Goal: Task Accomplishment & Management: Use online tool/utility

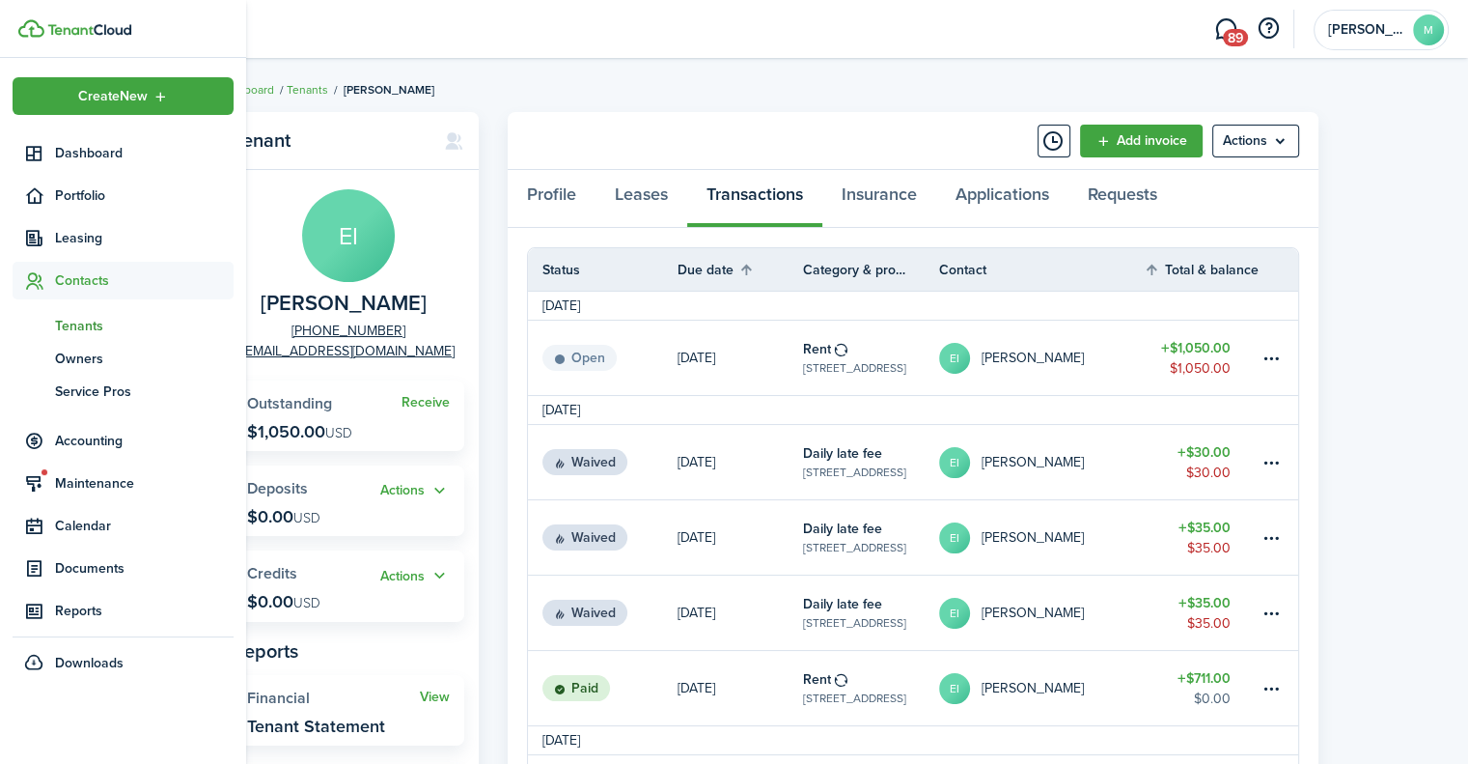
click at [98, 288] on span "Contacts" at bounding box center [144, 280] width 179 height 20
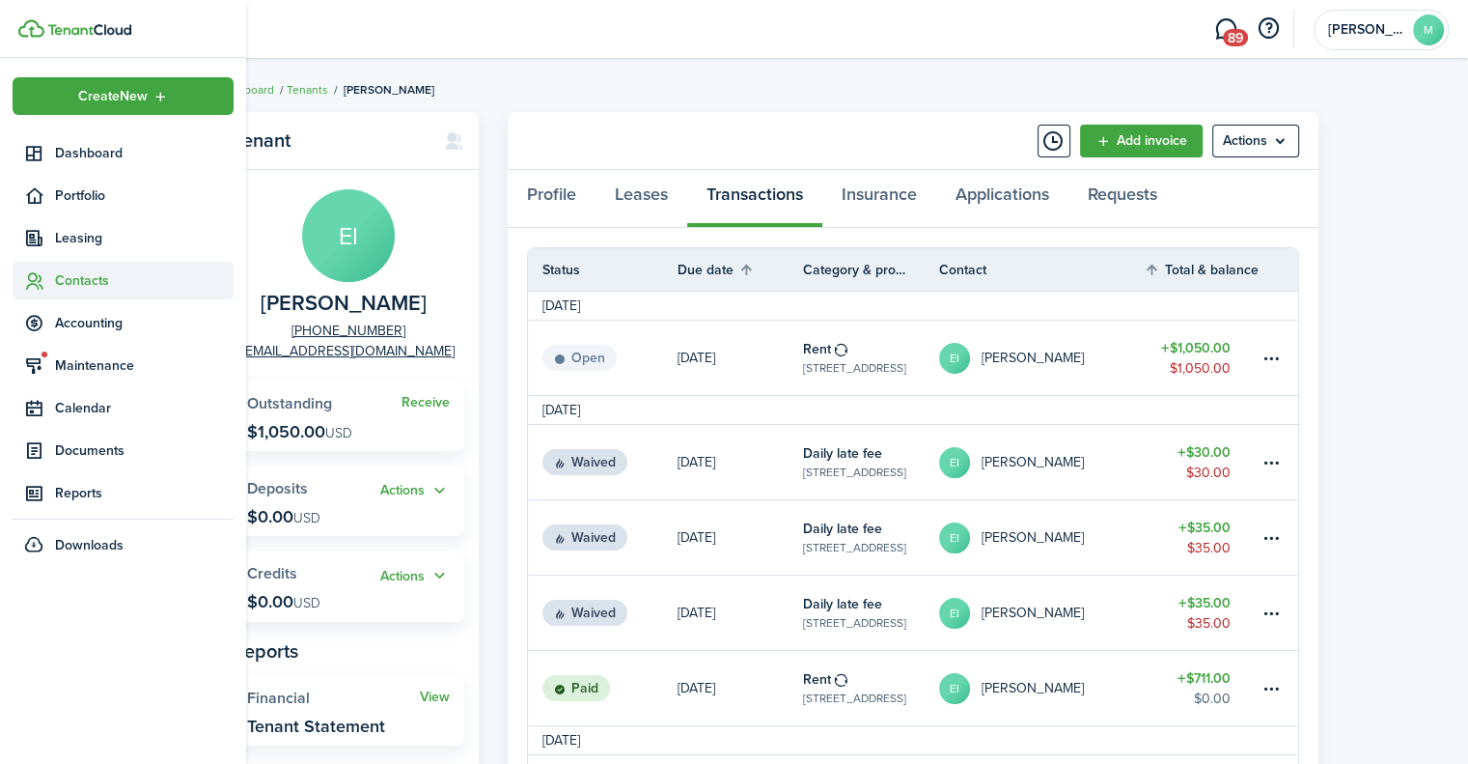
click at [105, 288] on span "Contacts" at bounding box center [144, 280] width 179 height 20
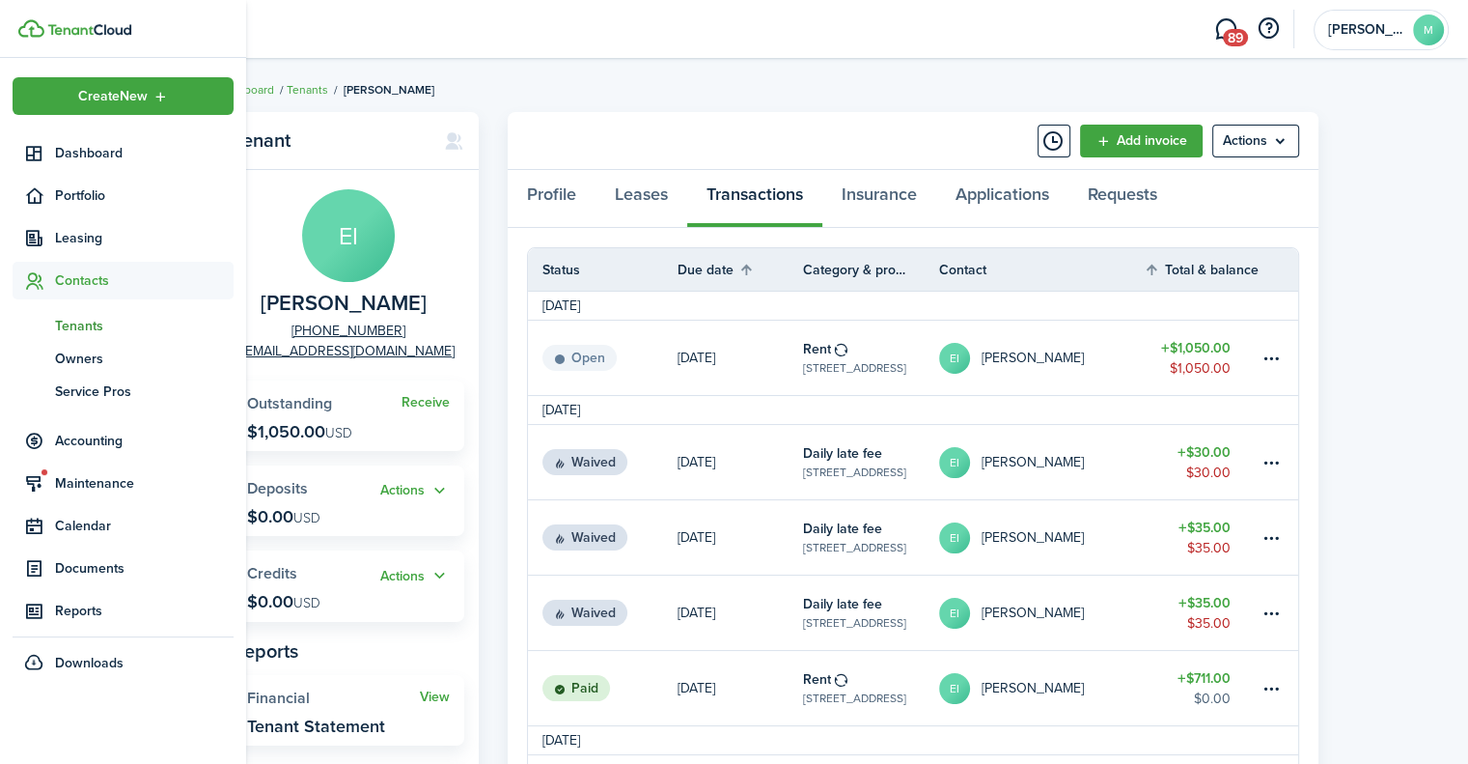
click at [104, 325] on span "Tenants" at bounding box center [144, 326] width 179 height 20
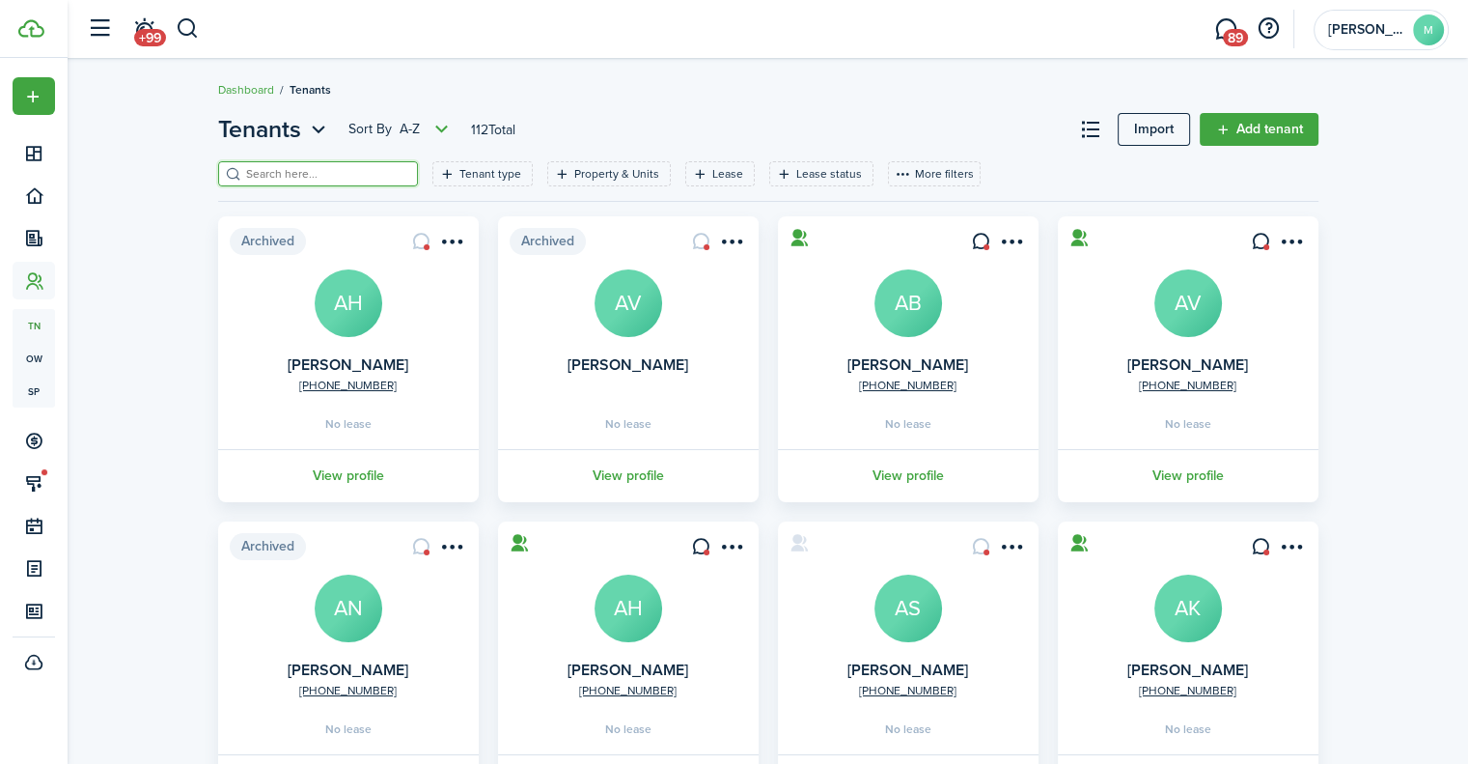
click at [292, 173] on input "search" at bounding box center [326, 174] width 170 height 18
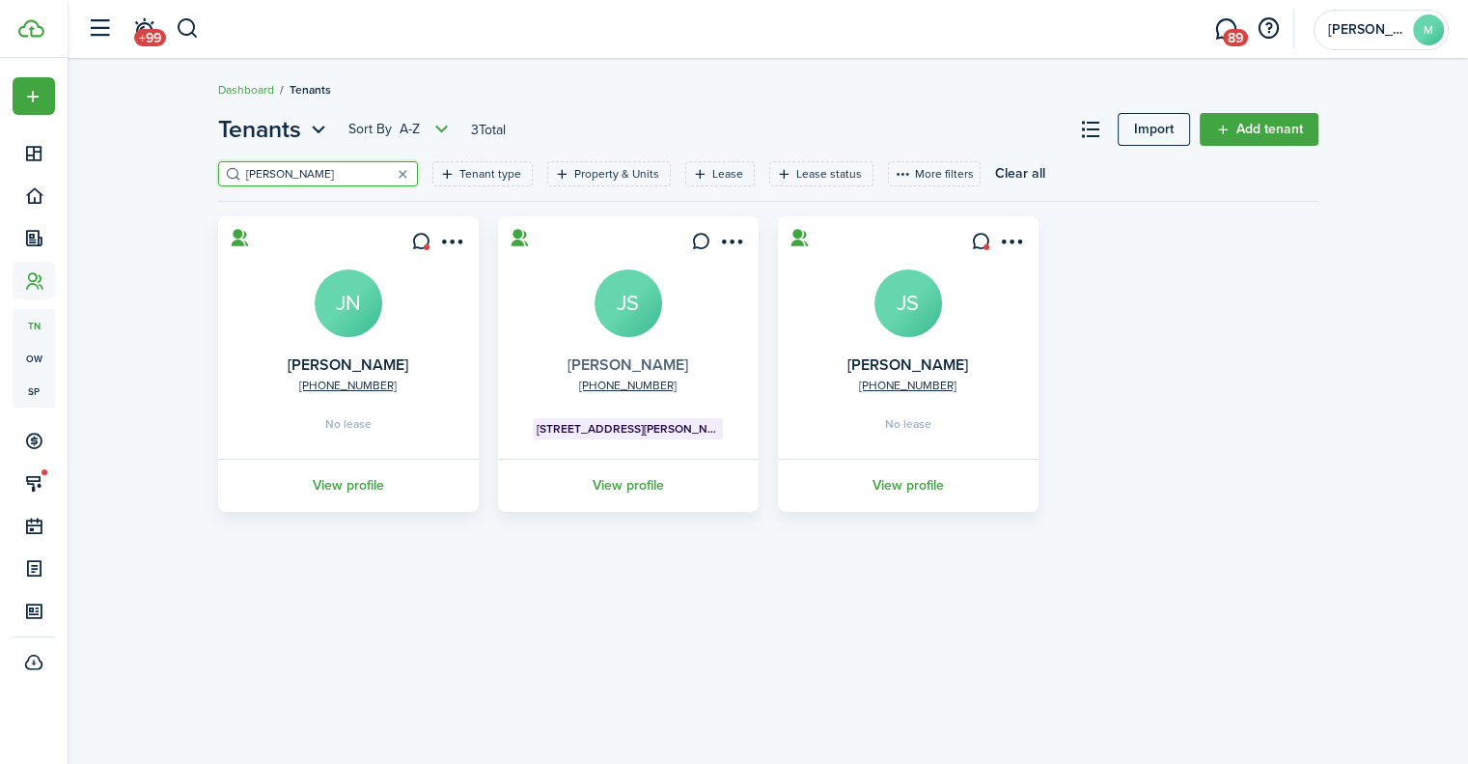
type input "[PERSON_NAME]"
click at [655, 357] on link "[PERSON_NAME]" at bounding box center [628, 364] width 121 height 22
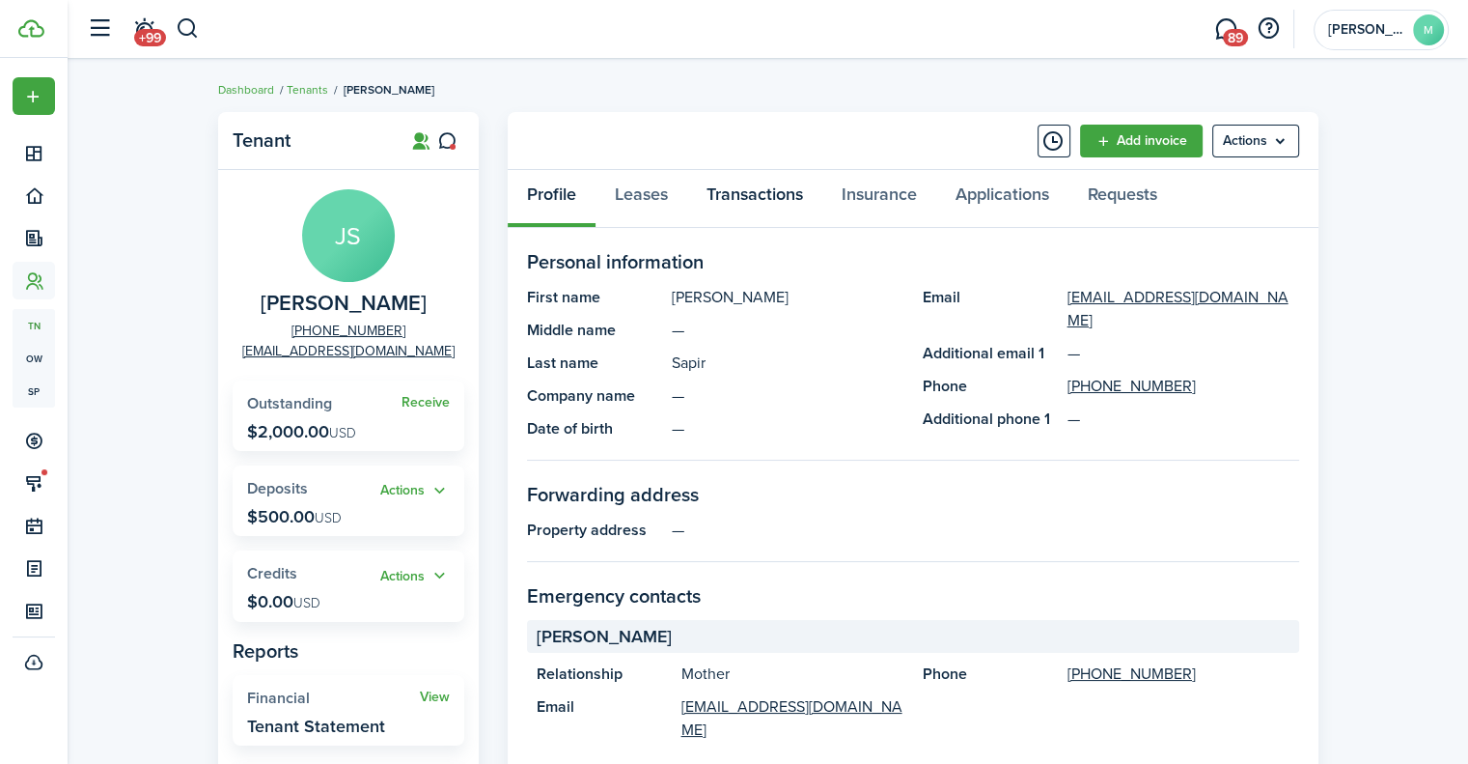
click at [735, 197] on link "Transactions" at bounding box center [754, 199] width 135 height 58
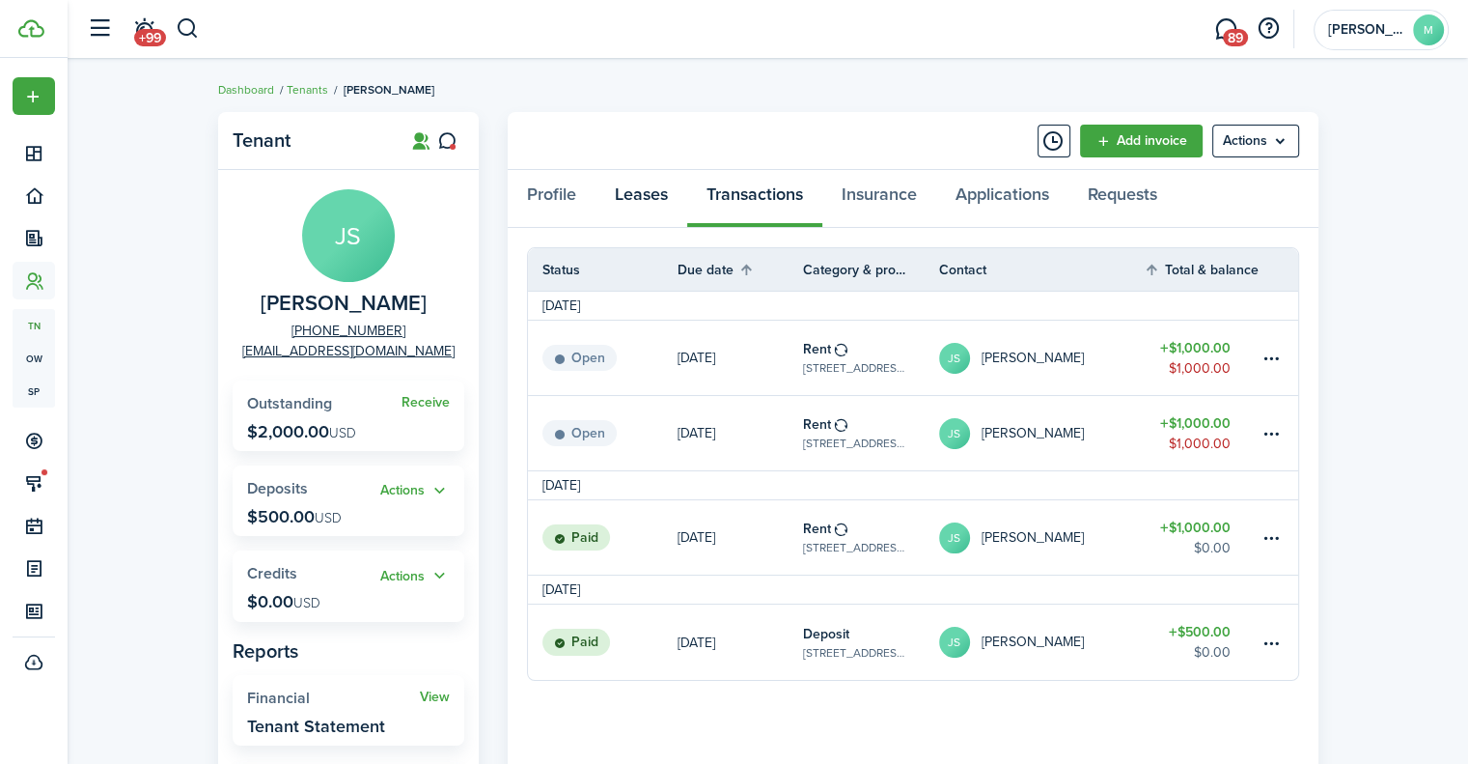
click at [649, 193] on link "Leases" at bounding box center [642, 199] width 92 height 58
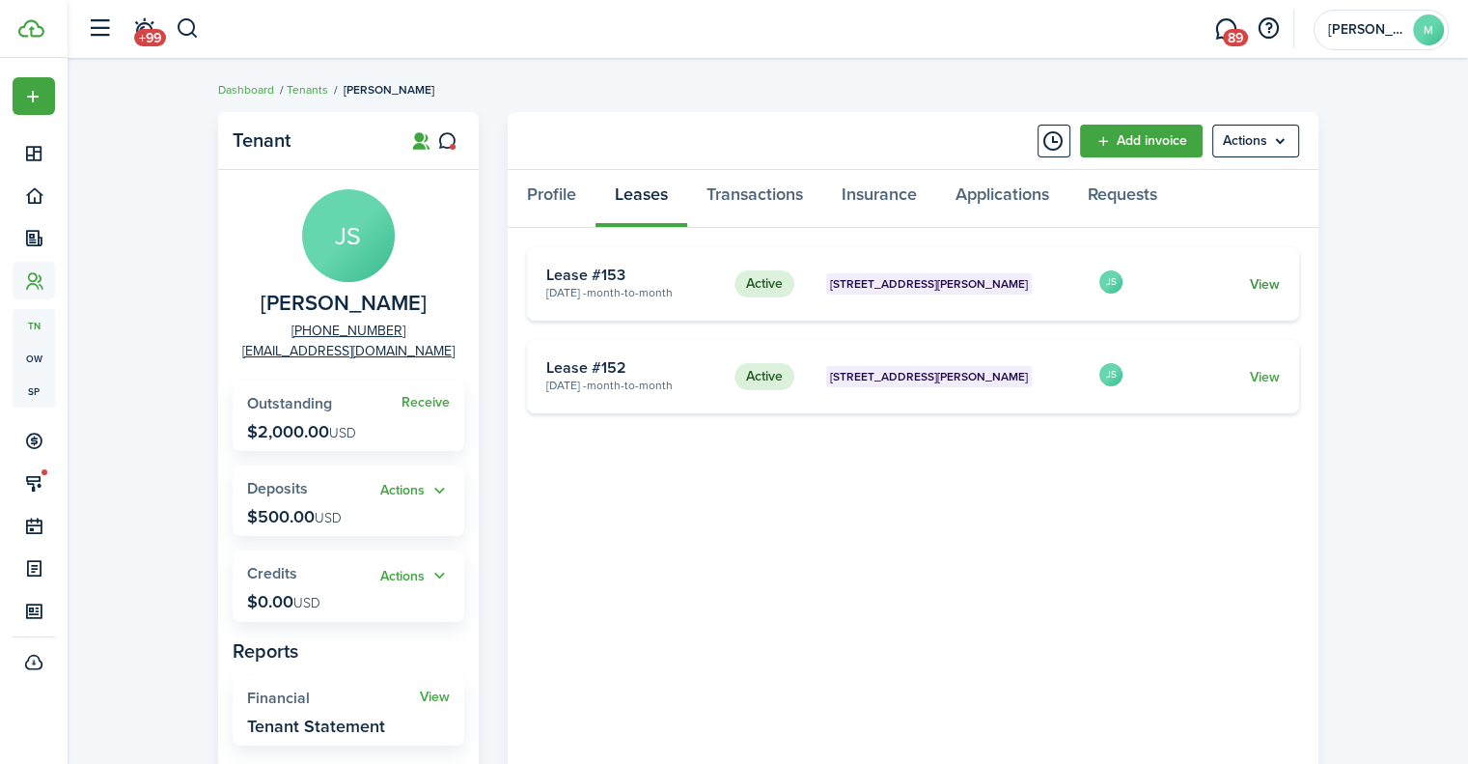
click at [1263, 284] on link "View" at bounding box center [1264, 284] width 30 height 20
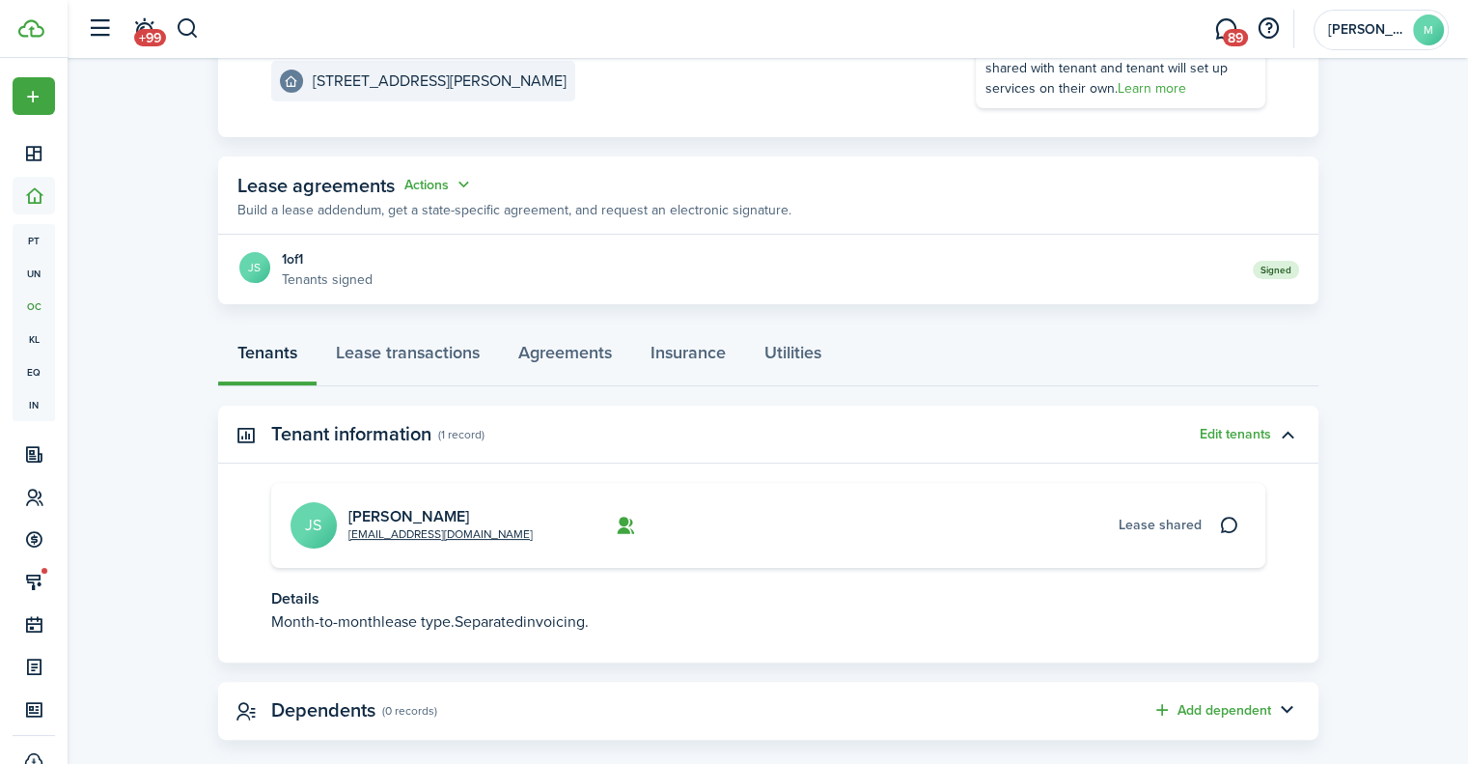
scroll to position [285, 0]
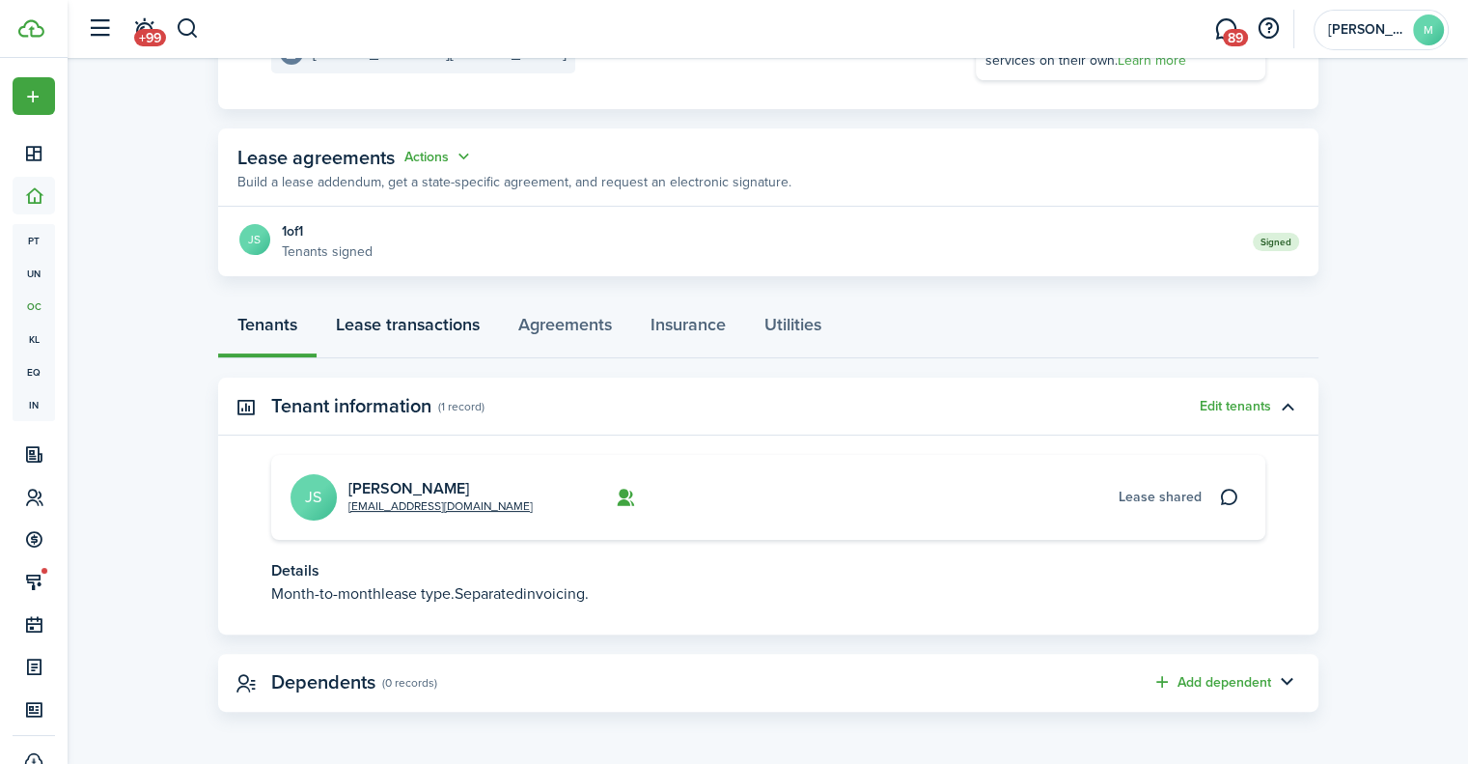
click at [431, 323] on link "Lease transactions" at bounding box center [408, 329] width 182 height 58
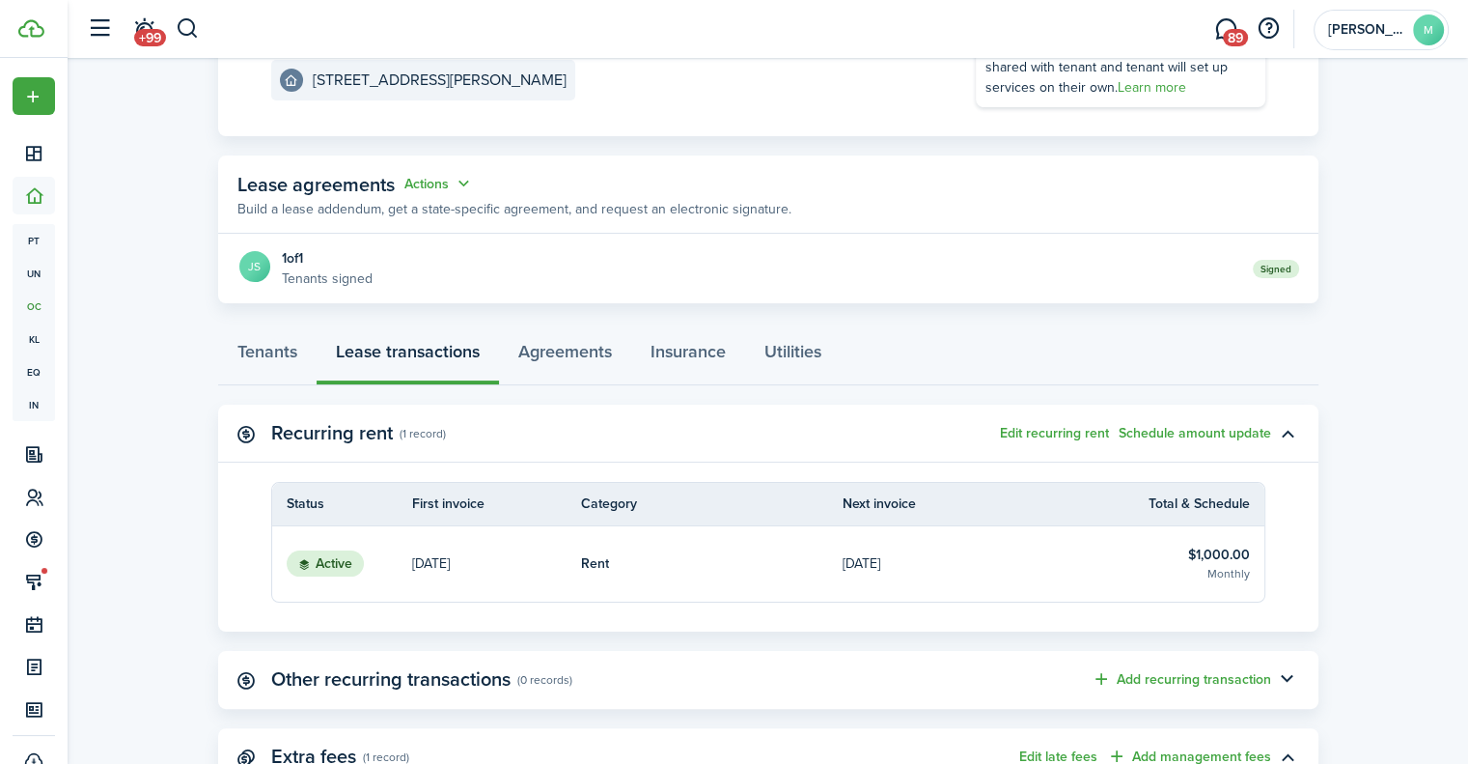
scroll to position [261, 0]
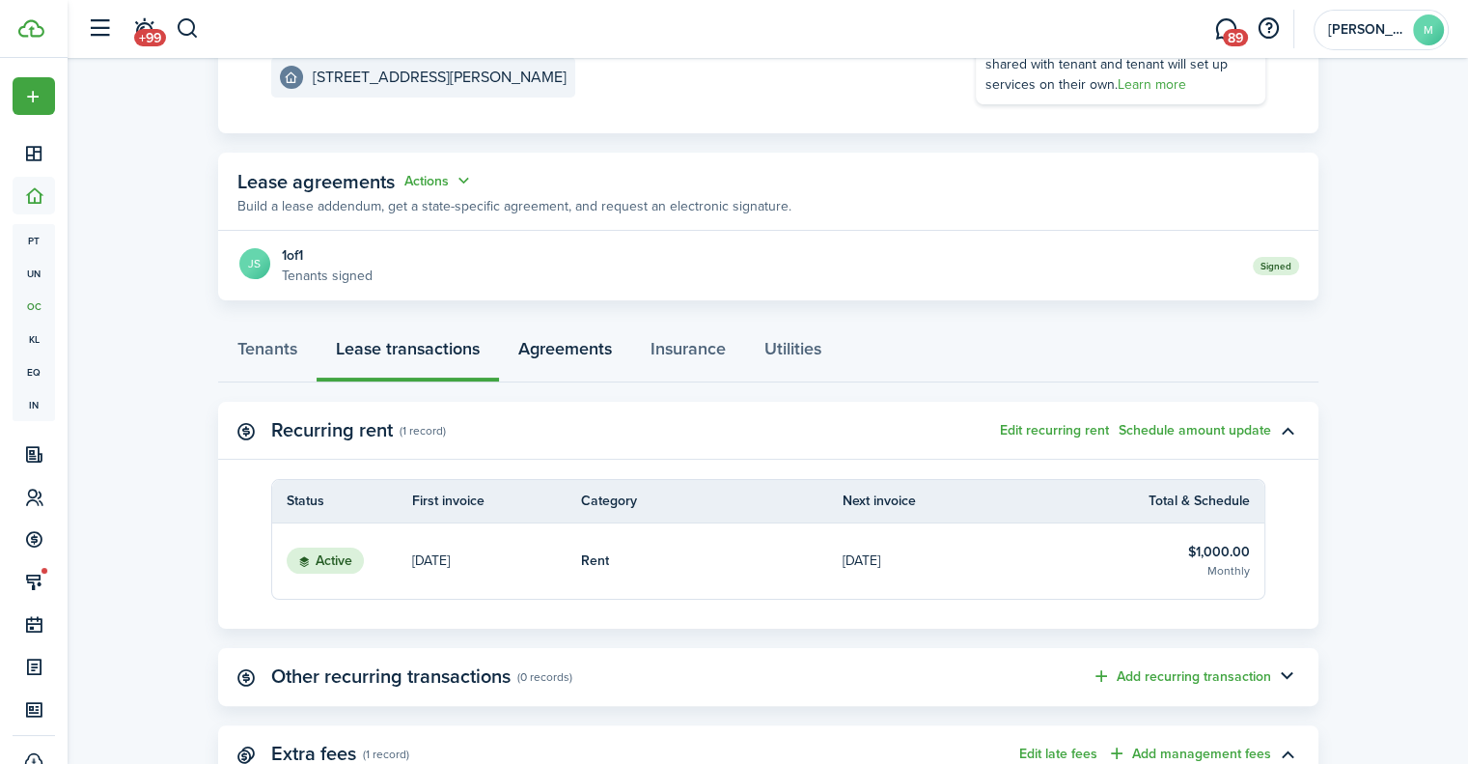
click at [577, 340] on link "Agreements" at bounding box center [565, 353] width 132 height 58
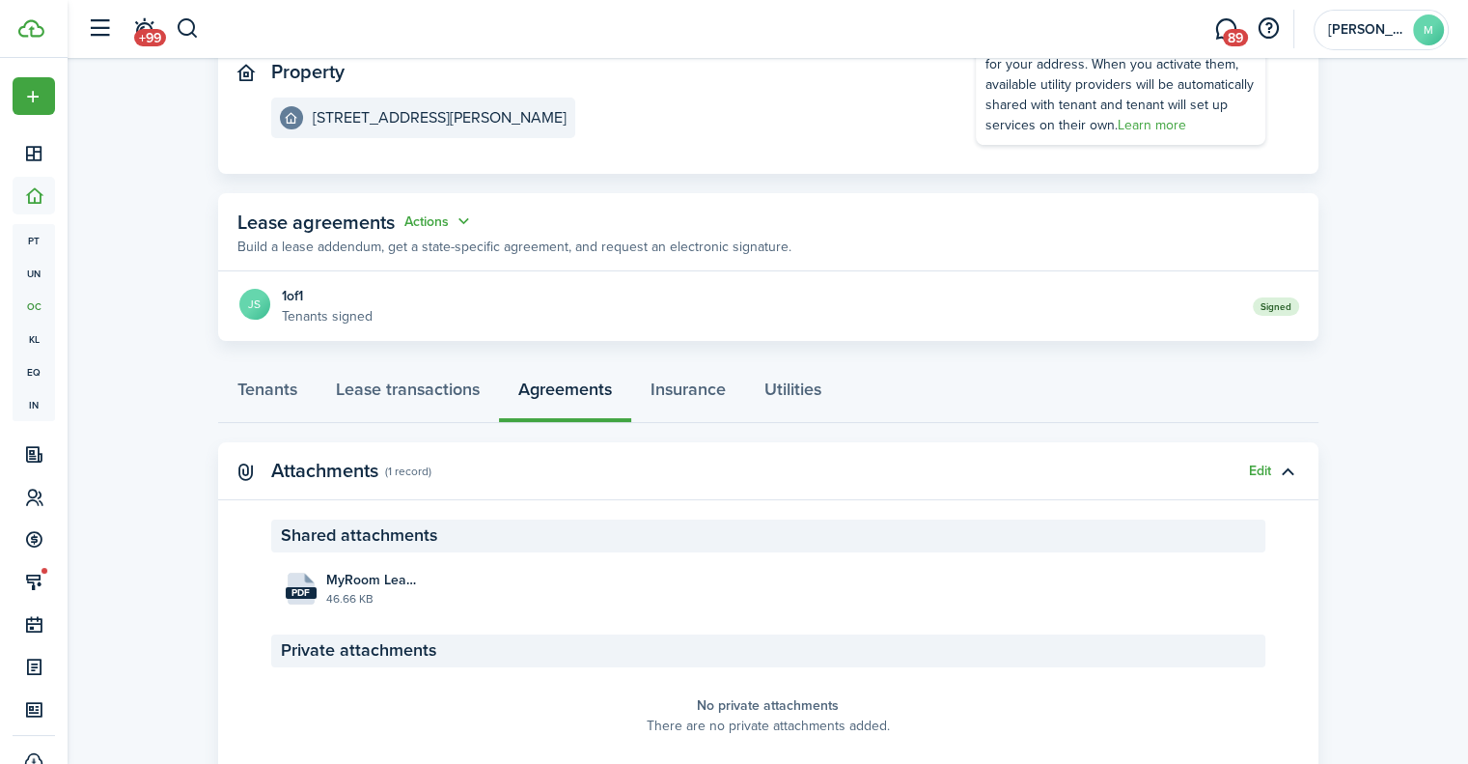
scroll to position [222, 0]
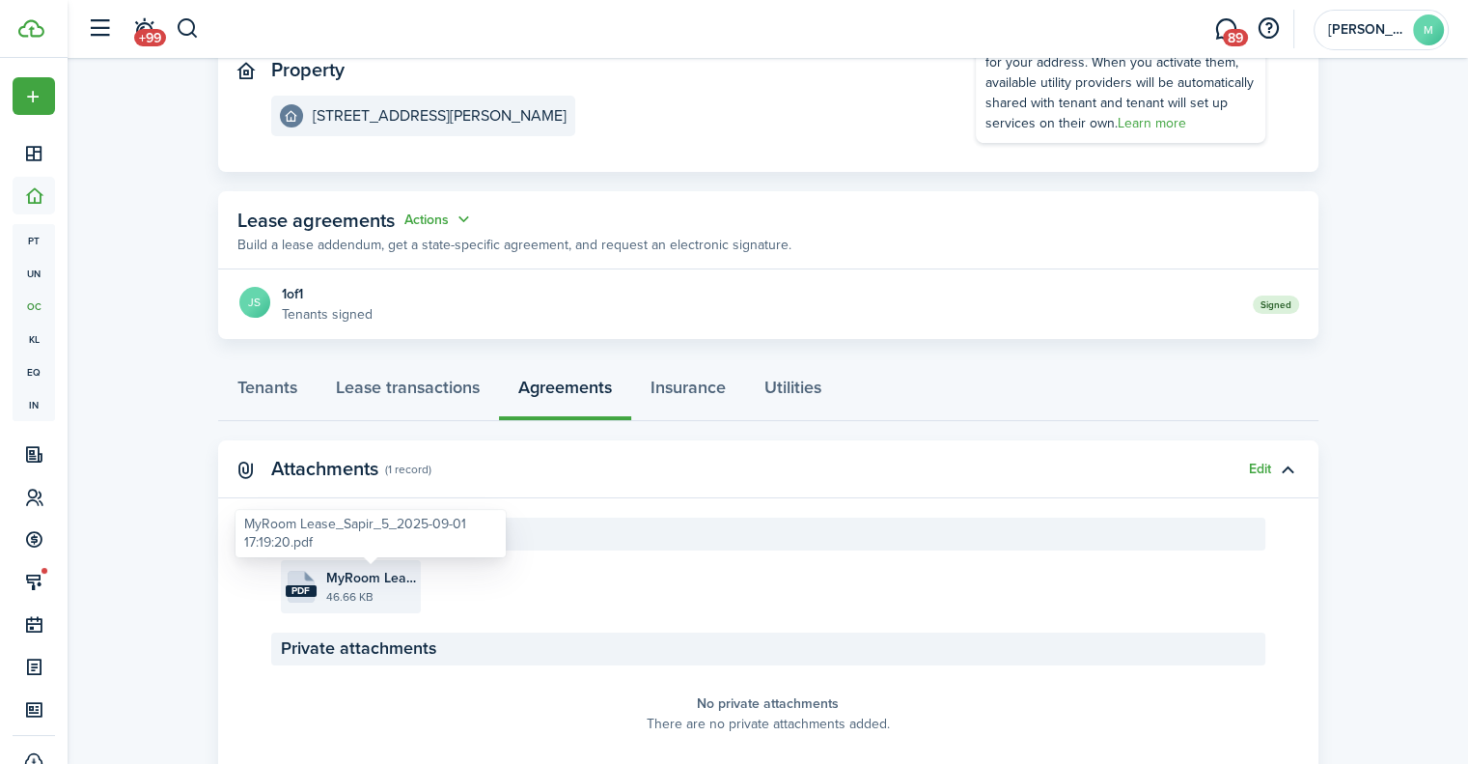
click at [394, 569] on span "MyRoom Lease_Sapir_5_2025-09-01 17:19:20.pdf" at bounding box center [371, 578] width 90 height 20
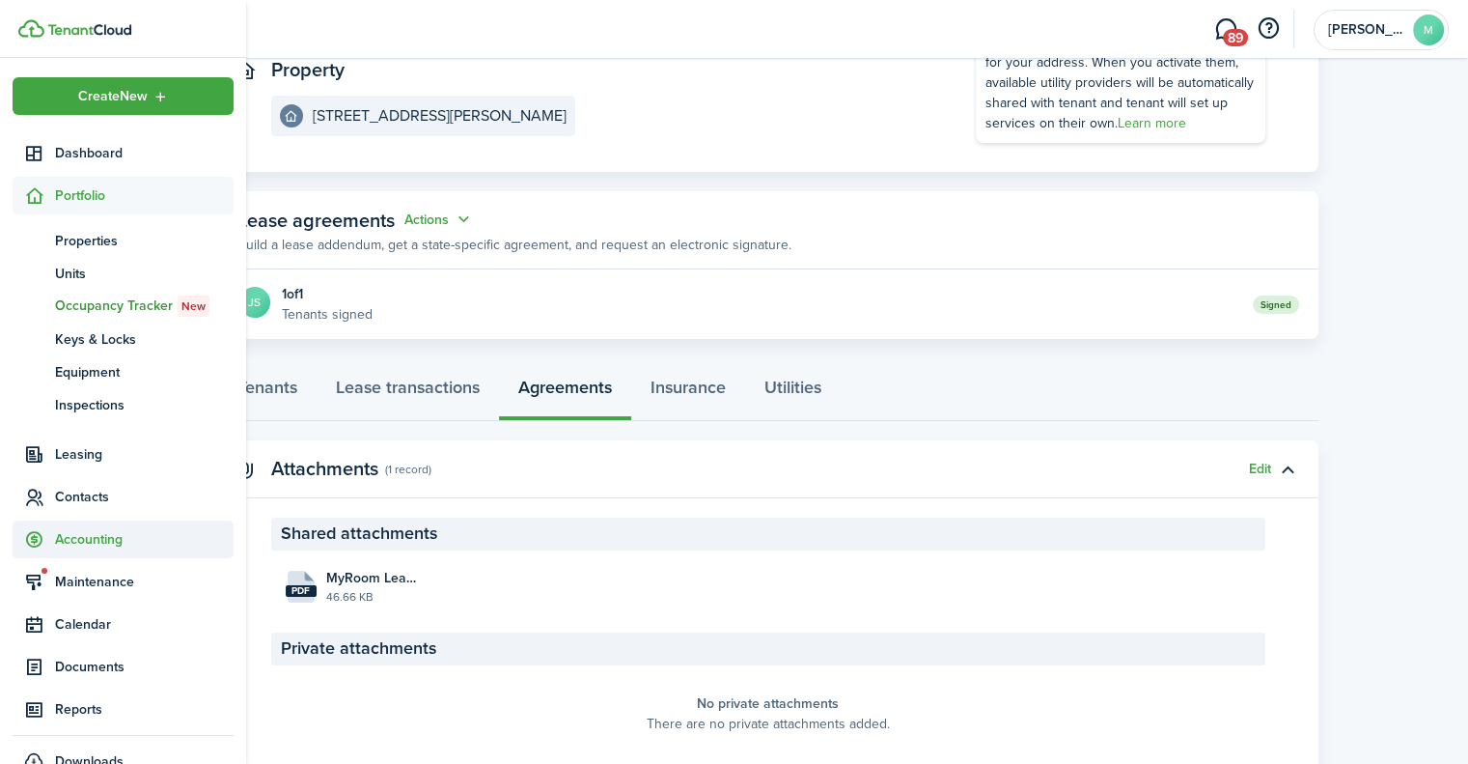
click at [94, 533] on span "Accounting" at bounding box center [144, 539] width 179 height 20
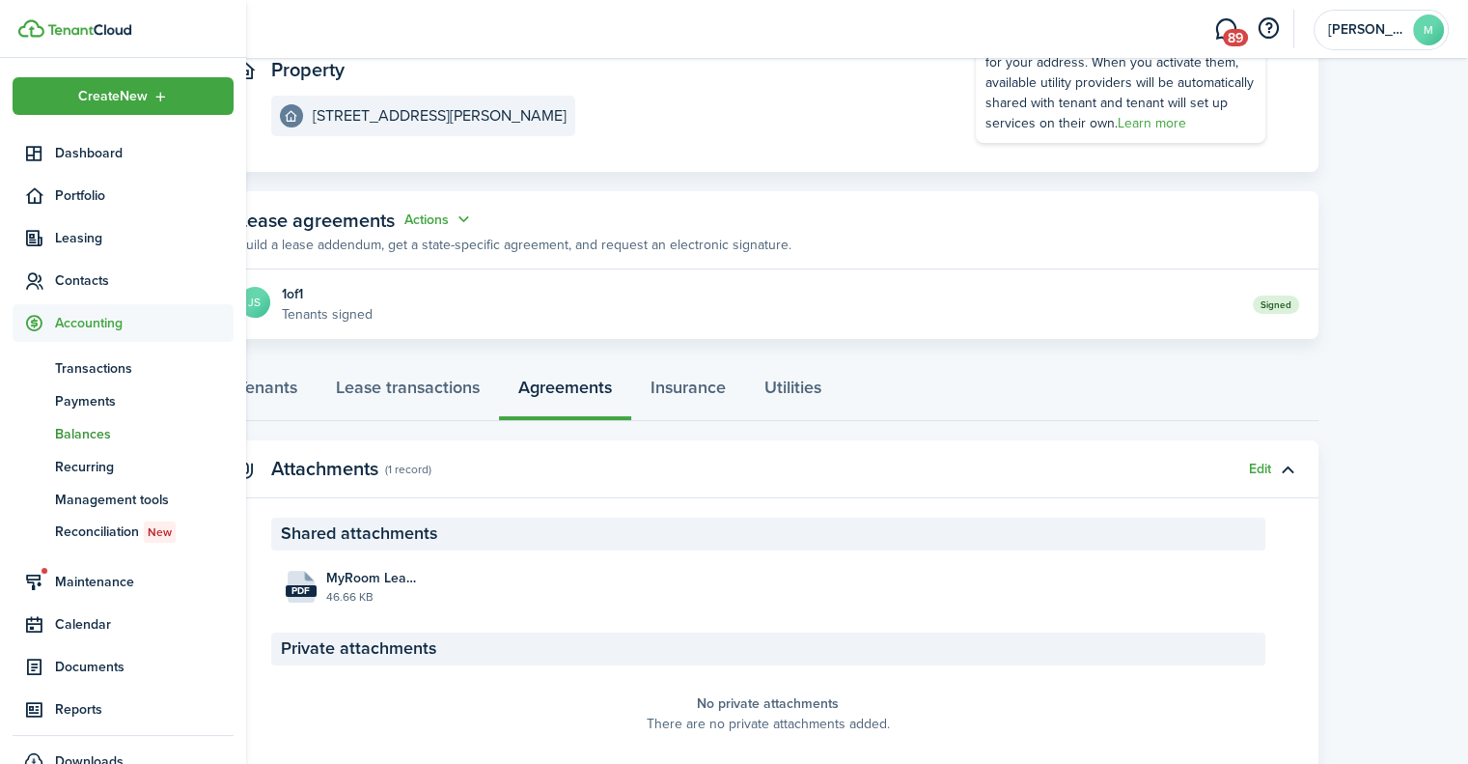
click at [107, 428] on span "Balances" at bounding box center [144, 434] width 179 height 20
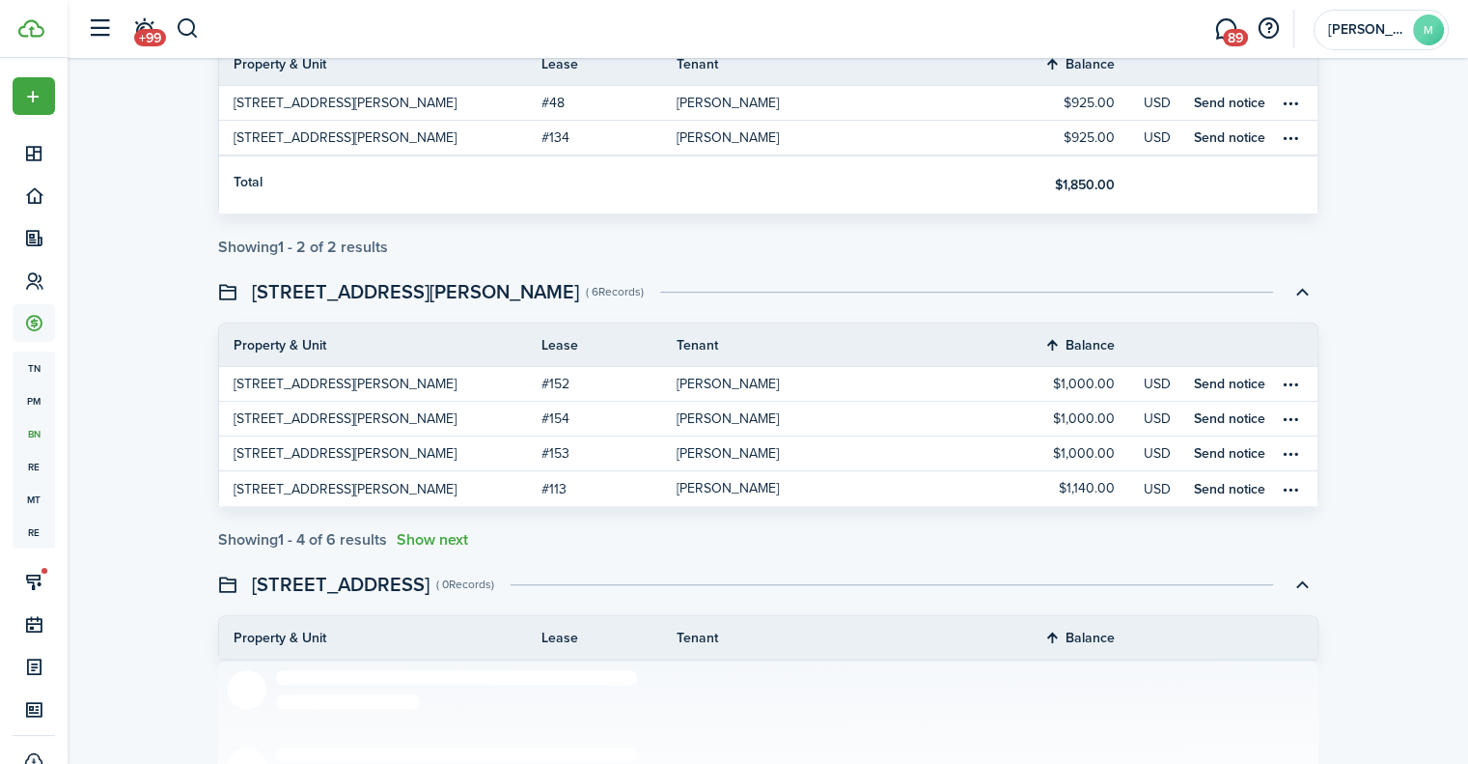
scroll to position [857, 0]
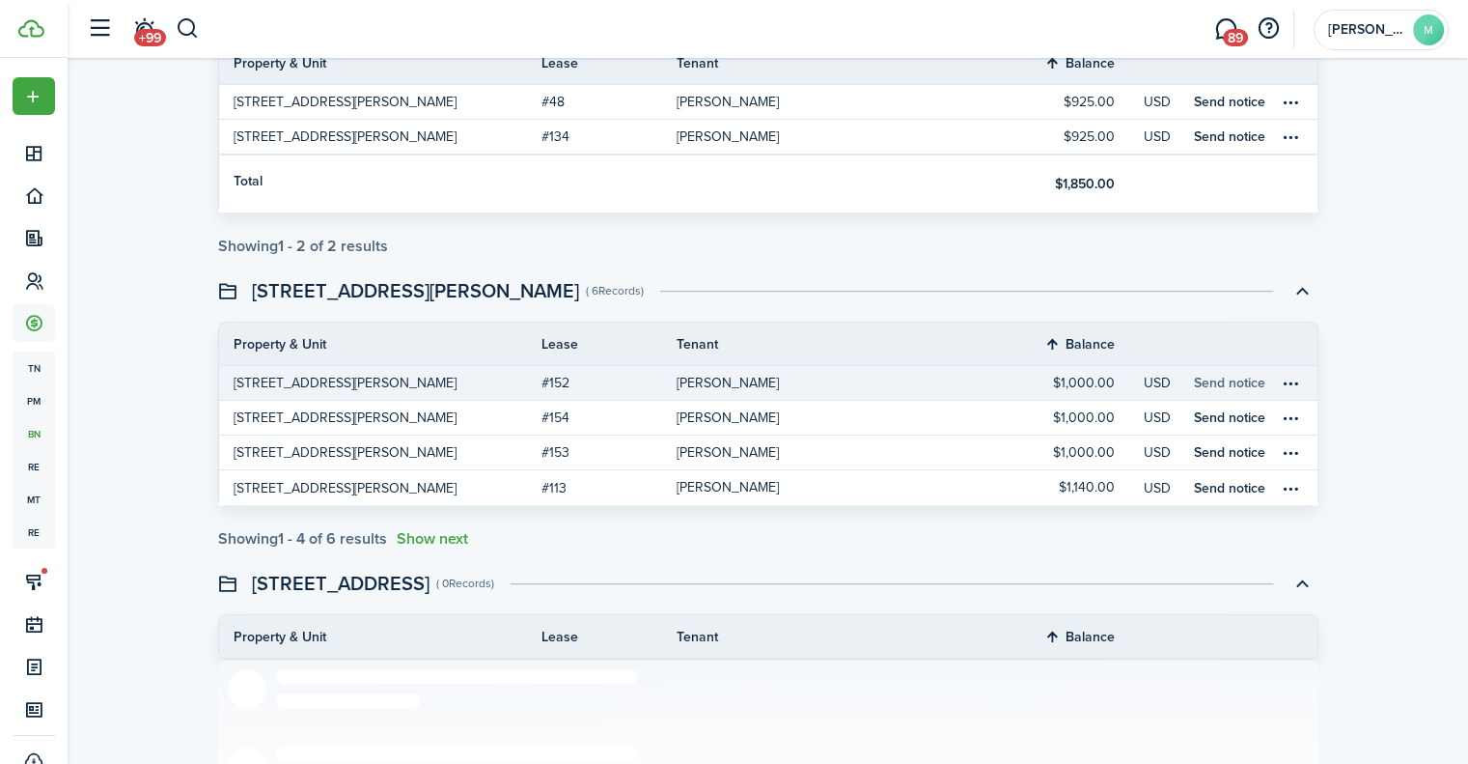
click at [1244, 382] on link "Send notice" at bounding box center [1229, 383] width 71 height 20
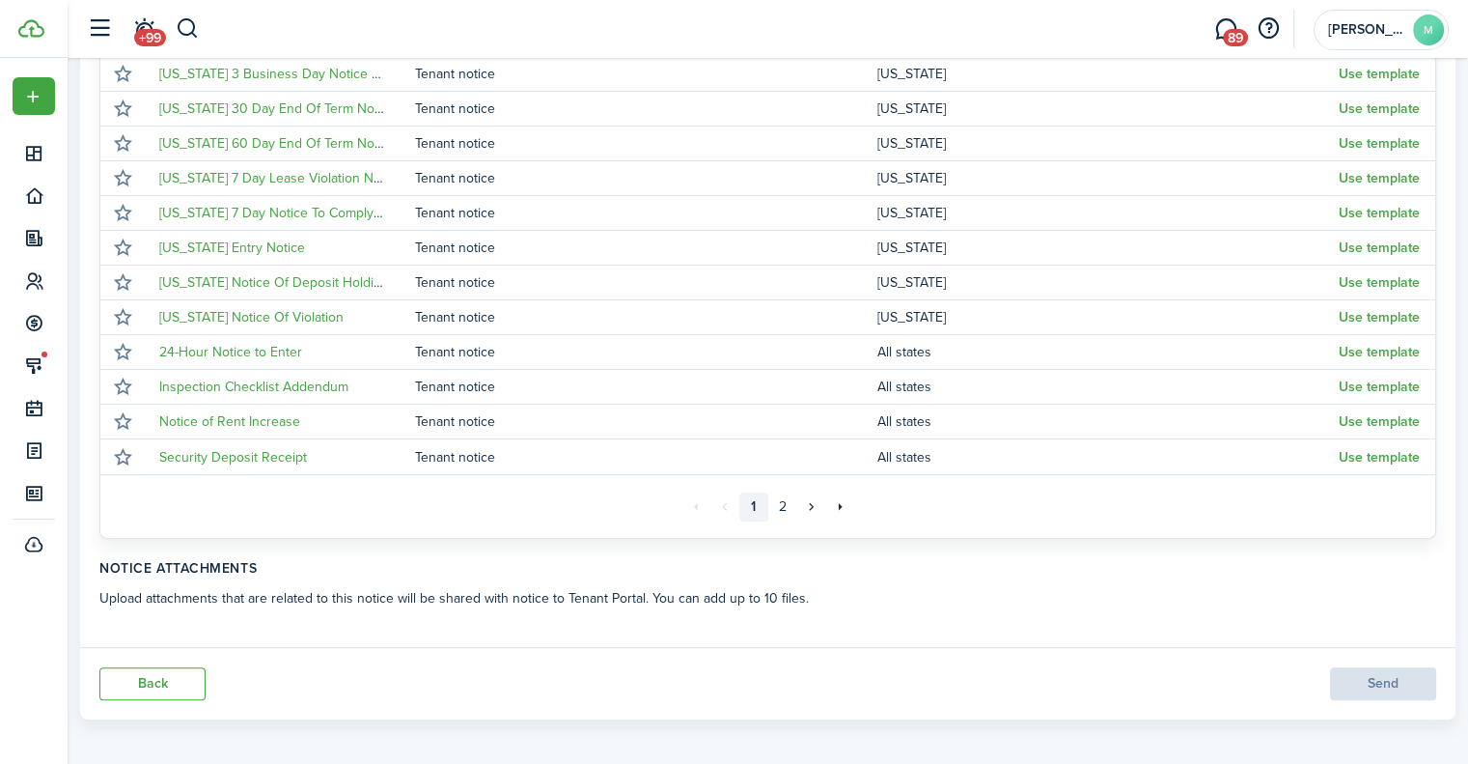
scroll to position [468, 0]
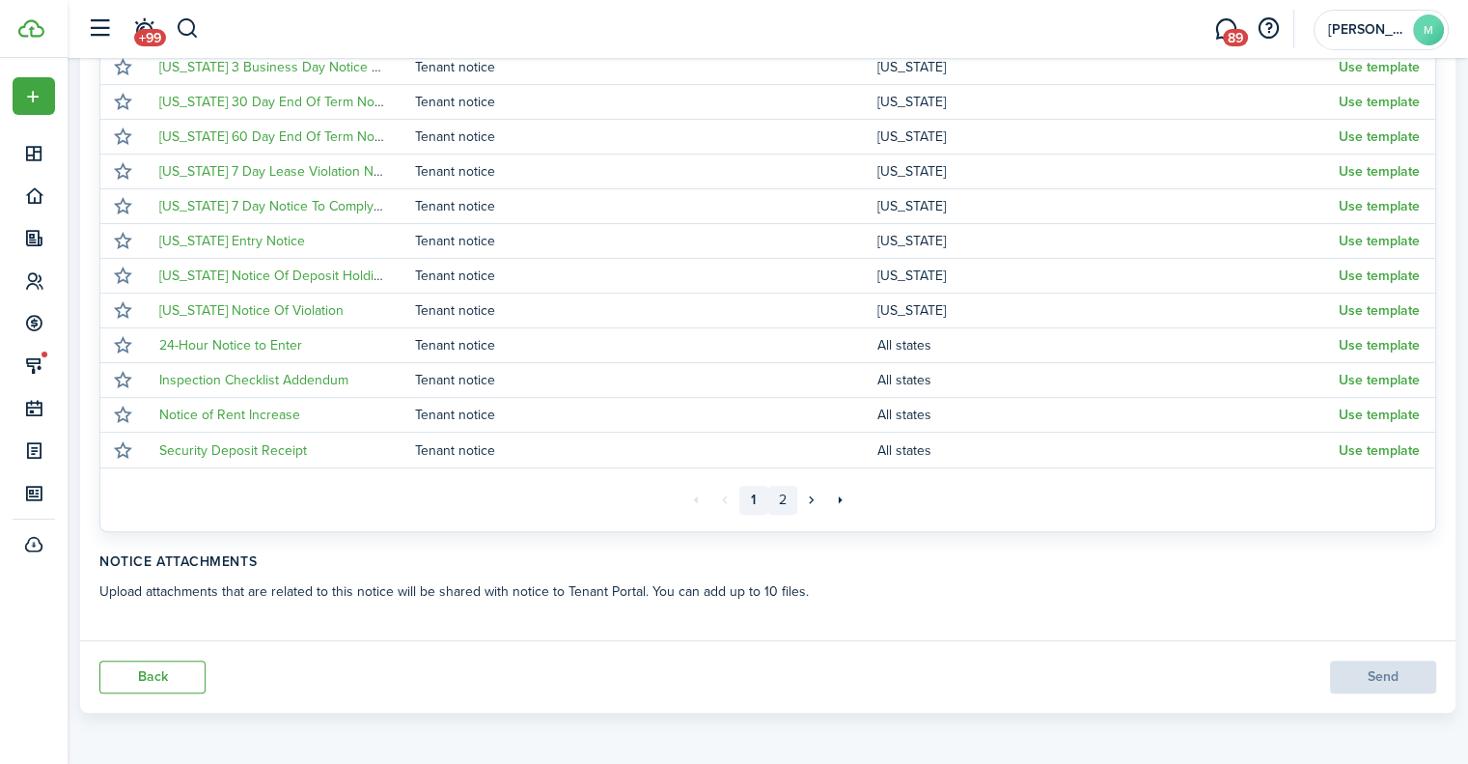
click at [778, 497] on link "2" at bounding box center [782, 500] width 29 height 29
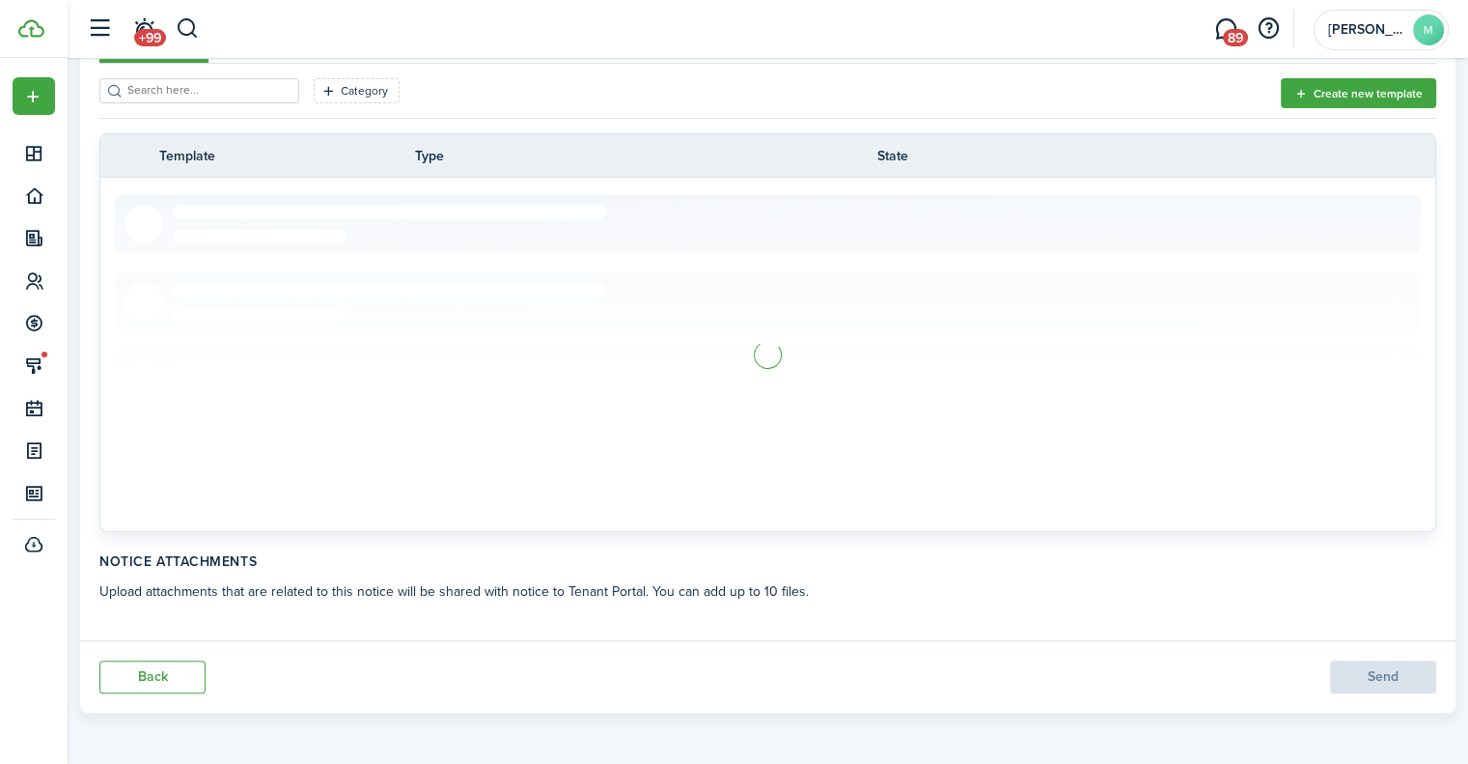
scroll to position [121, 0]
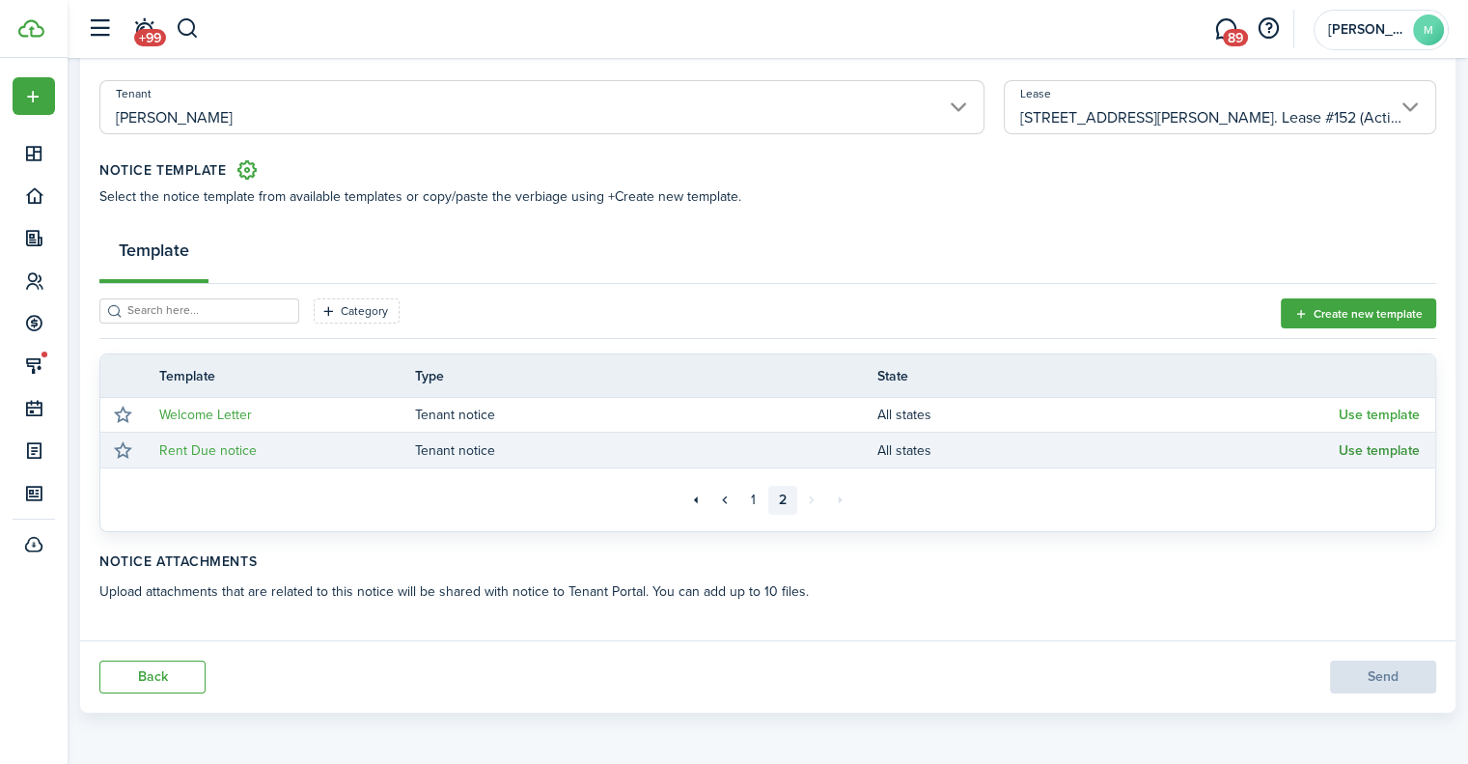
click at [1351, 443] on button "Use template" at bounding box center [1379, 450] width 81 height 15
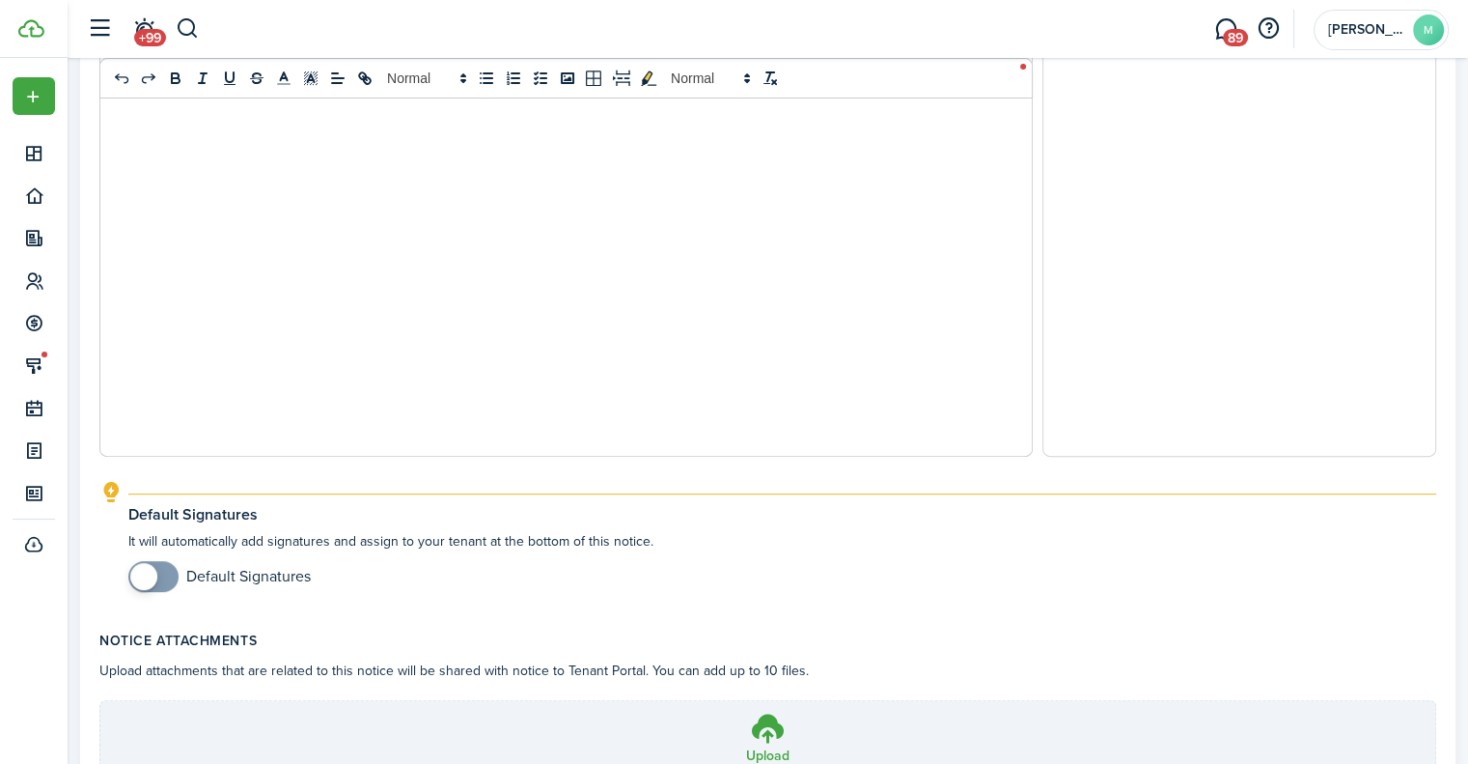
scroll to position [937, 0]
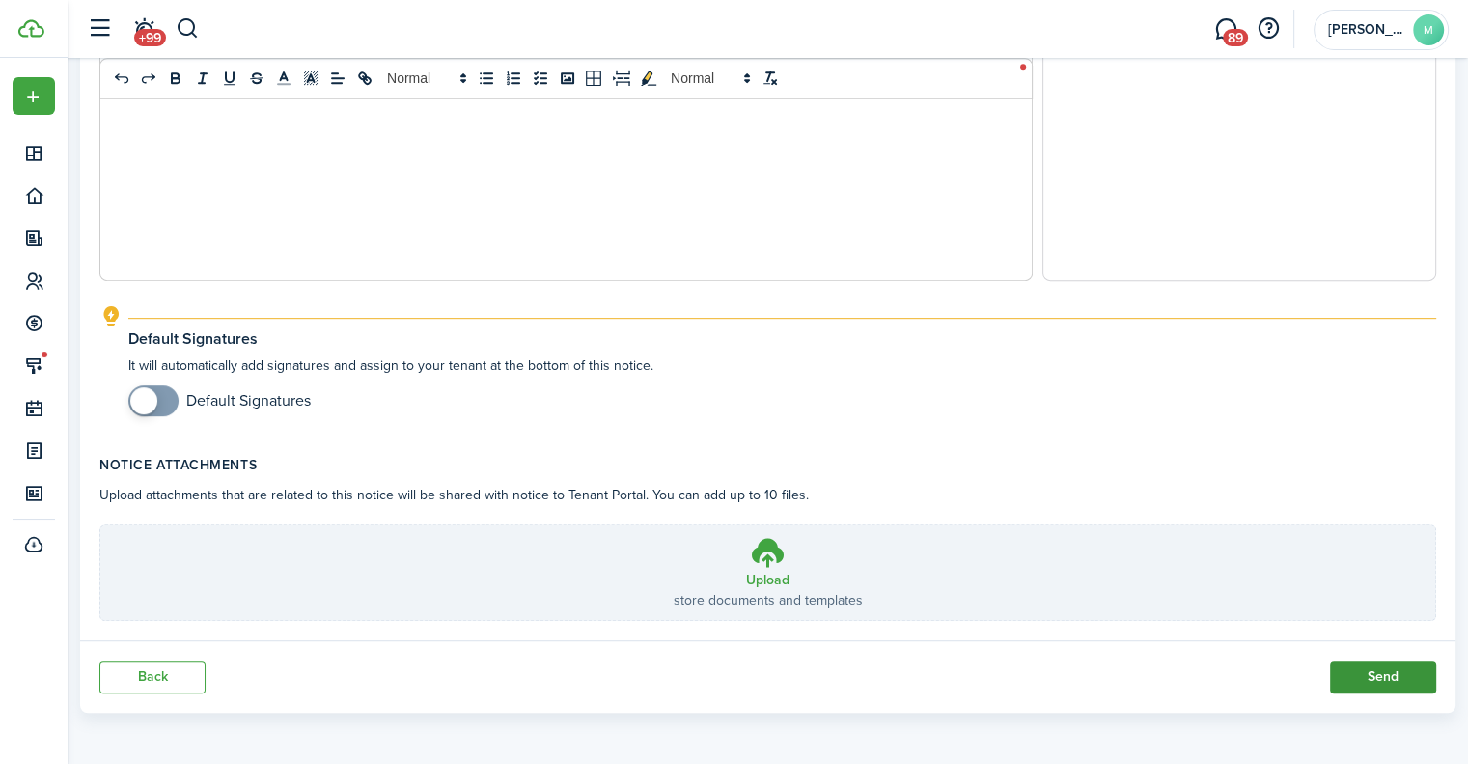
click at [1368, 675] on button "Send" at bounding box center [1383, 676] width 106 height 33
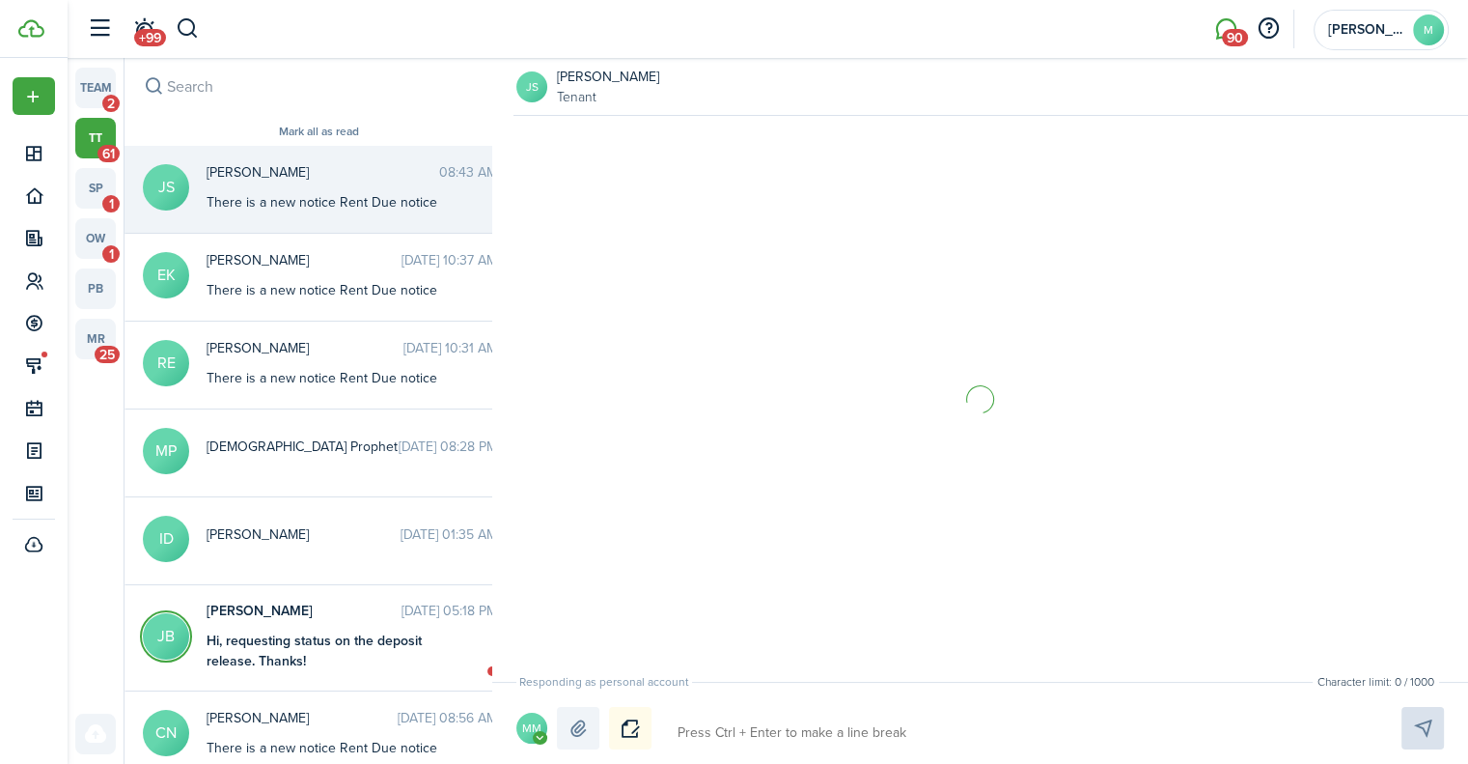
scroll to position [21, 0]
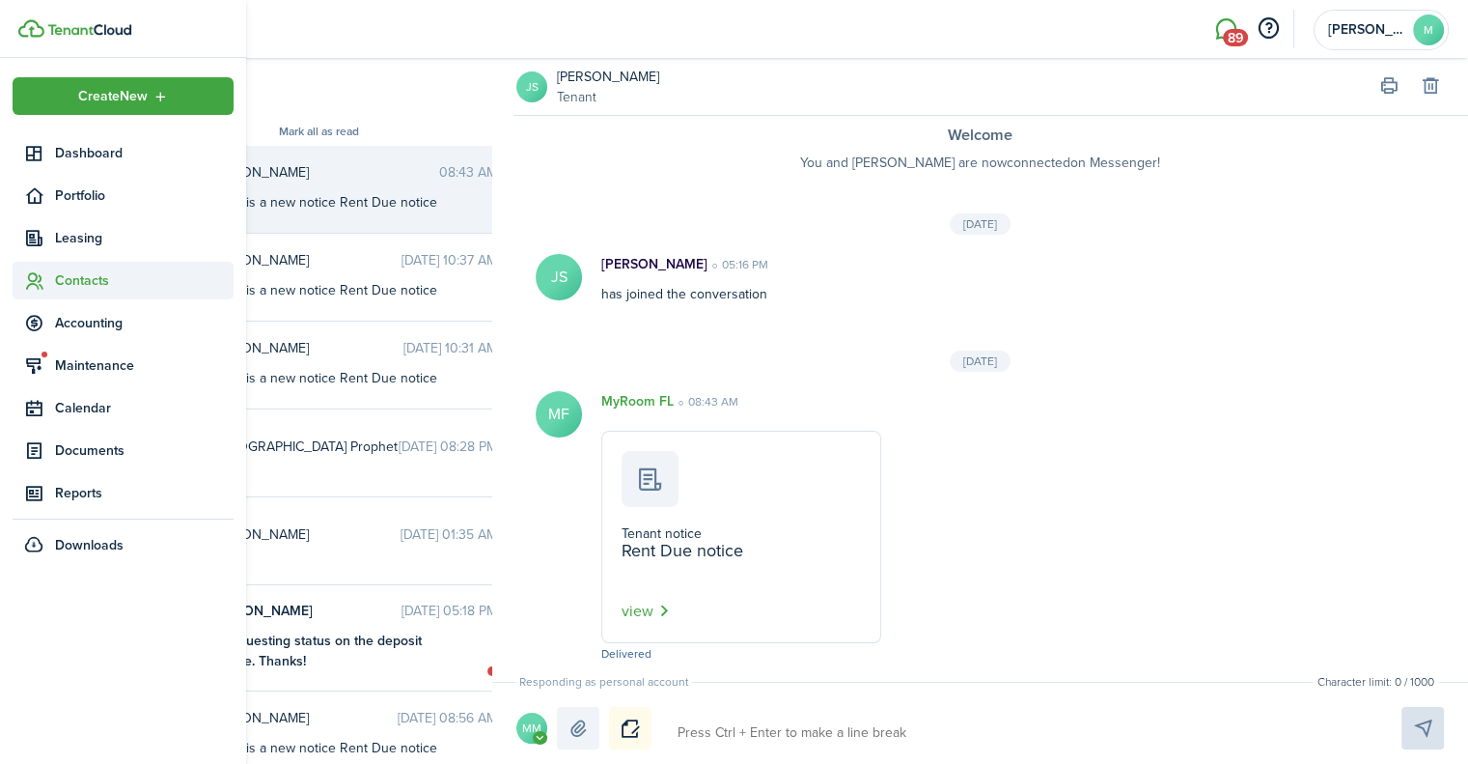
click at [104, 296] on span "Contacts" at bounding box center [123, 281] width 221 height 38
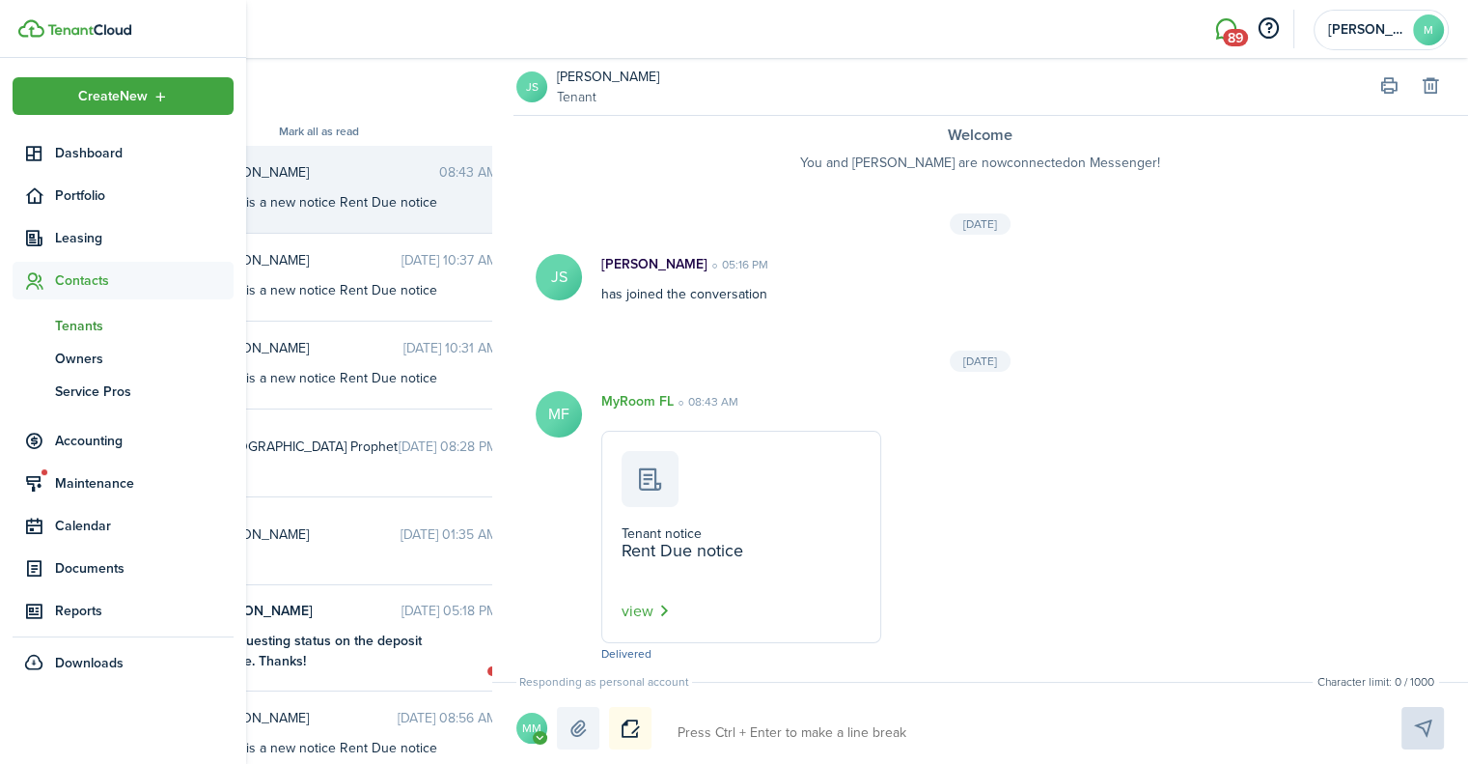
click at [101, 323] on span "Tenants" at bounding box center [144, 326] width 179 height 20
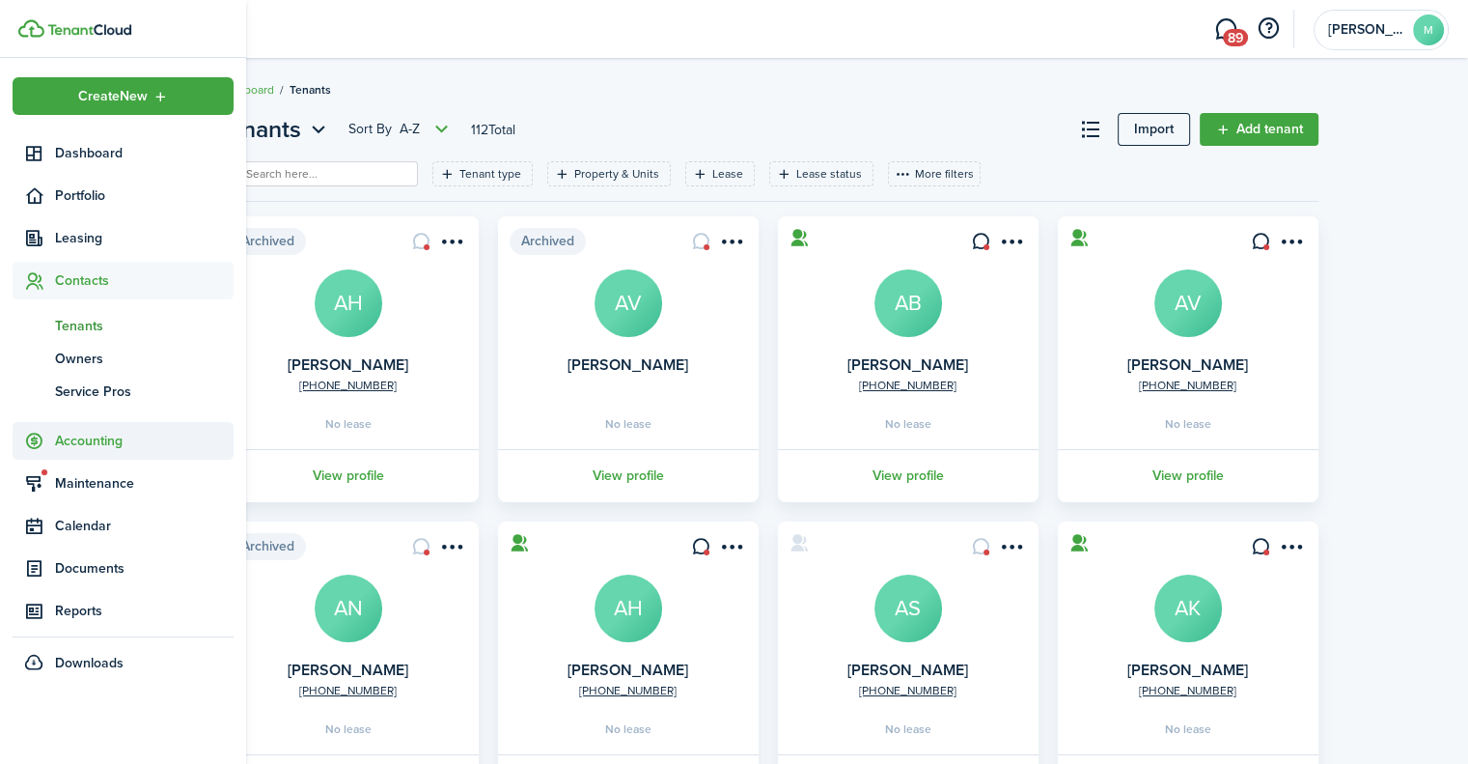
click at [88, 450] on span "Accounting" at bounding box center [144, 441] width 179 height 20
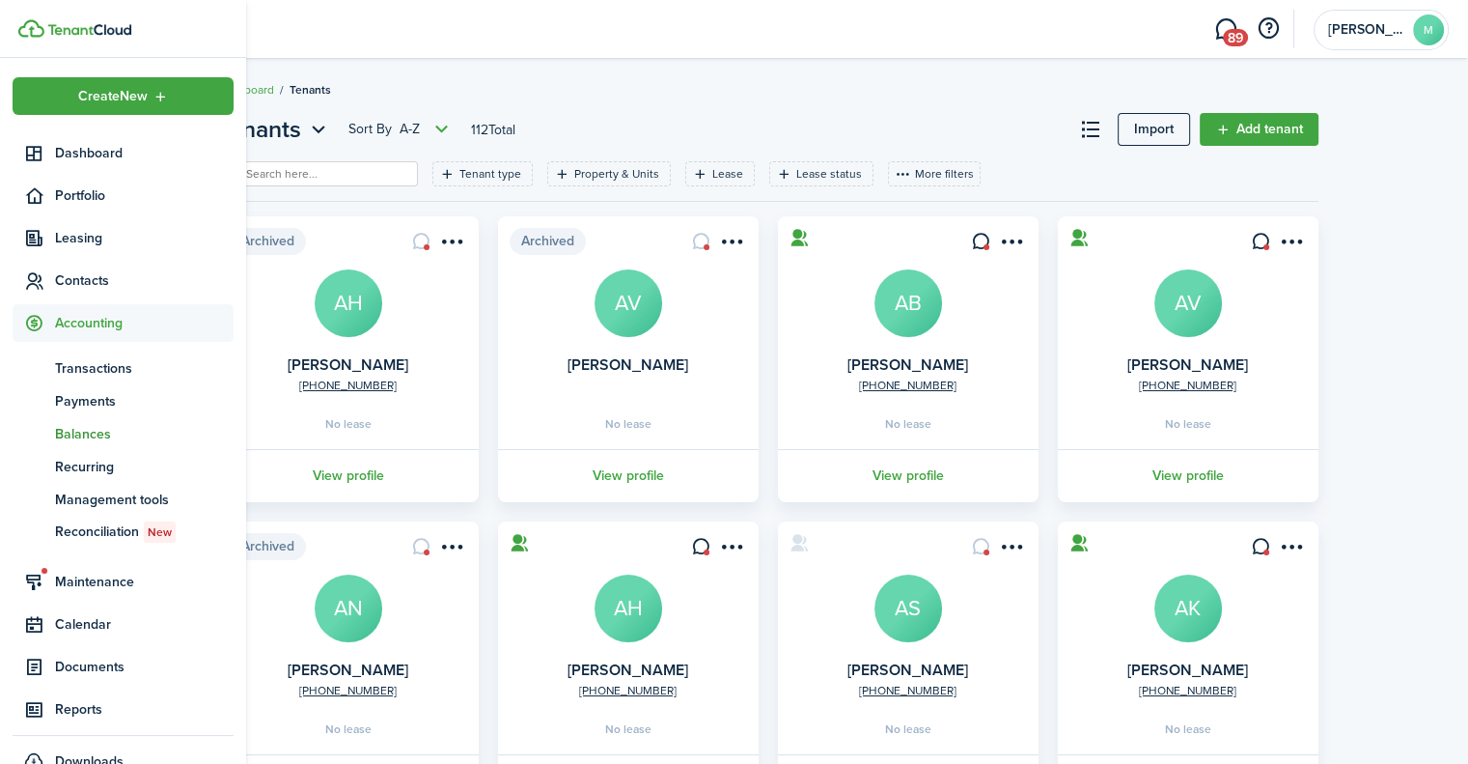
click at [93, 426] on span "Balances" at bounding box center [144, 434] width 179 height 20
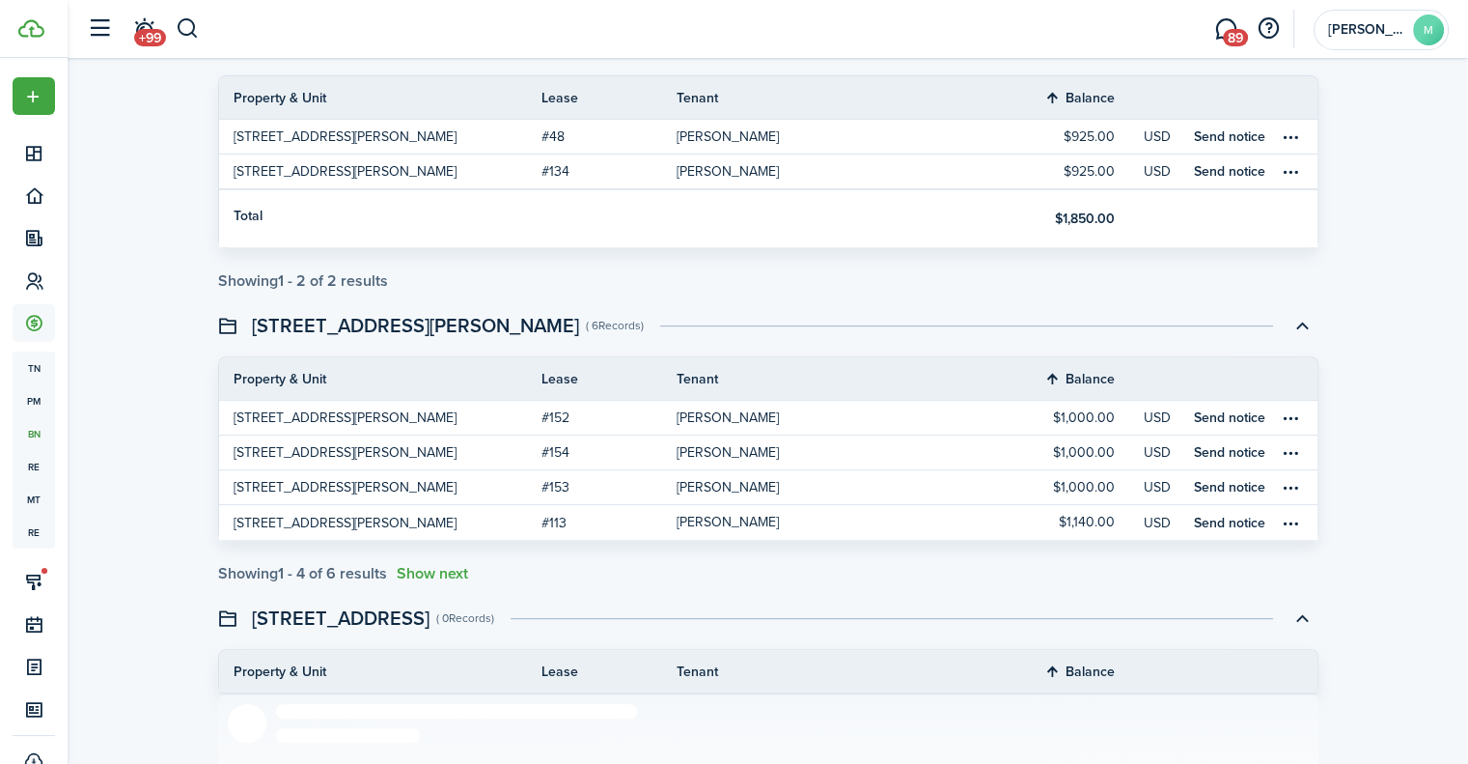
scroll to position [826, 0]
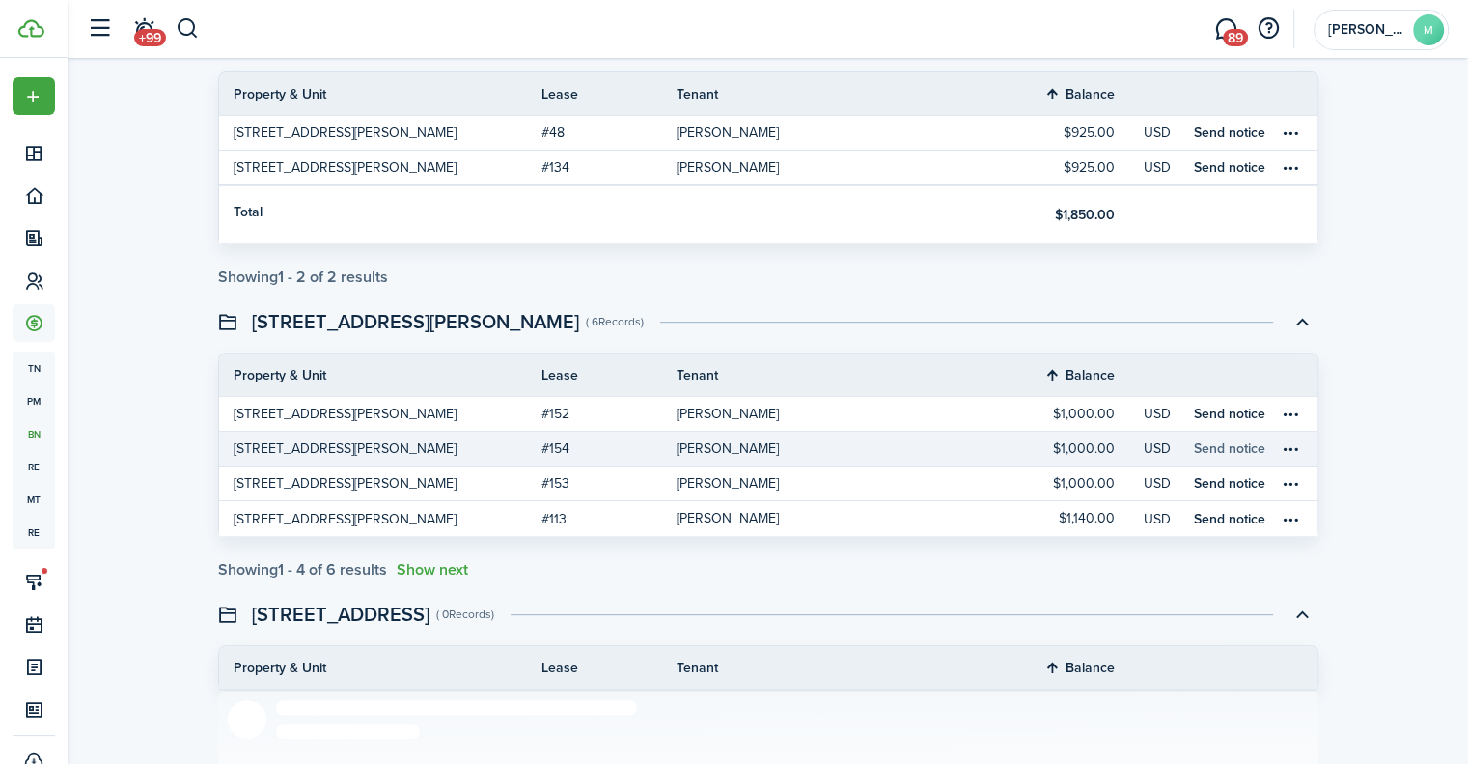
click at [1247, 445] on link "Send notice" at bounding box center [1229, 448] width 71 height 20
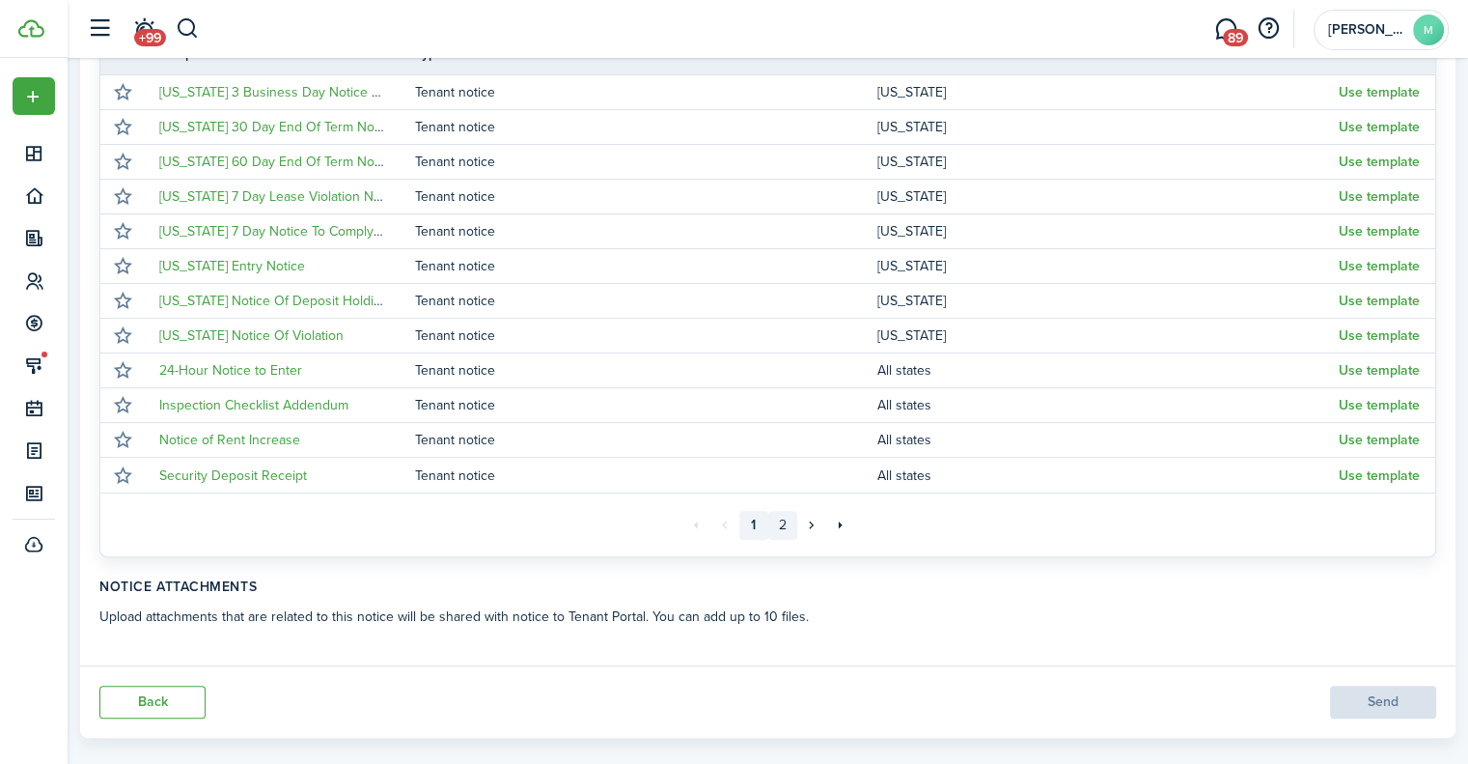
click at [783, 521] on link "2" at bounding box center [782, 525] width 29 height 29
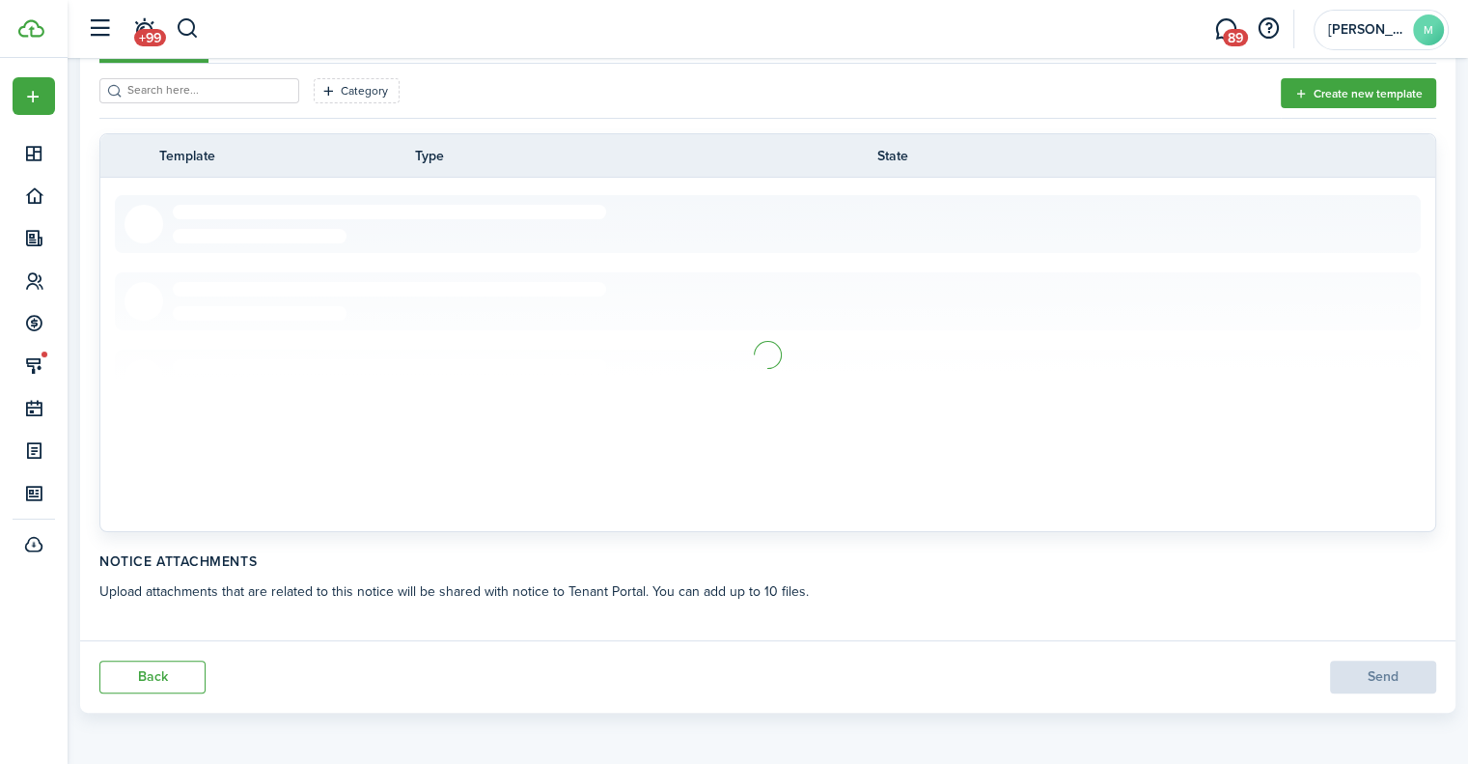
scroll to position [121, 0]
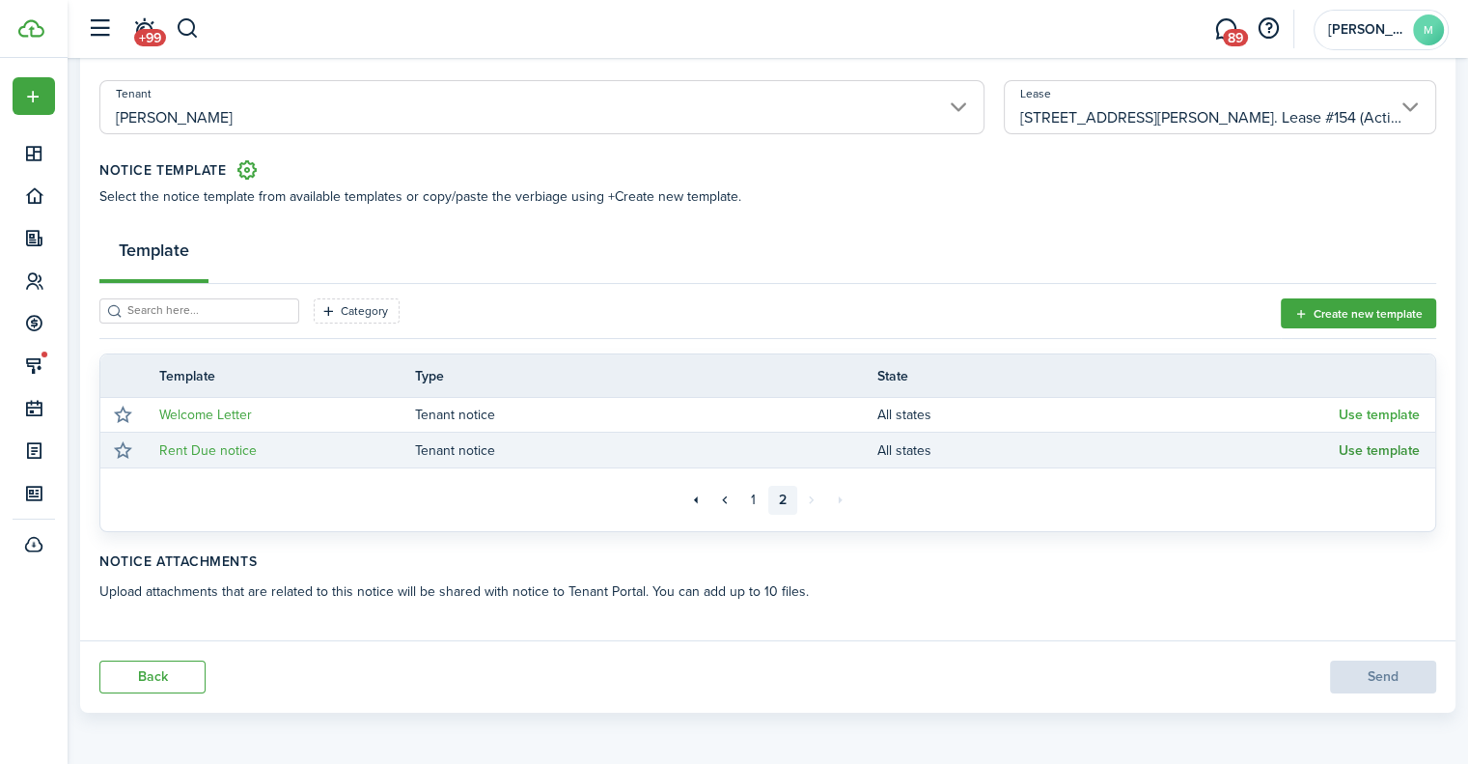
click at [1369, 455] on button "Use template" at bounding box center [1379, 450] width 81 height 15
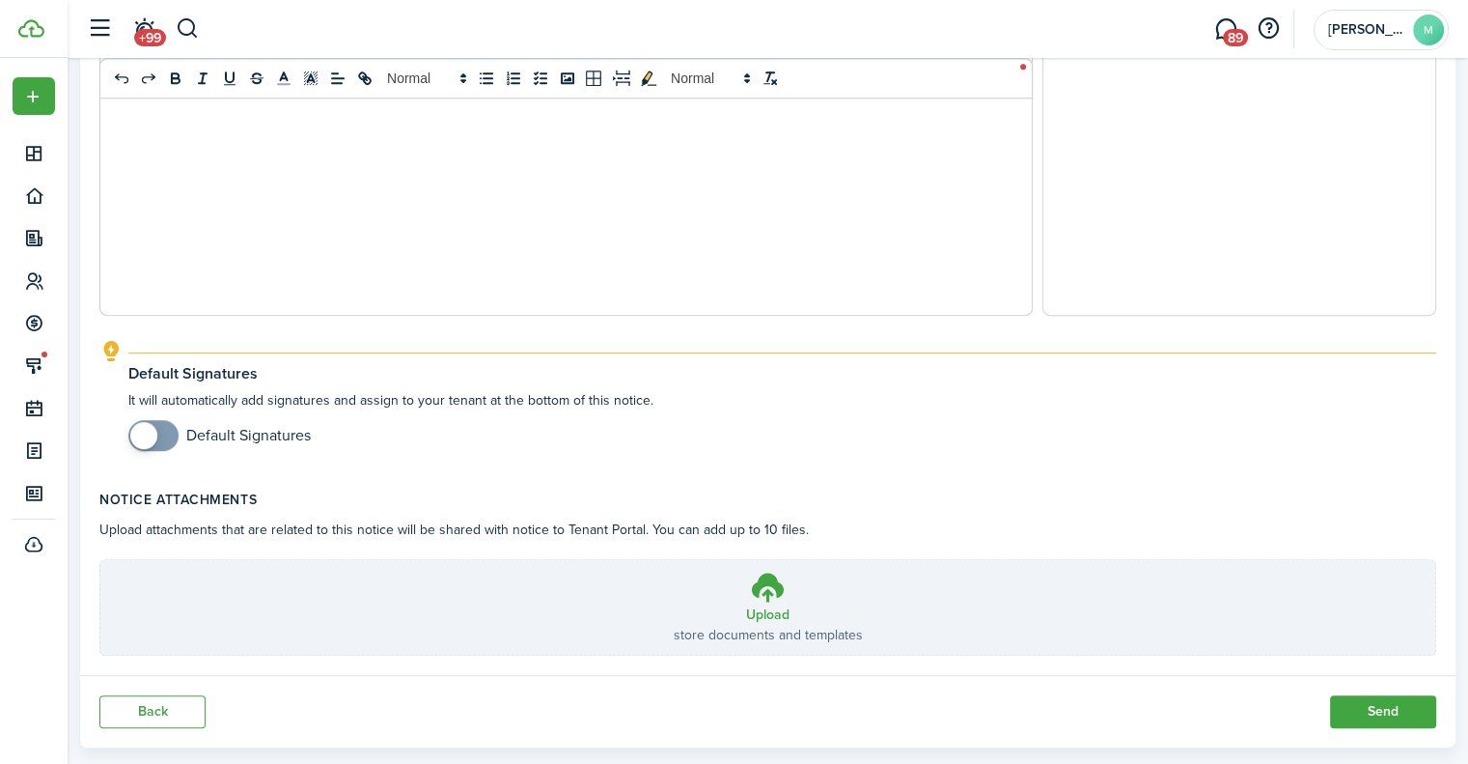
scroll to position [937, 0]
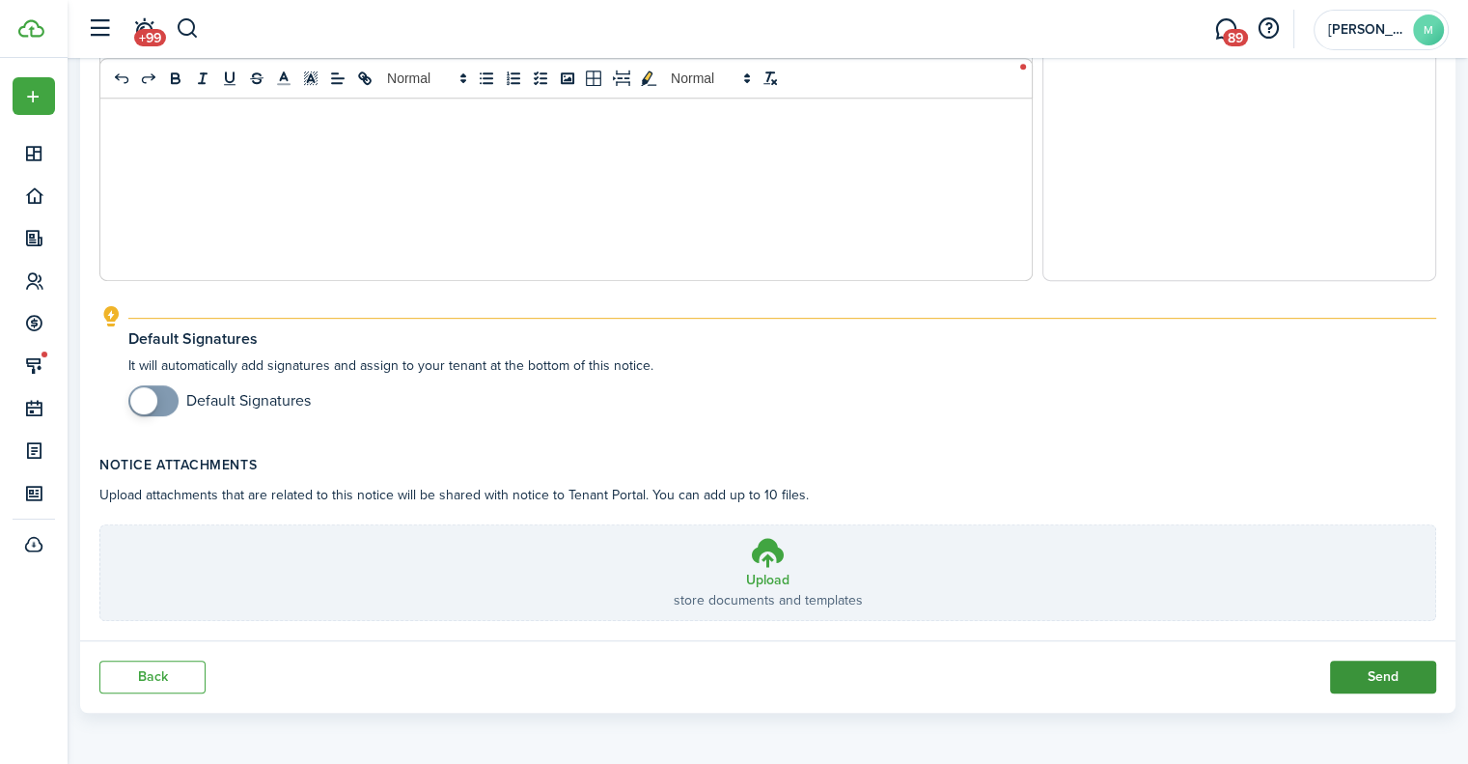
click at [1372, 678] on button "Send" at bounding box center [1383, 676] width 106 height 33
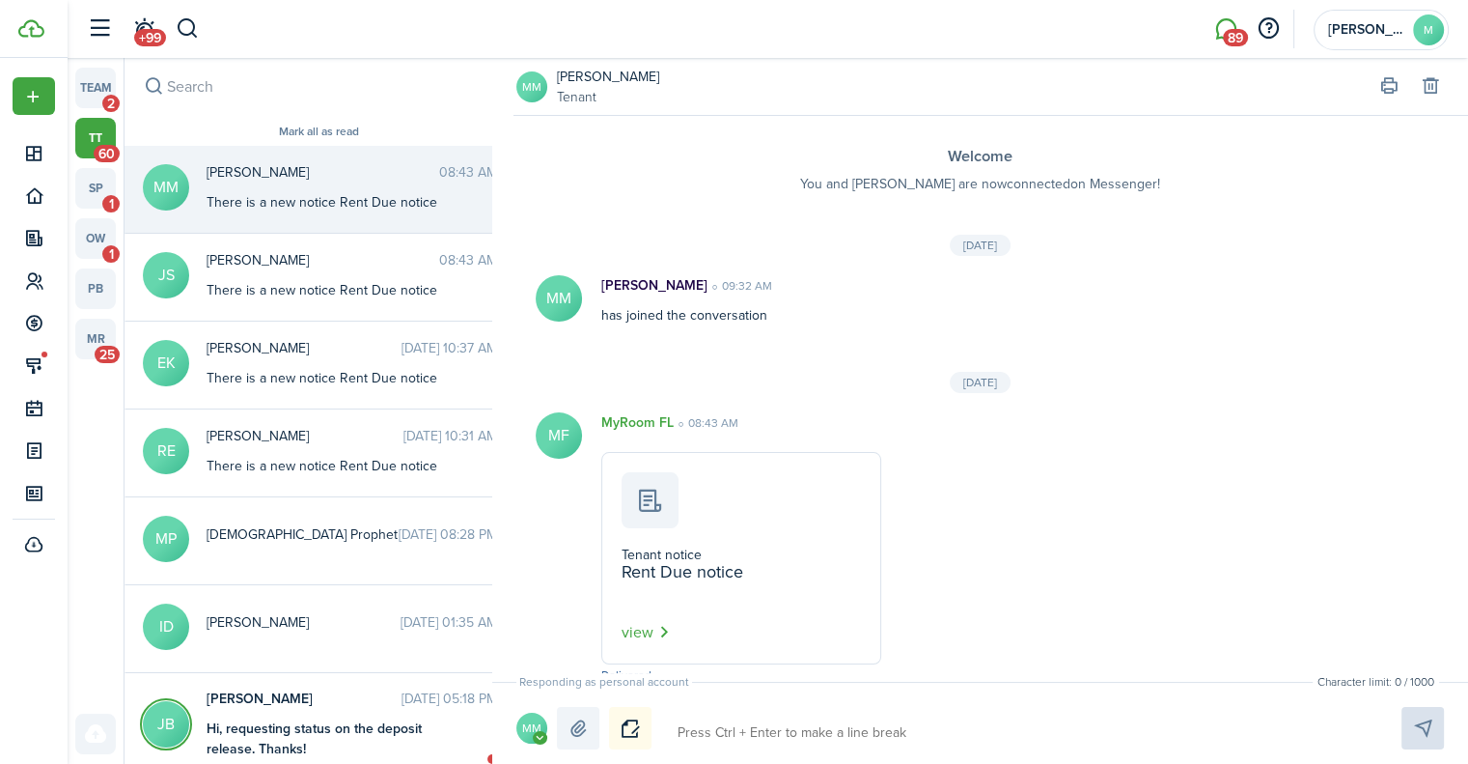
scroll to position [21, 0]
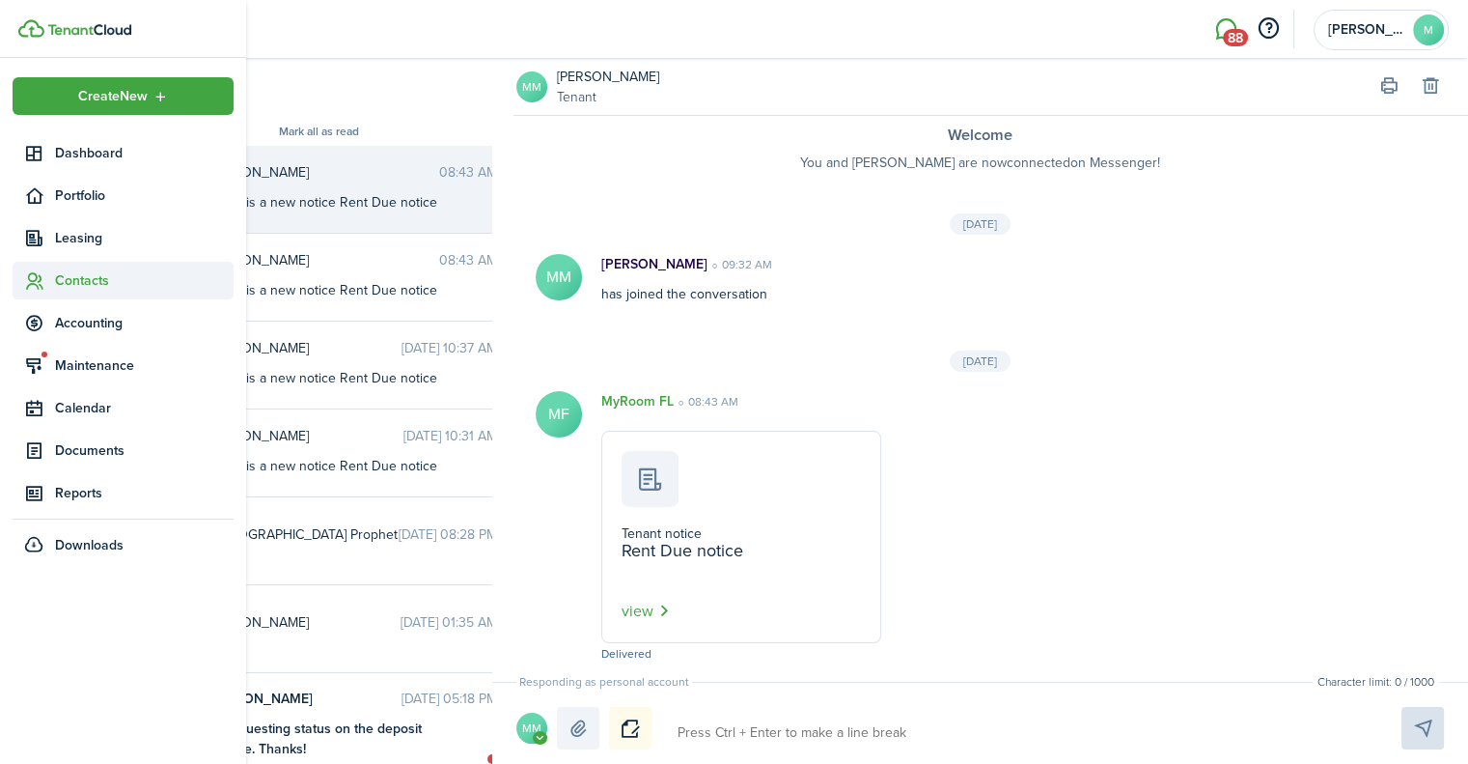
click at [106, 280] on span "Contacts" at bounding box center [144, 280] width 179 height 20
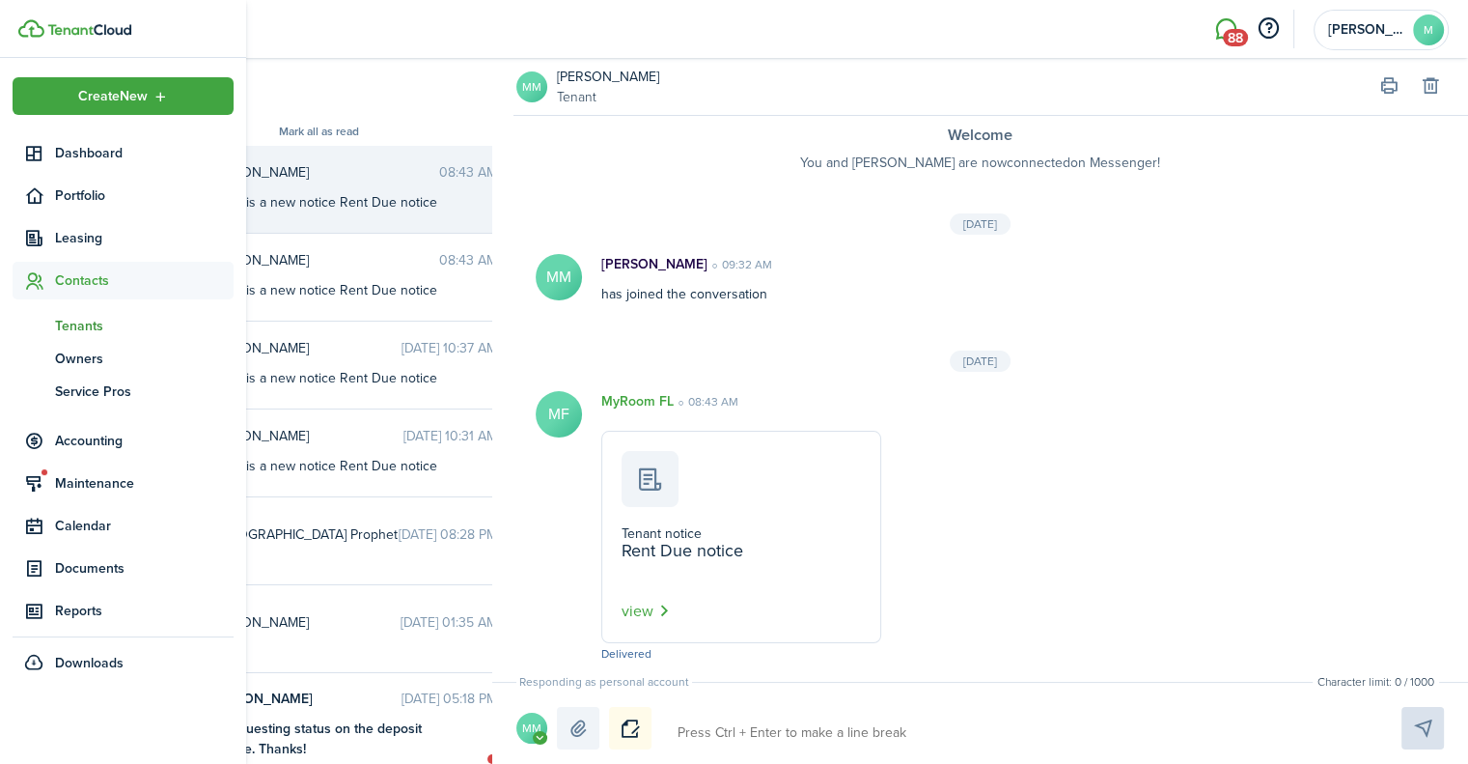
click at [101, 325] on span "Tenants" at bounding box center [144, 326] width 179 height 20
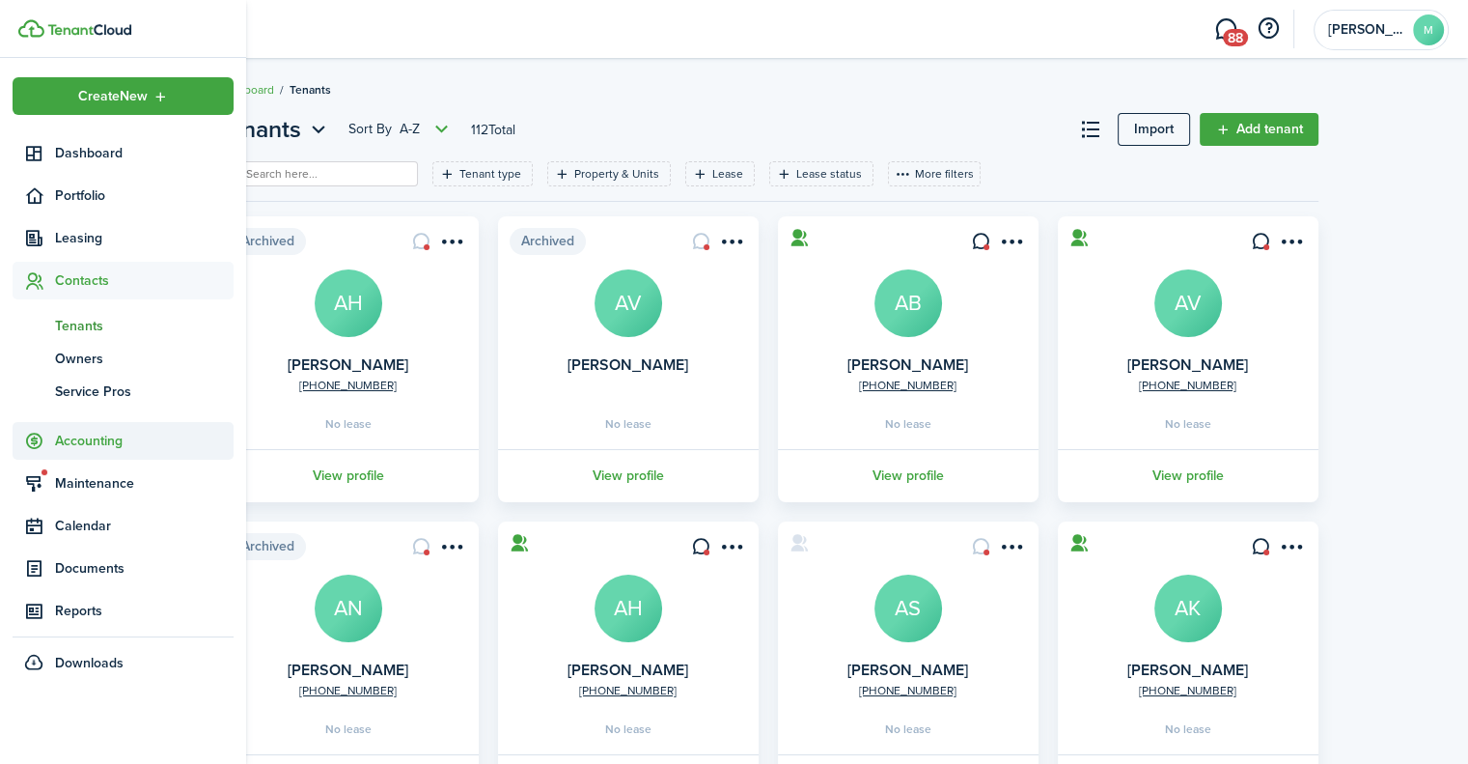
click at [104, 442] on span "Accounting" at bounding box center [144, 441] width 179 height 20
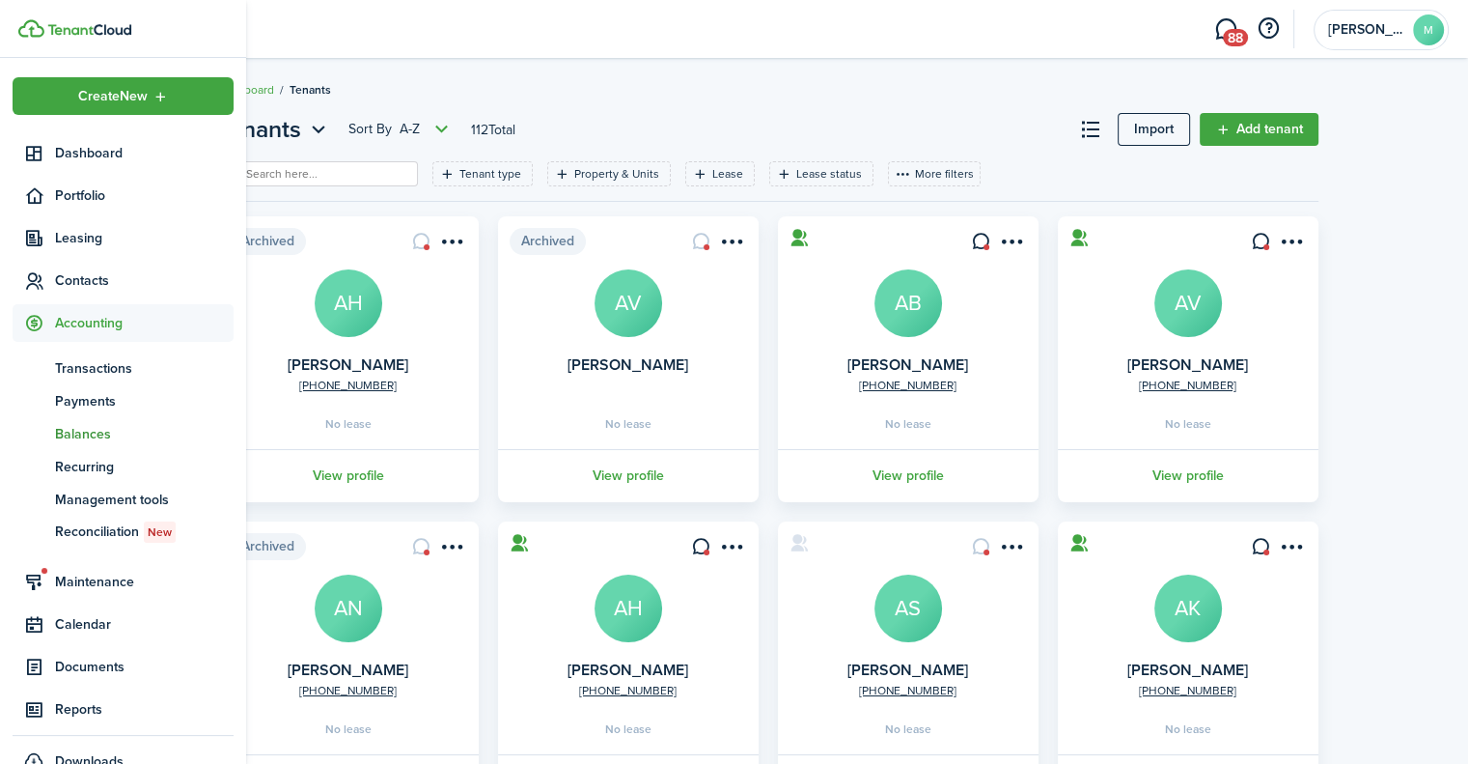
click at [91, 430] on span "Balances" at bounding box center [144, 434] width 179 height 20
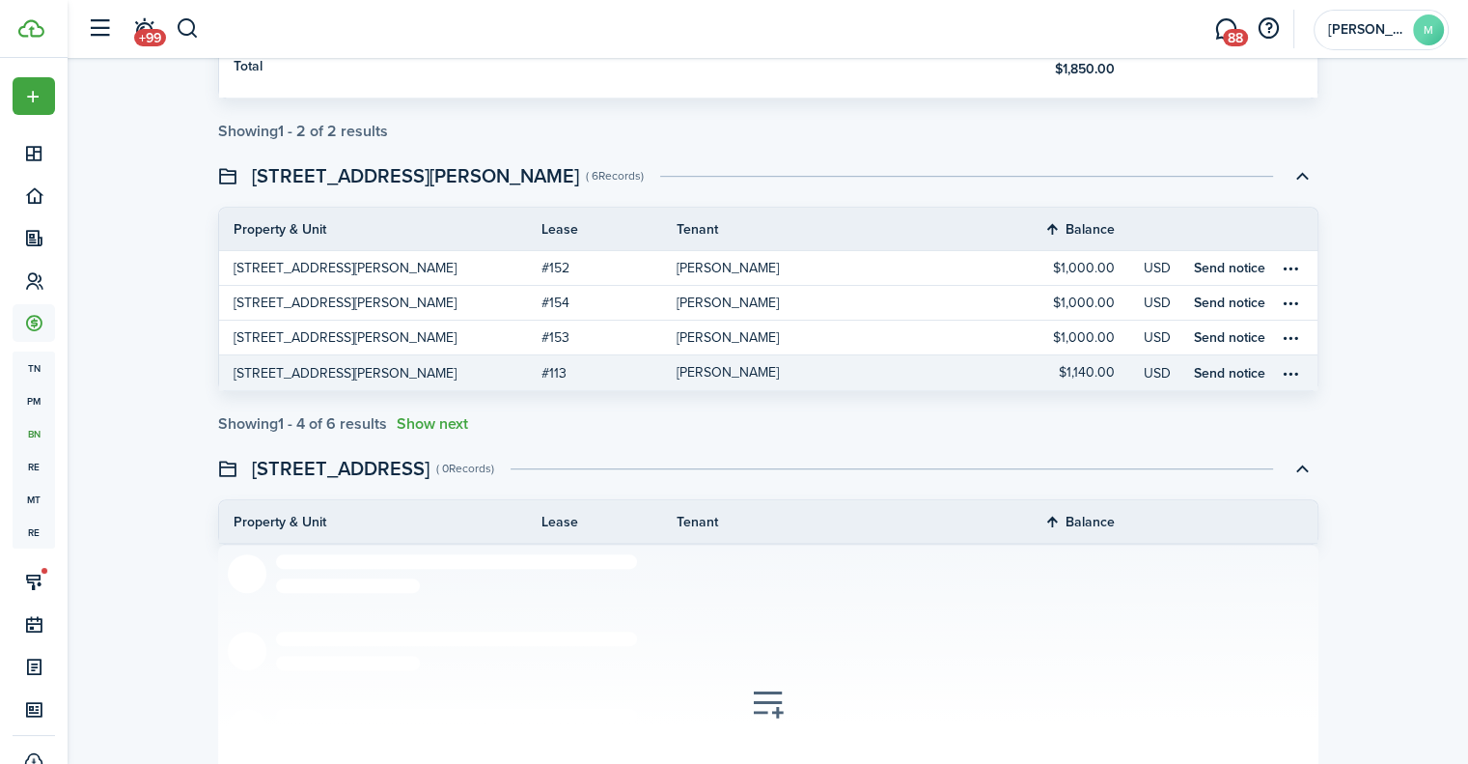
scroll to position [973, 0]
click at [1242, 373] on link "Send notice" at bounding box center [1229, 372] width 71 height 20
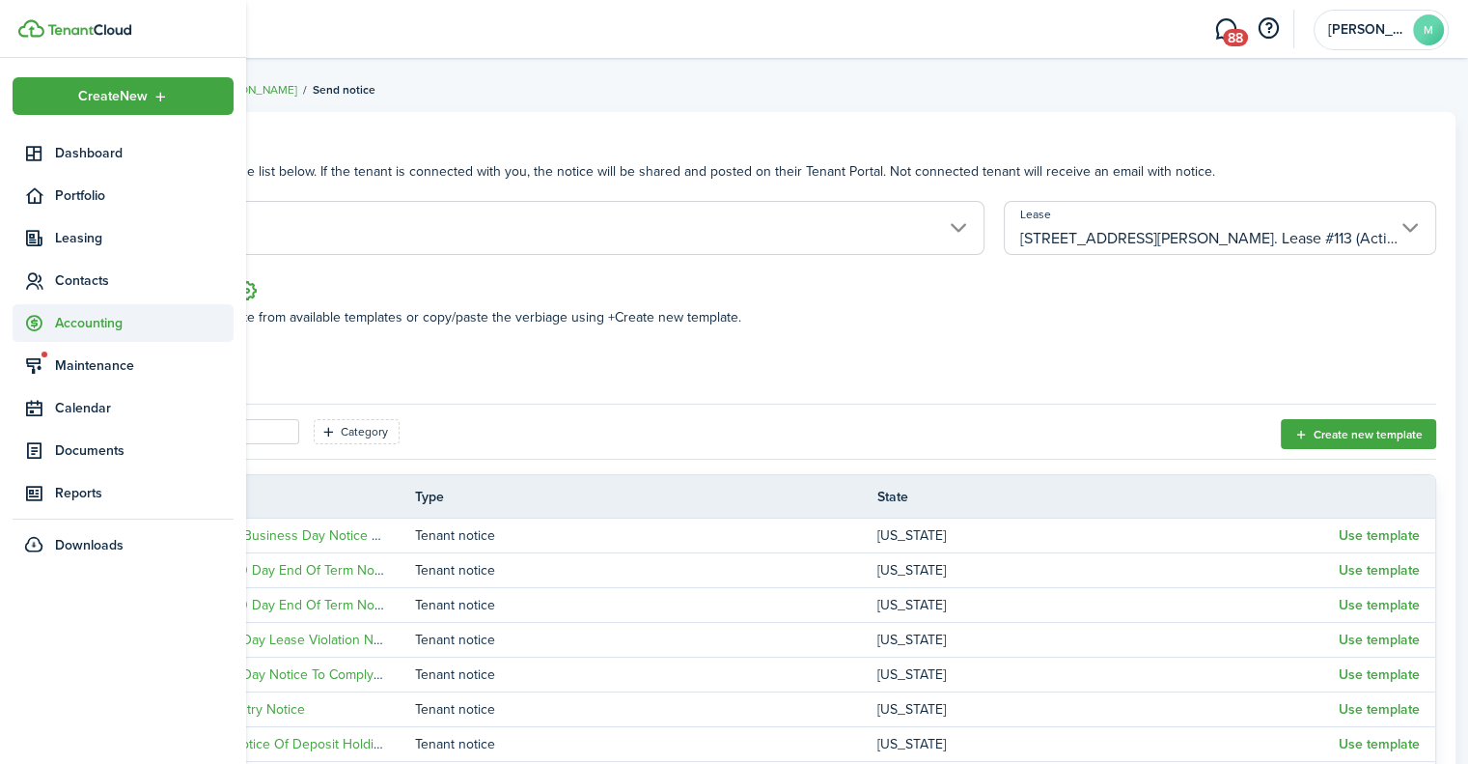
click at [90, 327] on span "Accounting" at bounding box center [144, 323] width 179 height 20
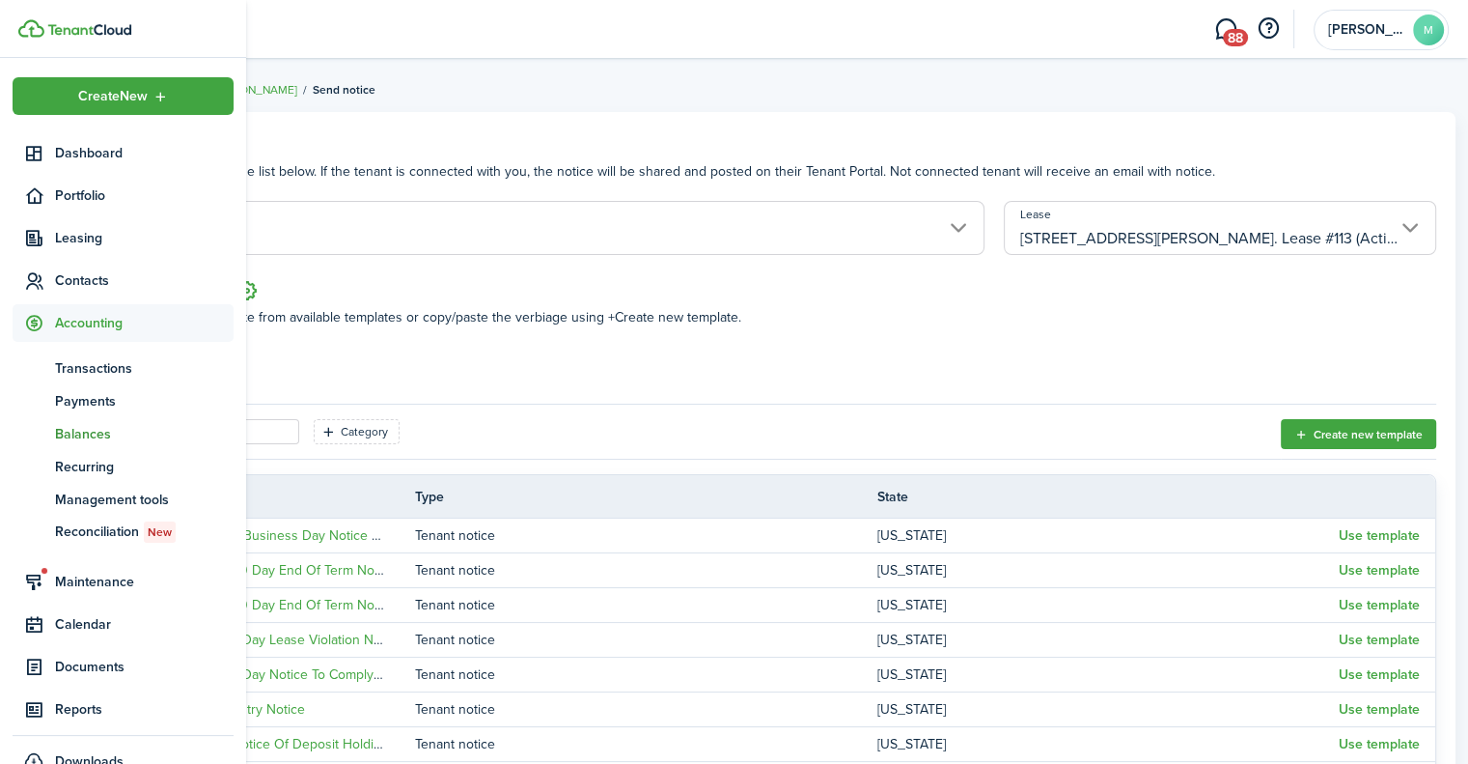
click at [97, 435] on span "Balances" at bounding box center [144, 434] width 179 height 20
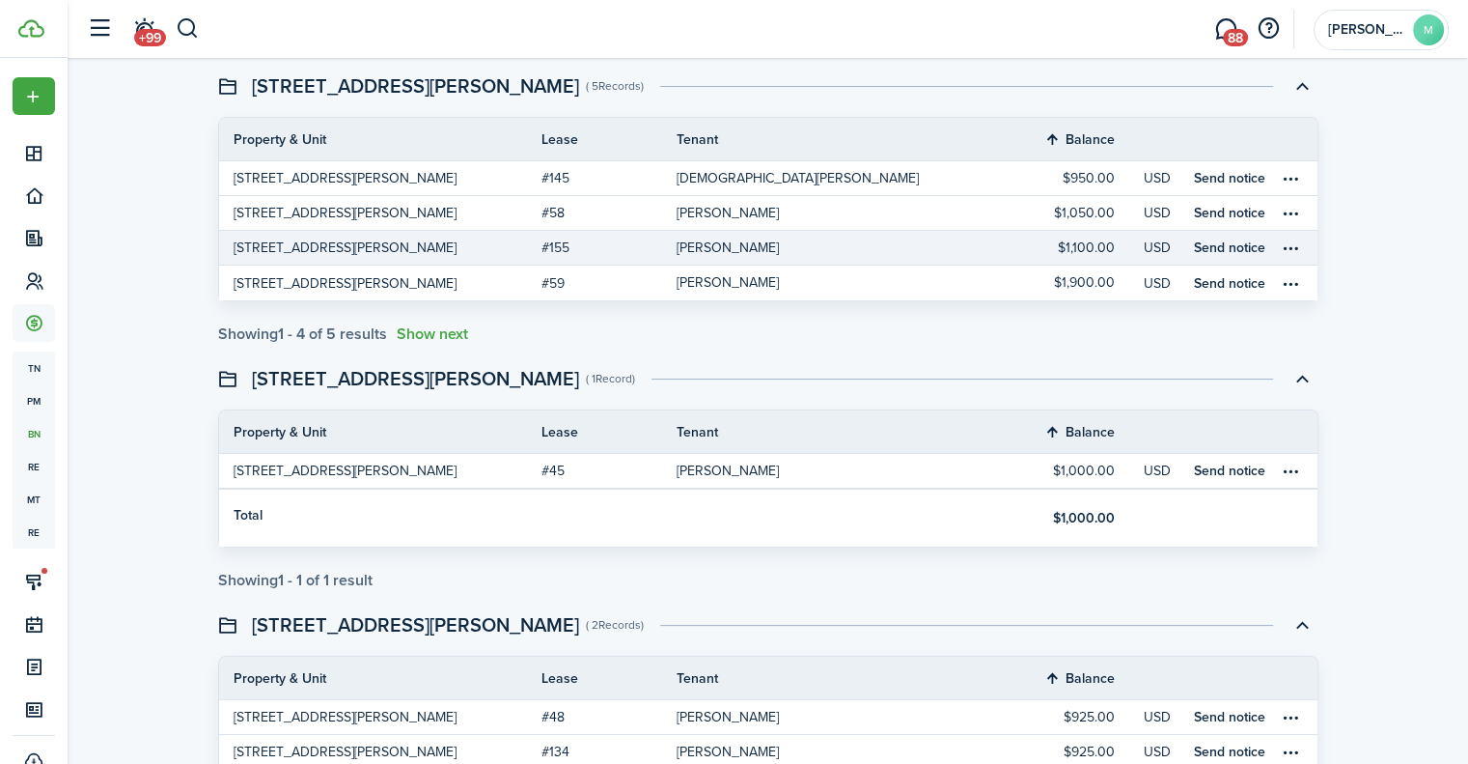
scroll to position [243, 0]
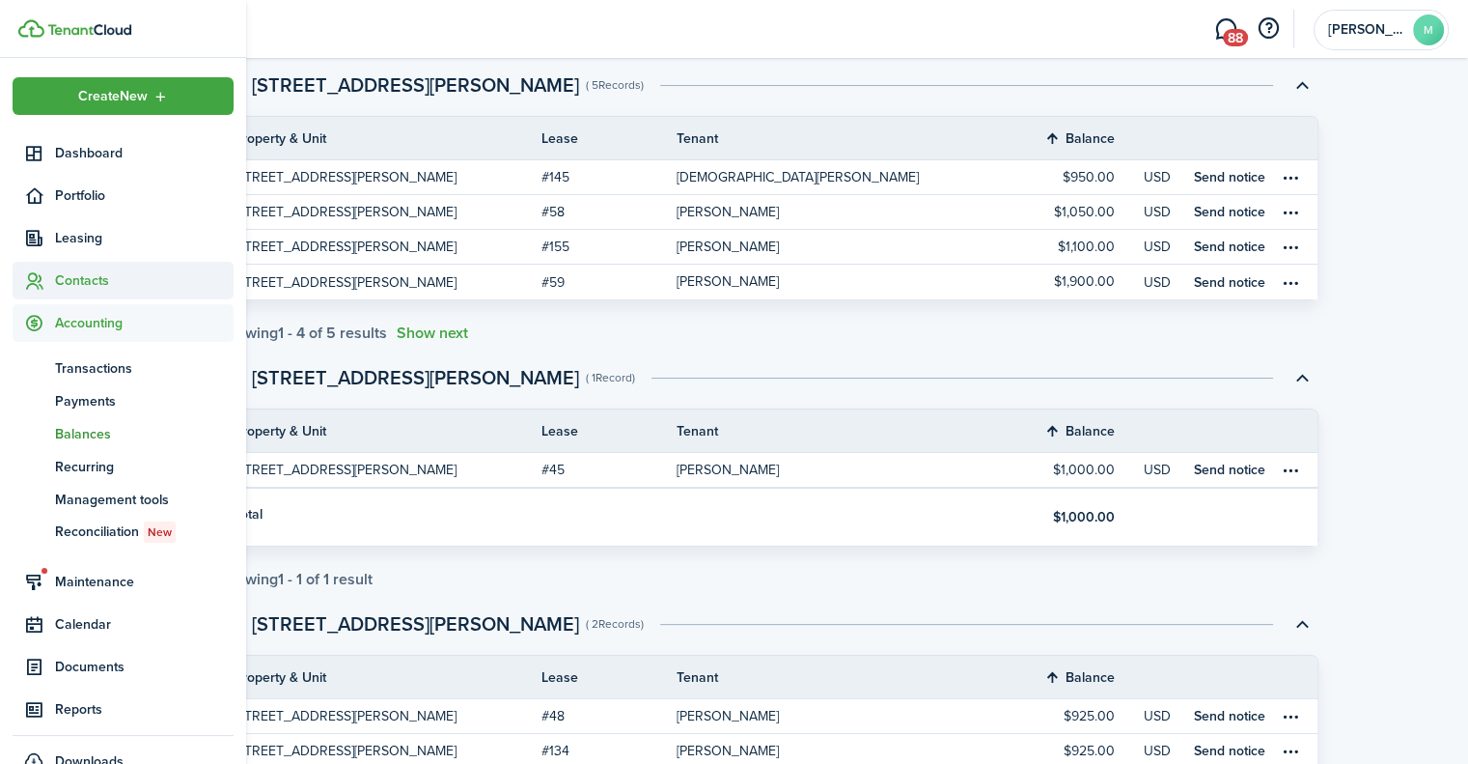
click at [108, 275] on span "Contacts" at bounding box center [144, 280] width 179 height 20
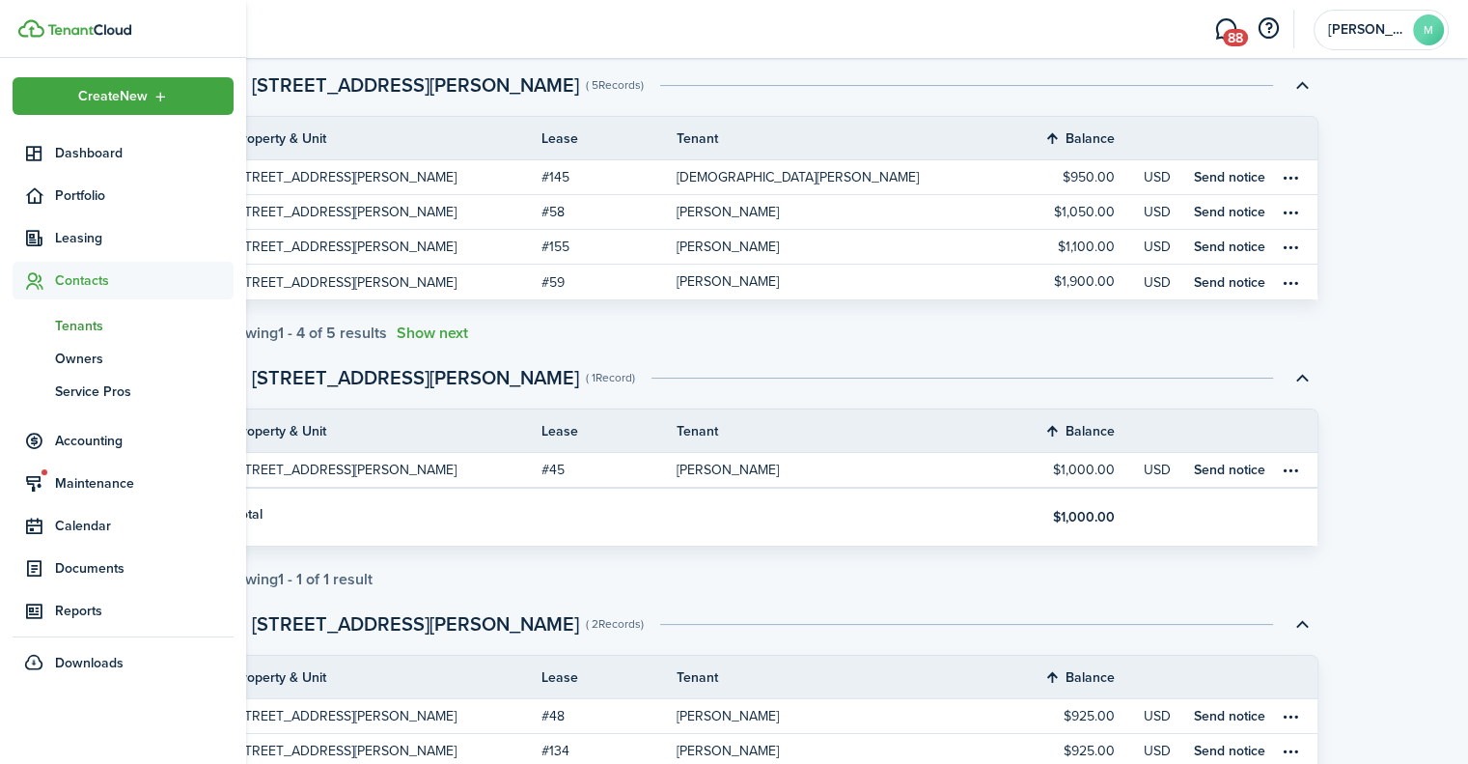
click at [91, 319] on span "Tenants" at bounding box center [144, 326] width 179 height 20
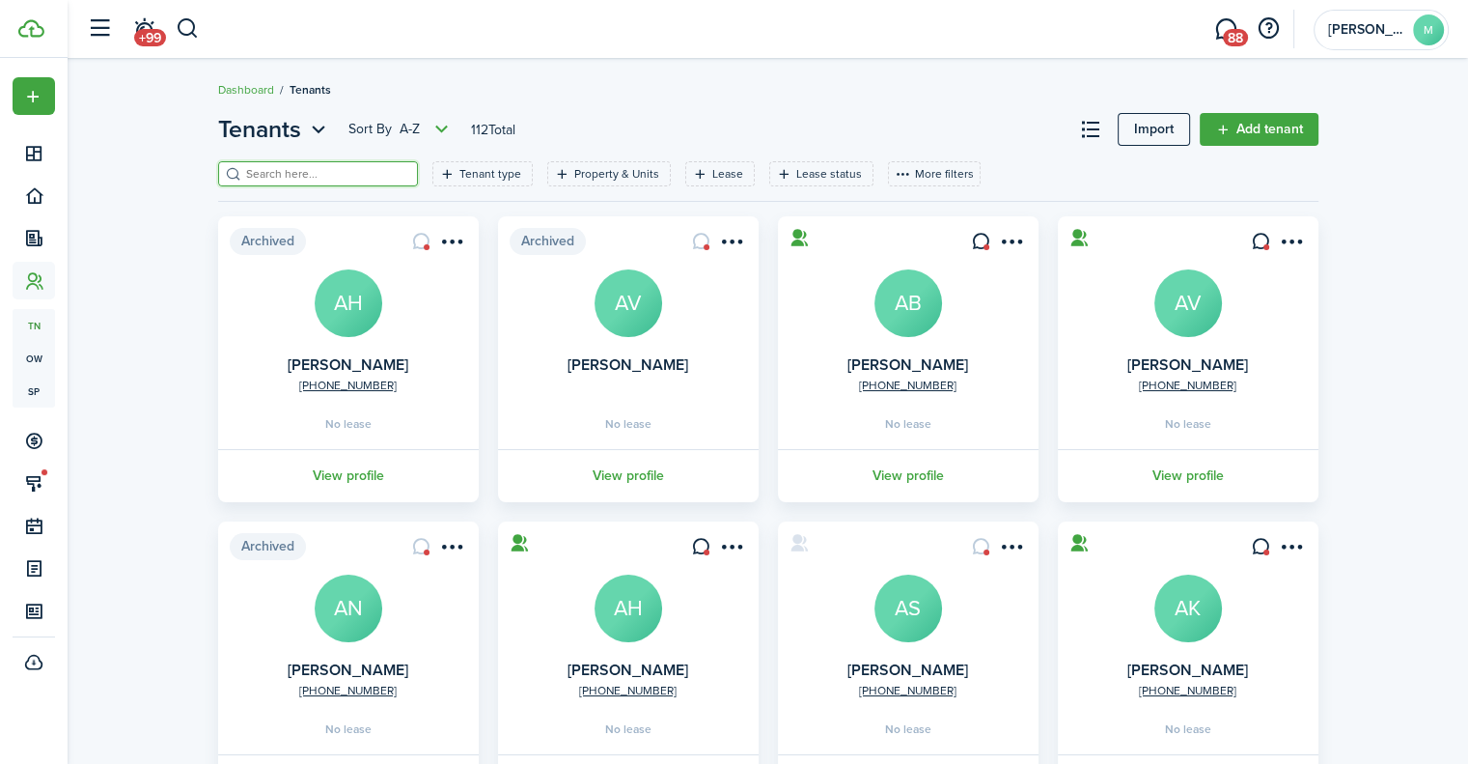
click at [293, 176] on input "search" at bounding box center [326, 174] width 170 height 18
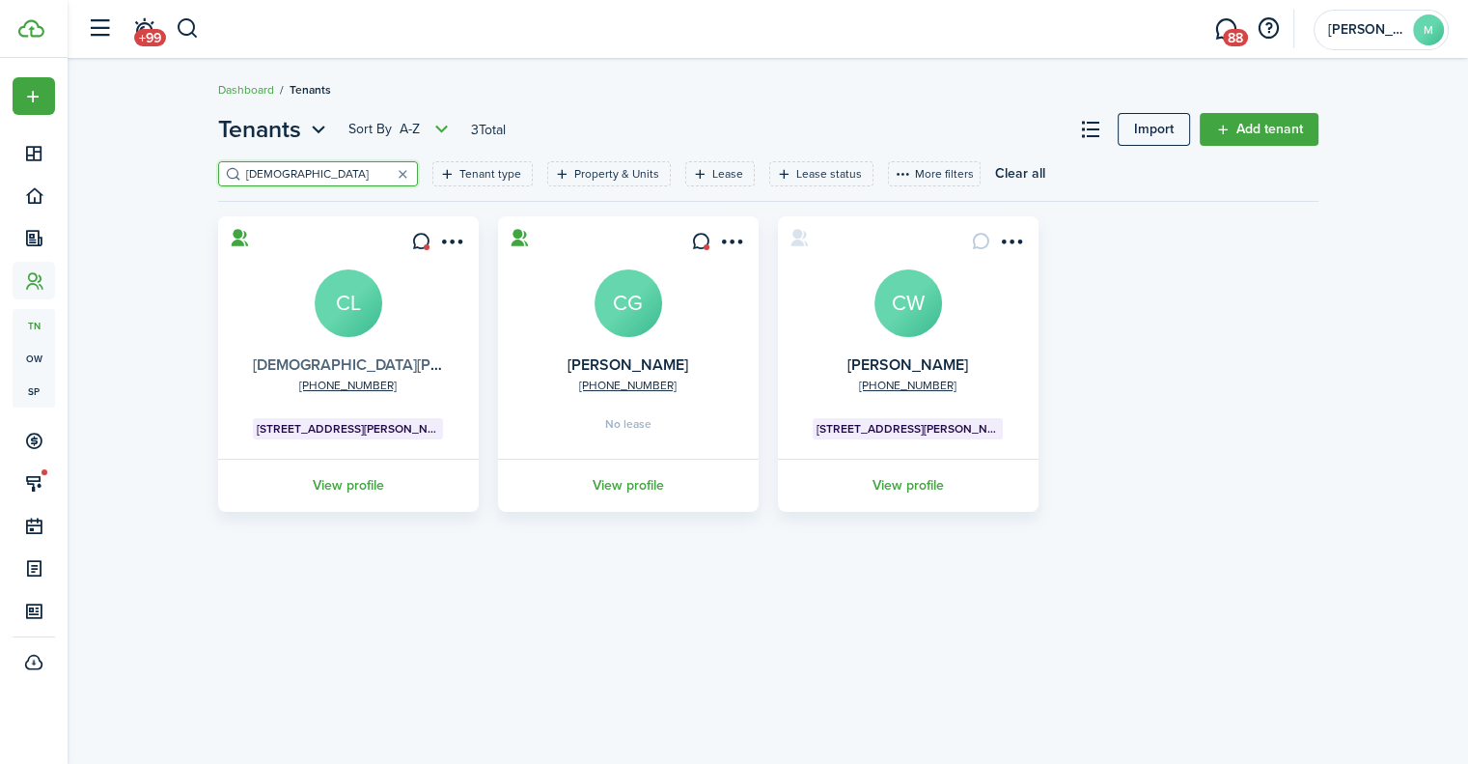
type input "[DEMOGRAPHIC_DATA]"
click at [374, 366] on link "[DEMOGRAPHIC_DATA][PERSON_NAME]" at bounding box center [395, 364] width 285 height 22
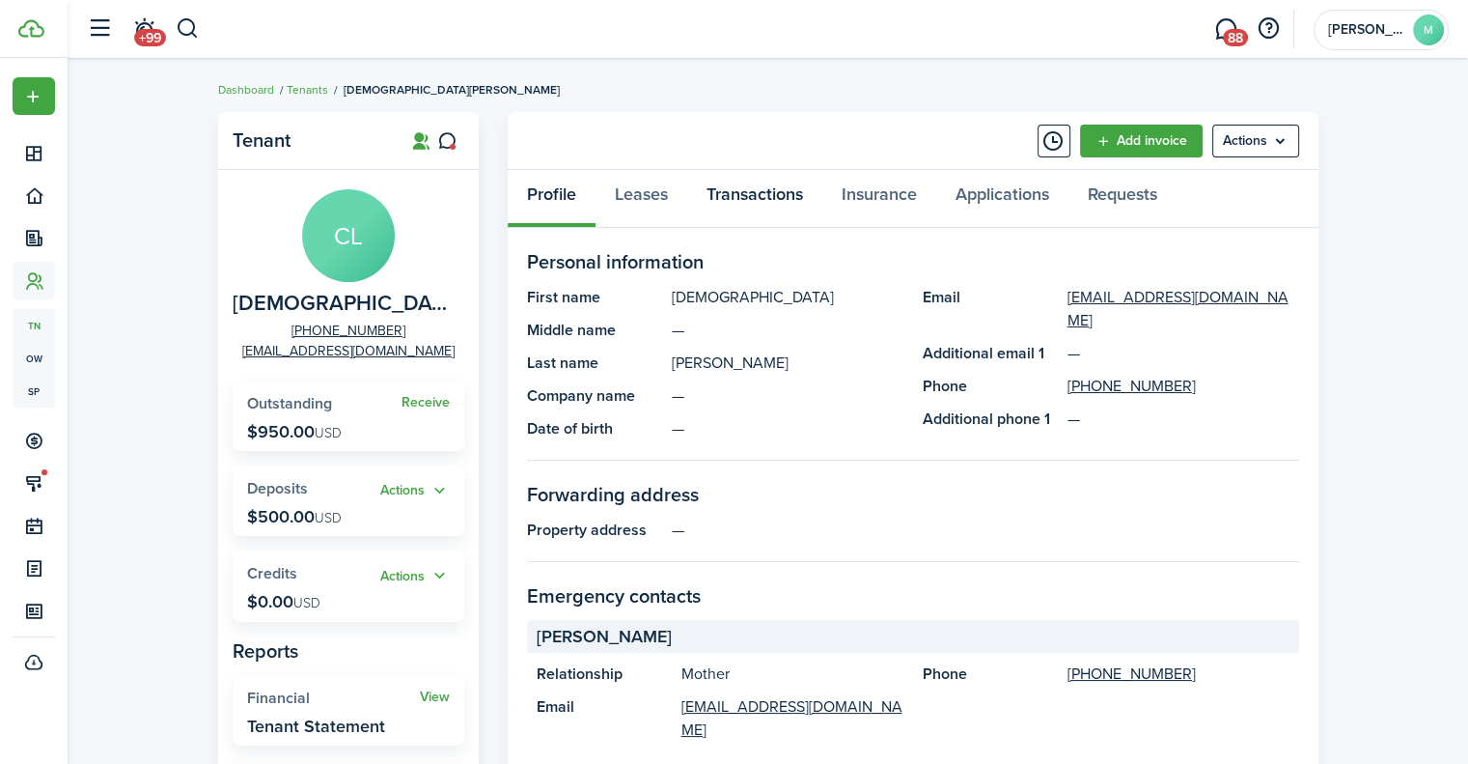
click at [757, 185] on link "Transactions" at bounding box center [754, 199] width 135 height 58
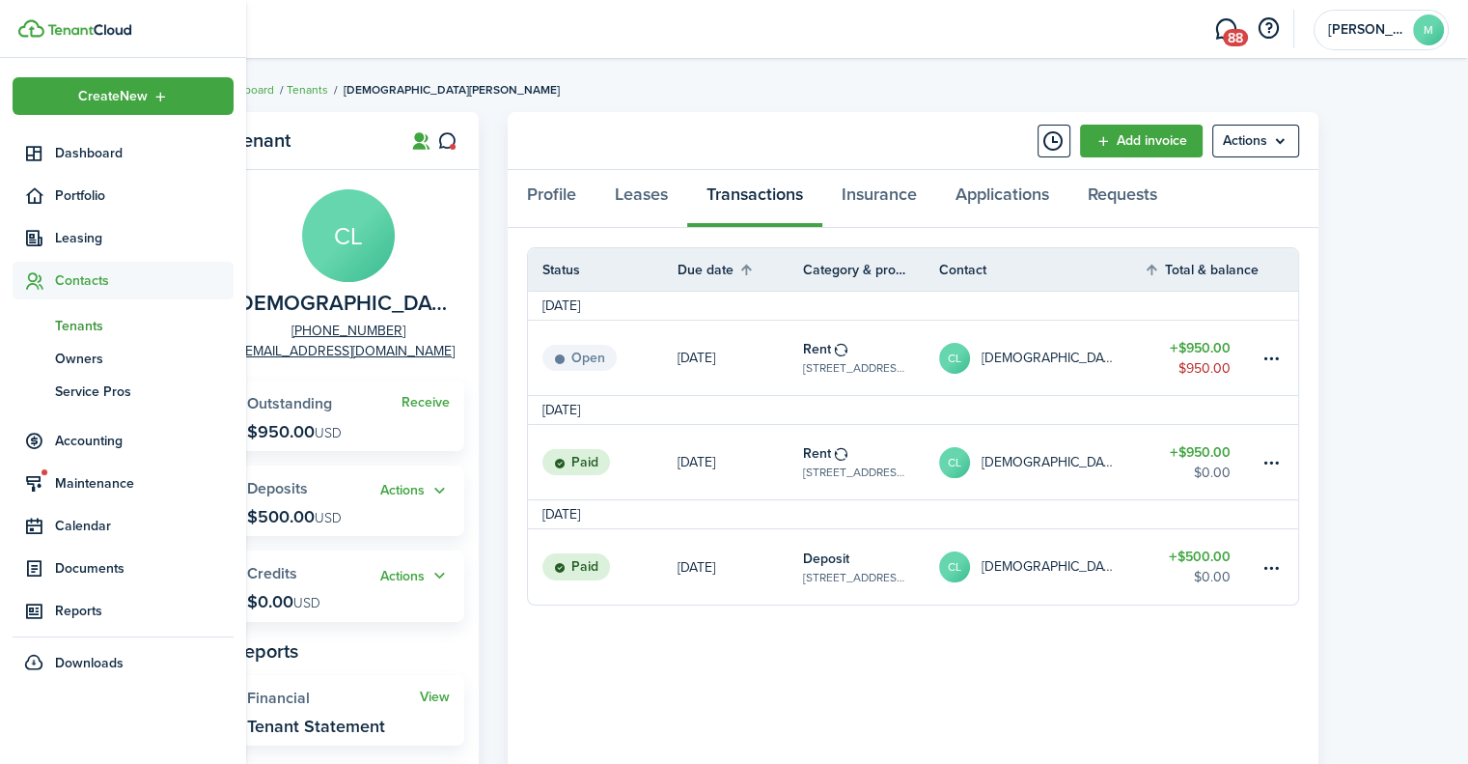
click at [82, 323] on span "Tenants" at bounding box center [144, 326] width 179 height 20
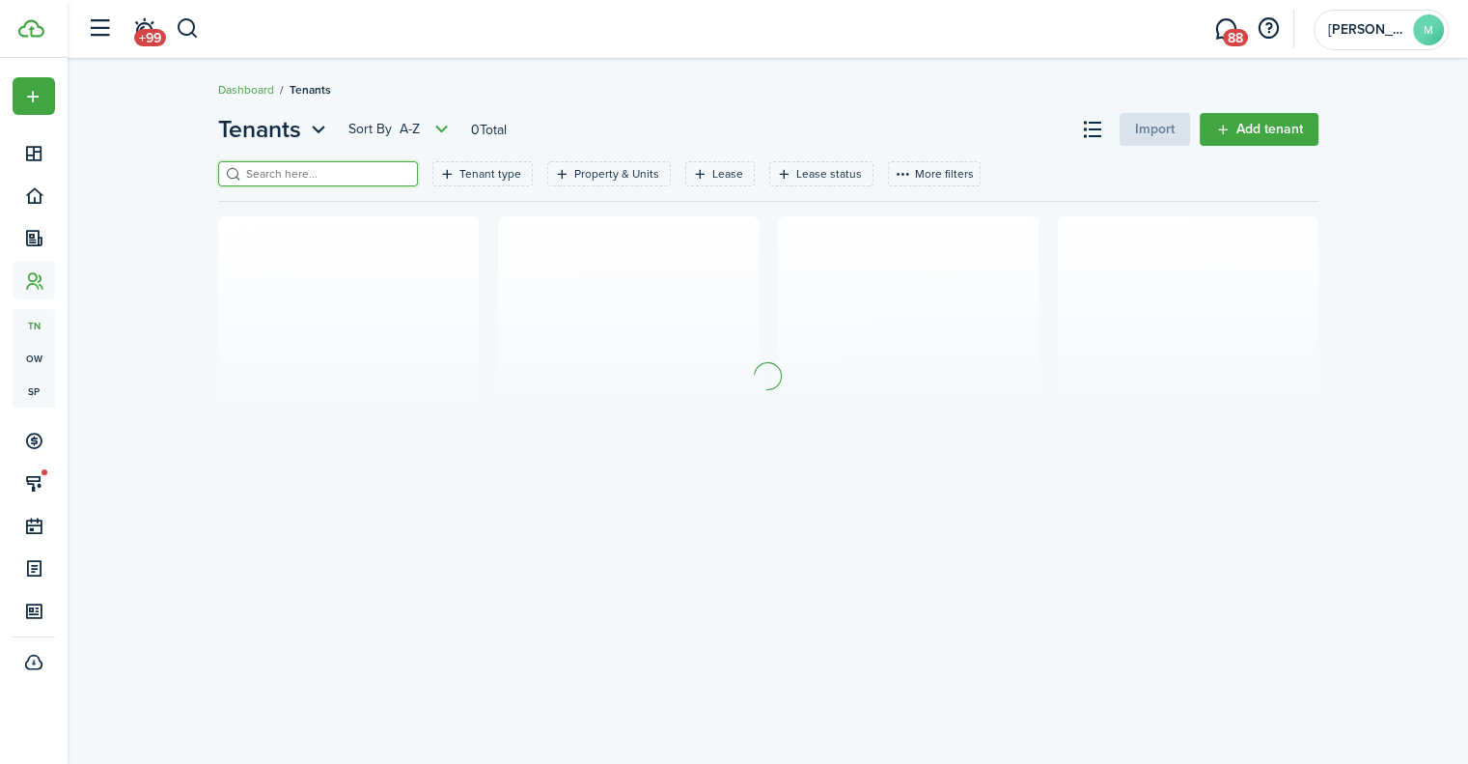
click at [289, 177] on input "search" at bounding box center [326, 174] width 170 height 18
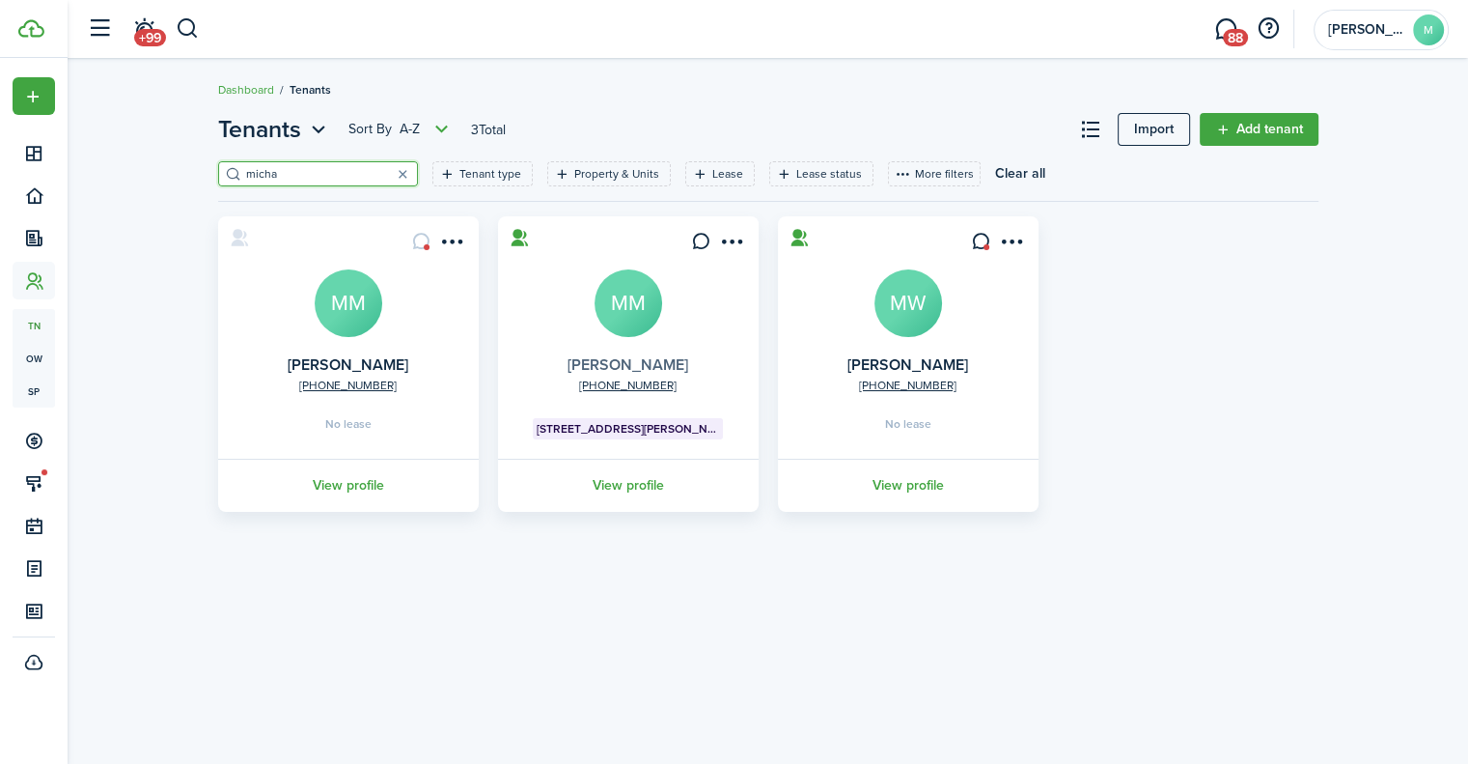
type input "micha"
click at [670, 358] on link "[PERSON_NAME]" at bounding box center [628, 364] width 121 height 22
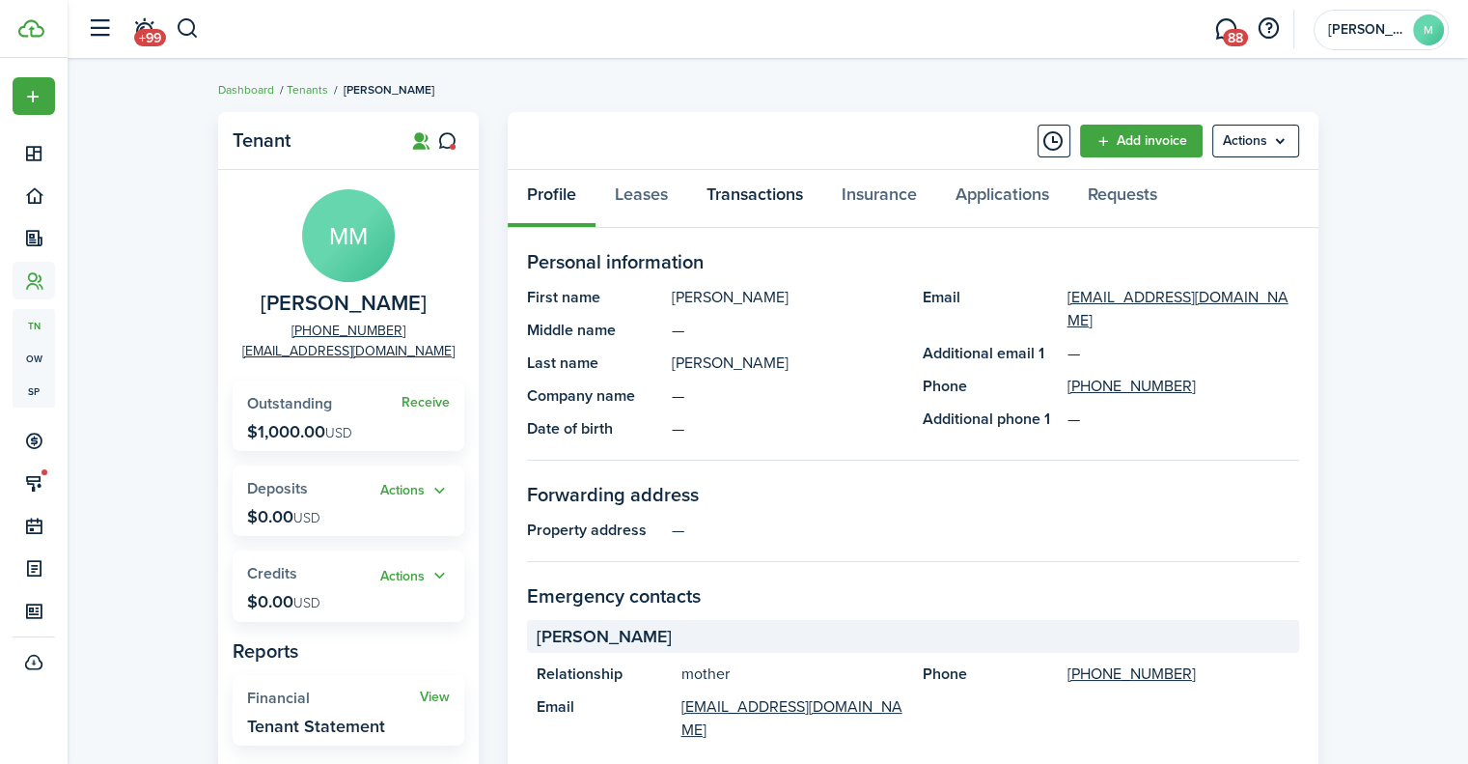
click at [737, 198] on link "Transactions" at bounding box center [754, 199] width 135 height 58
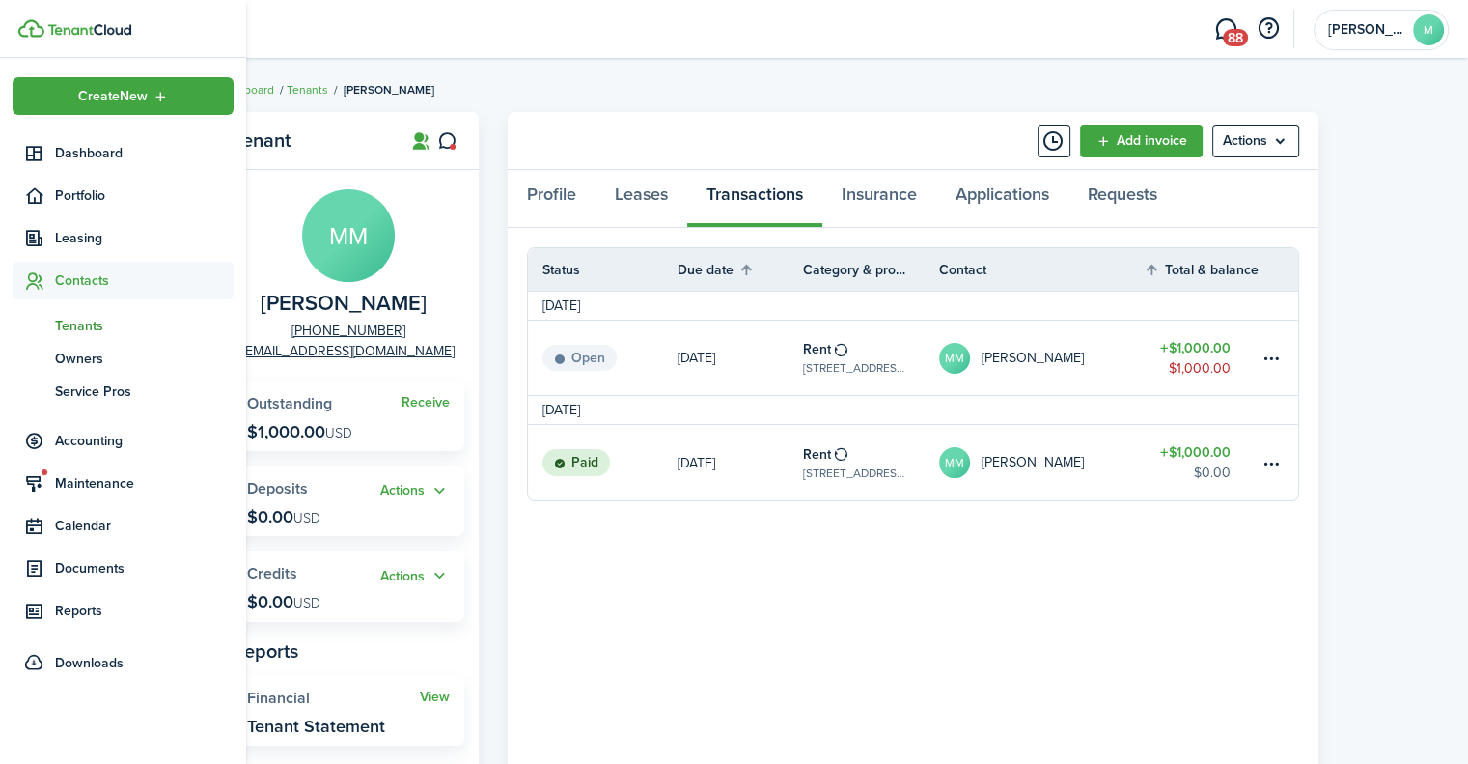
click at [98, 279] on span "Contacts" at bounding box center [144, 280] width 179 height 20
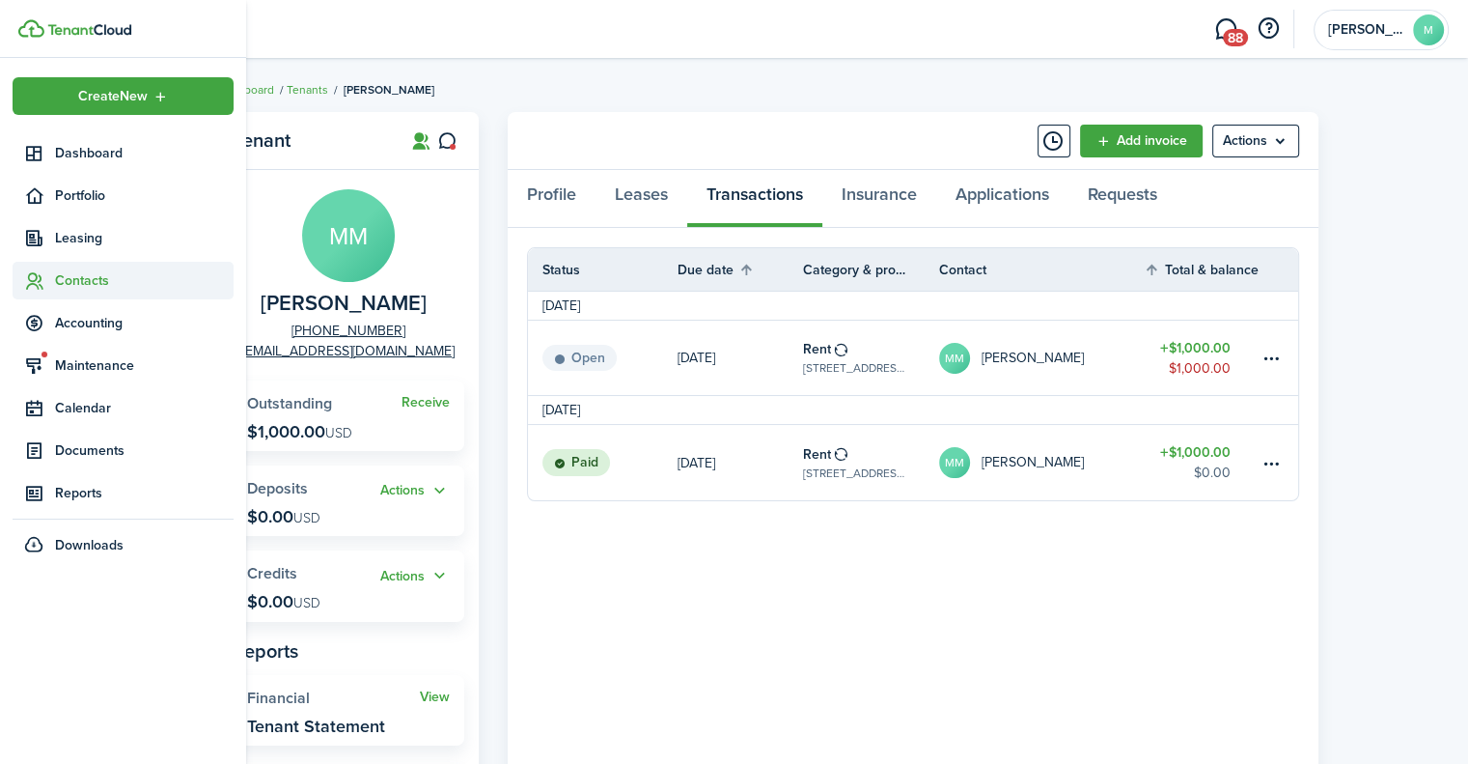
click at [98, 279] on span "Contacts" at bounding box center [144, 280] width 179 height 20
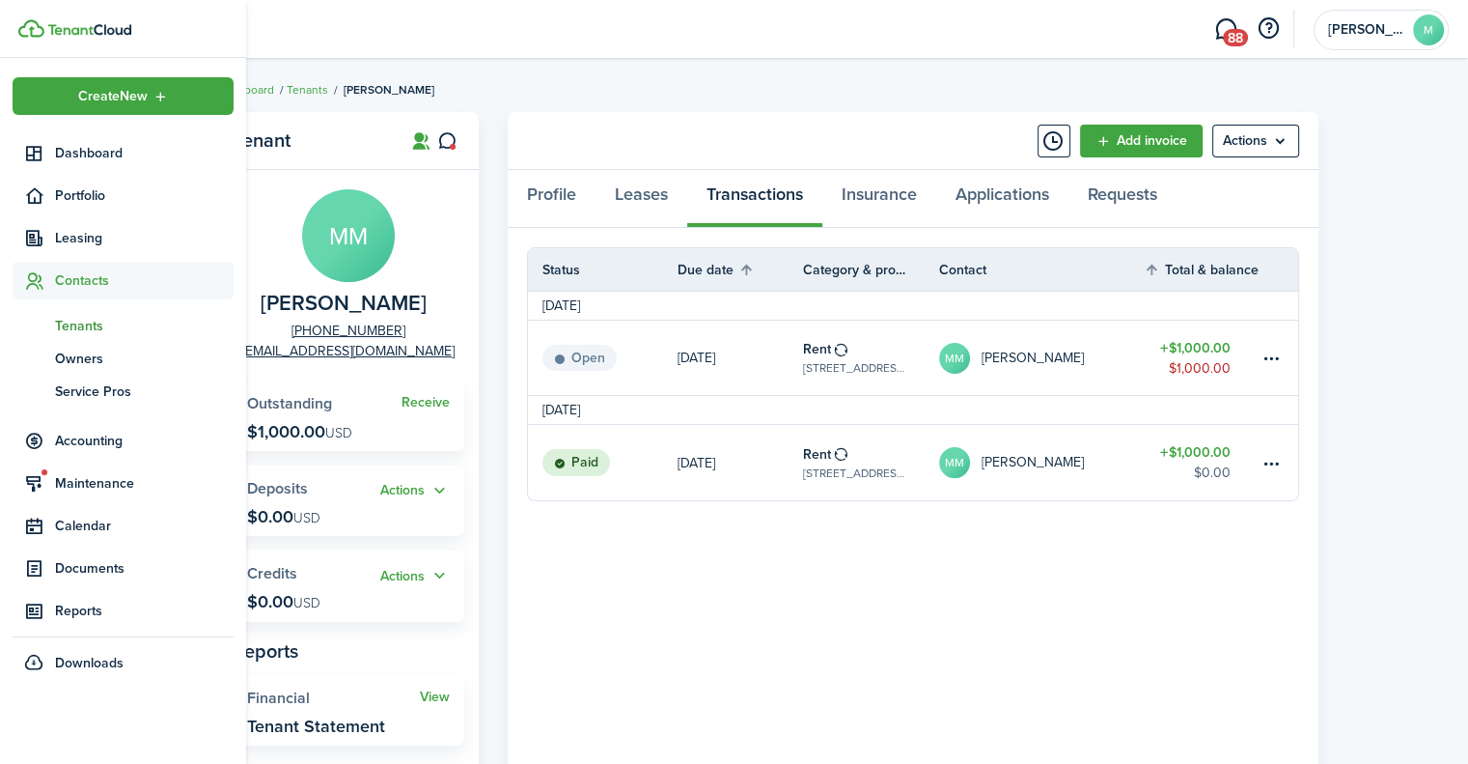
click at [92, 320] on span "Tenants" at bounding box center [144, 326] width 179 height 20
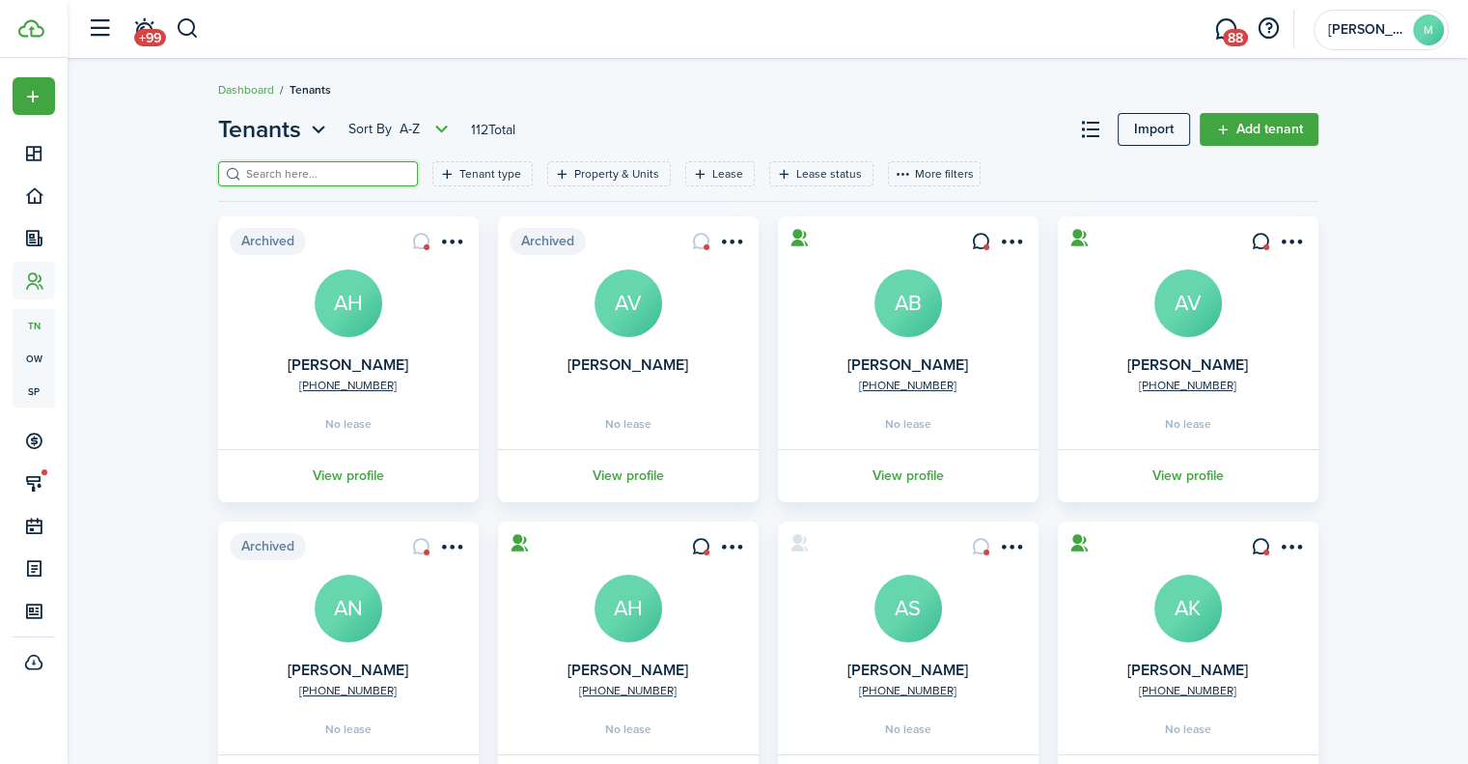
click at [318, 181] on input "search" at bounding box center [326, 174] width 170 height 18
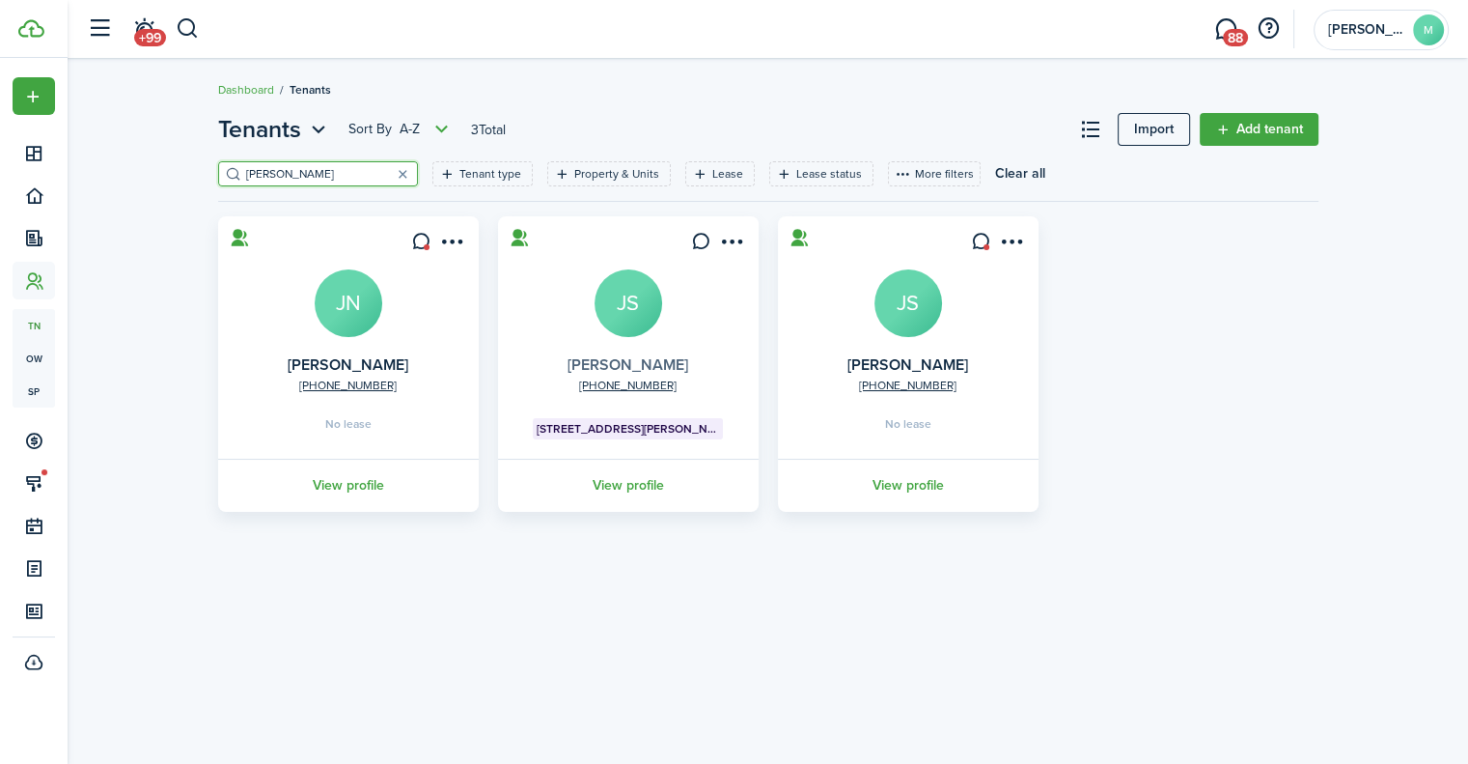
type input "[PERSON_NAME]"
click at [634, 366] on link "[PERSON_NAME]" at bounding box center [628, 364] width 121 height 22
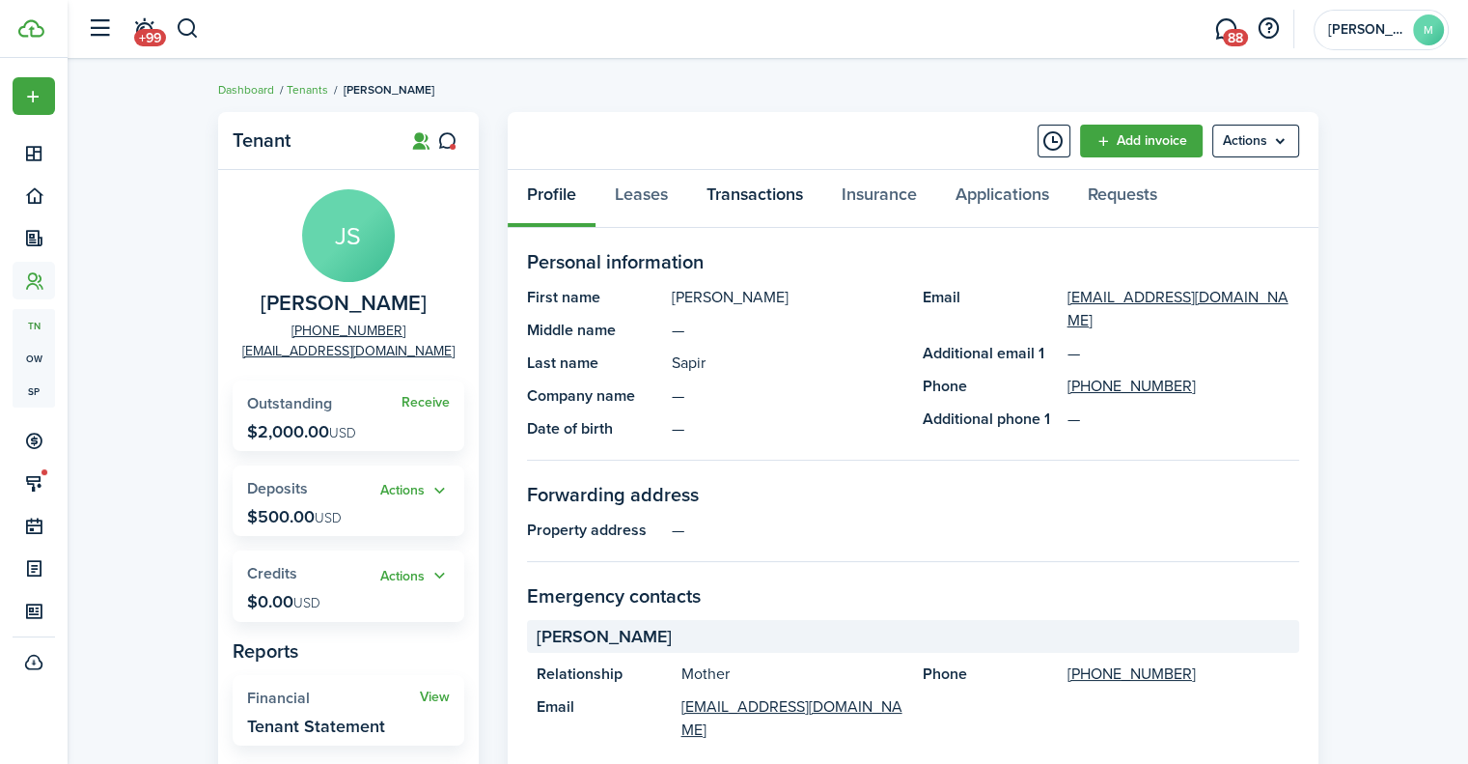
click at [726, 194] on link "Transactions" at bounding box center [754, 199] width 135 height 58
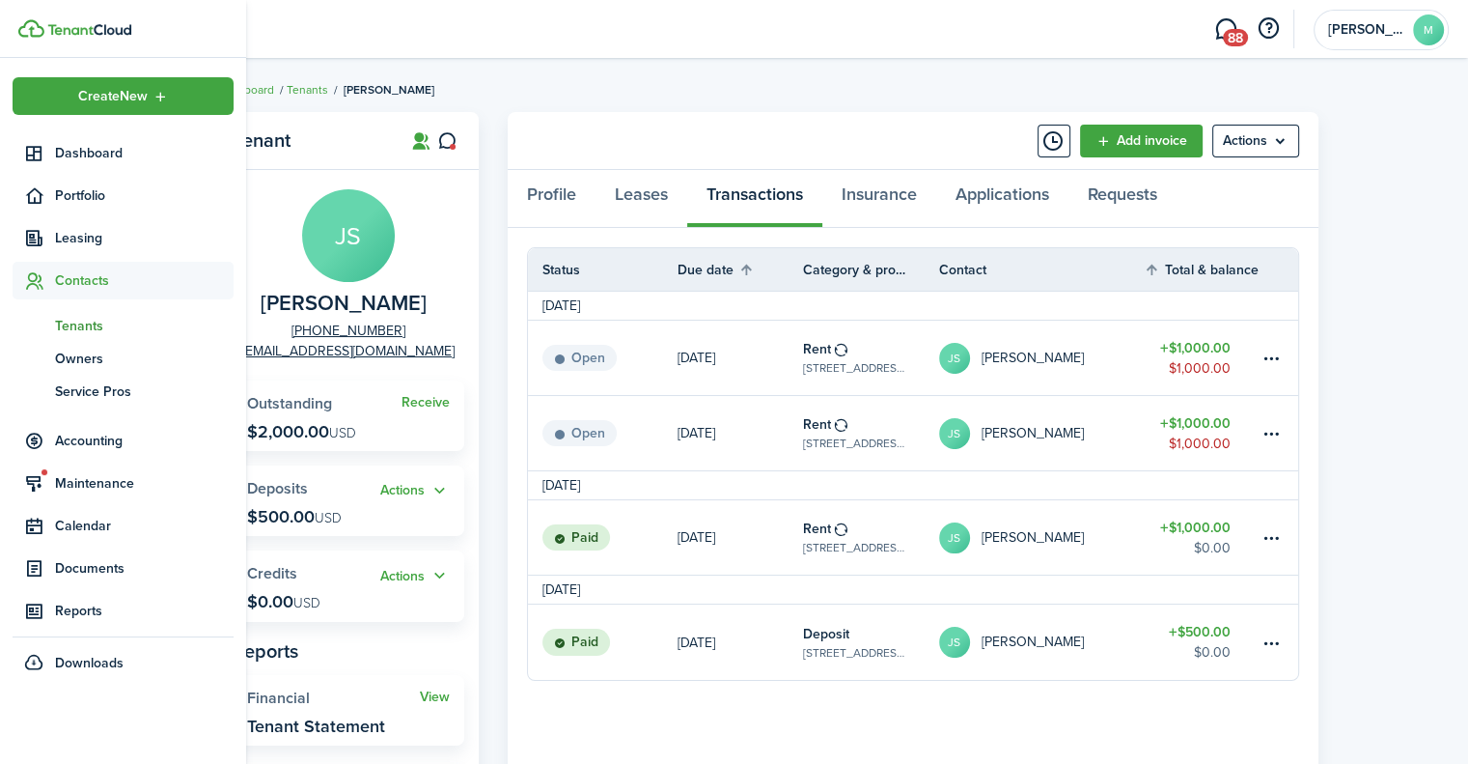
click at [116, 328] on span "Tenants" at bounding box center [144, 326] width 179 height 20
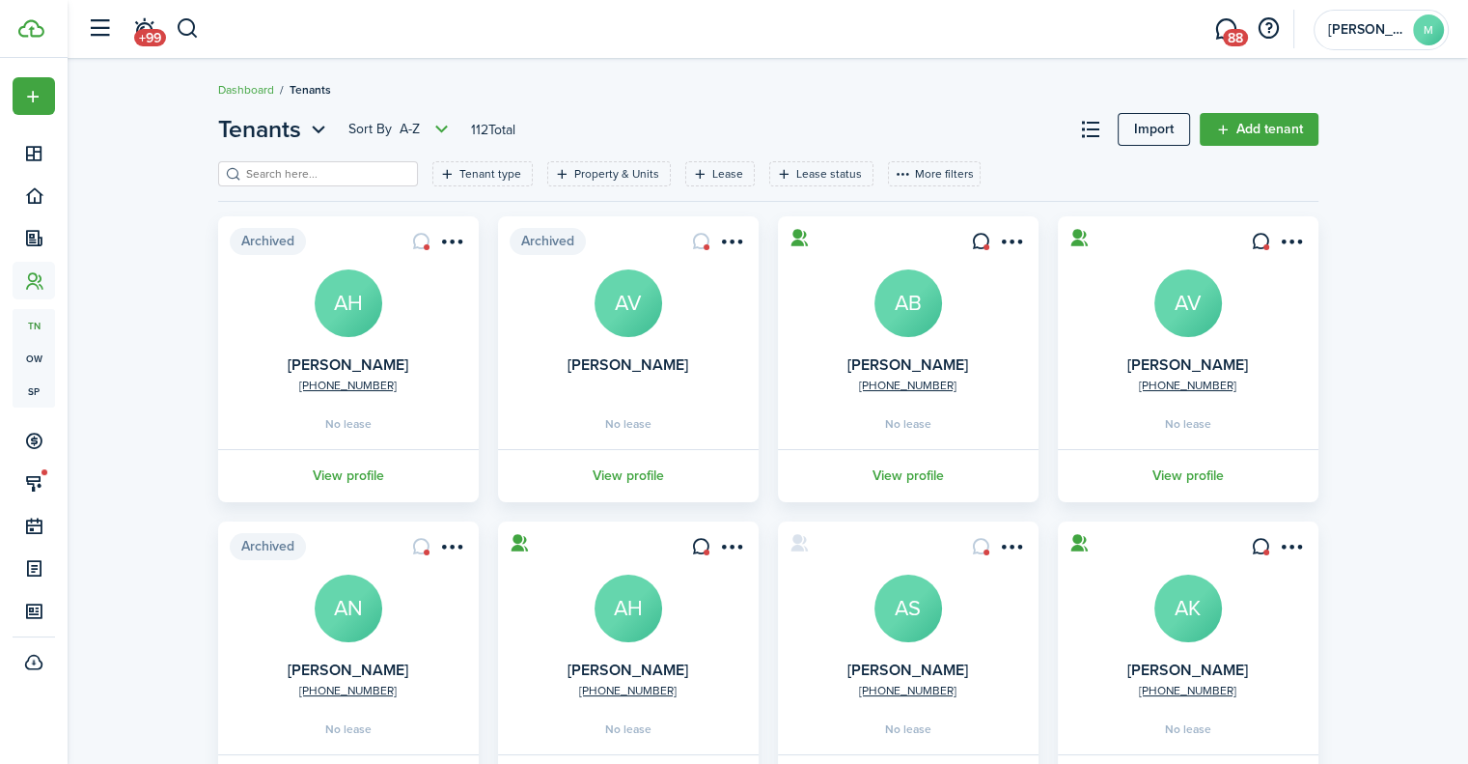
click at [323, 175] on input "search" at bounding box center [326, 174] width 170 height 18
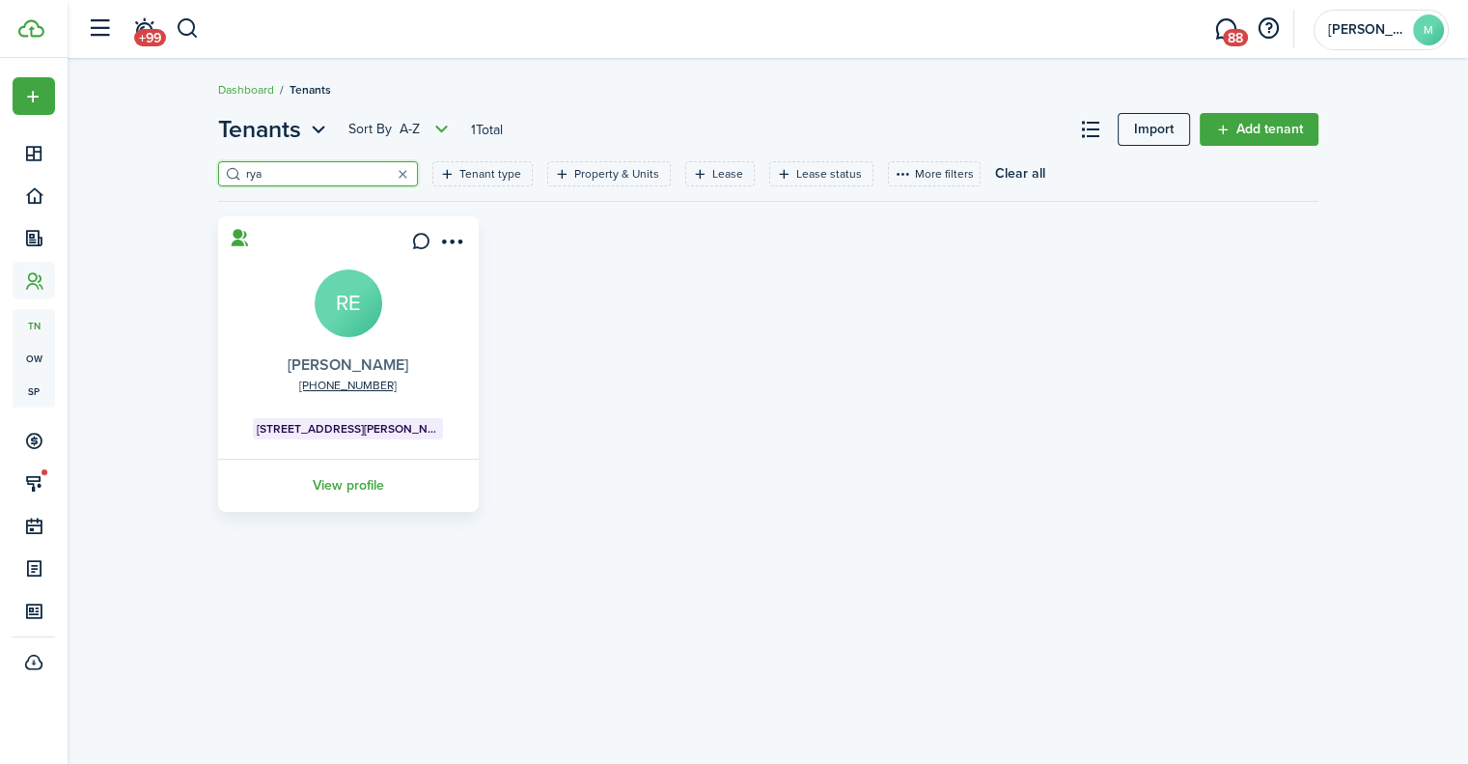
type input "rya"
click at [348, 363] on link "[PERSON_NAME]" at bounding box center [348, 364] width 121 height 22
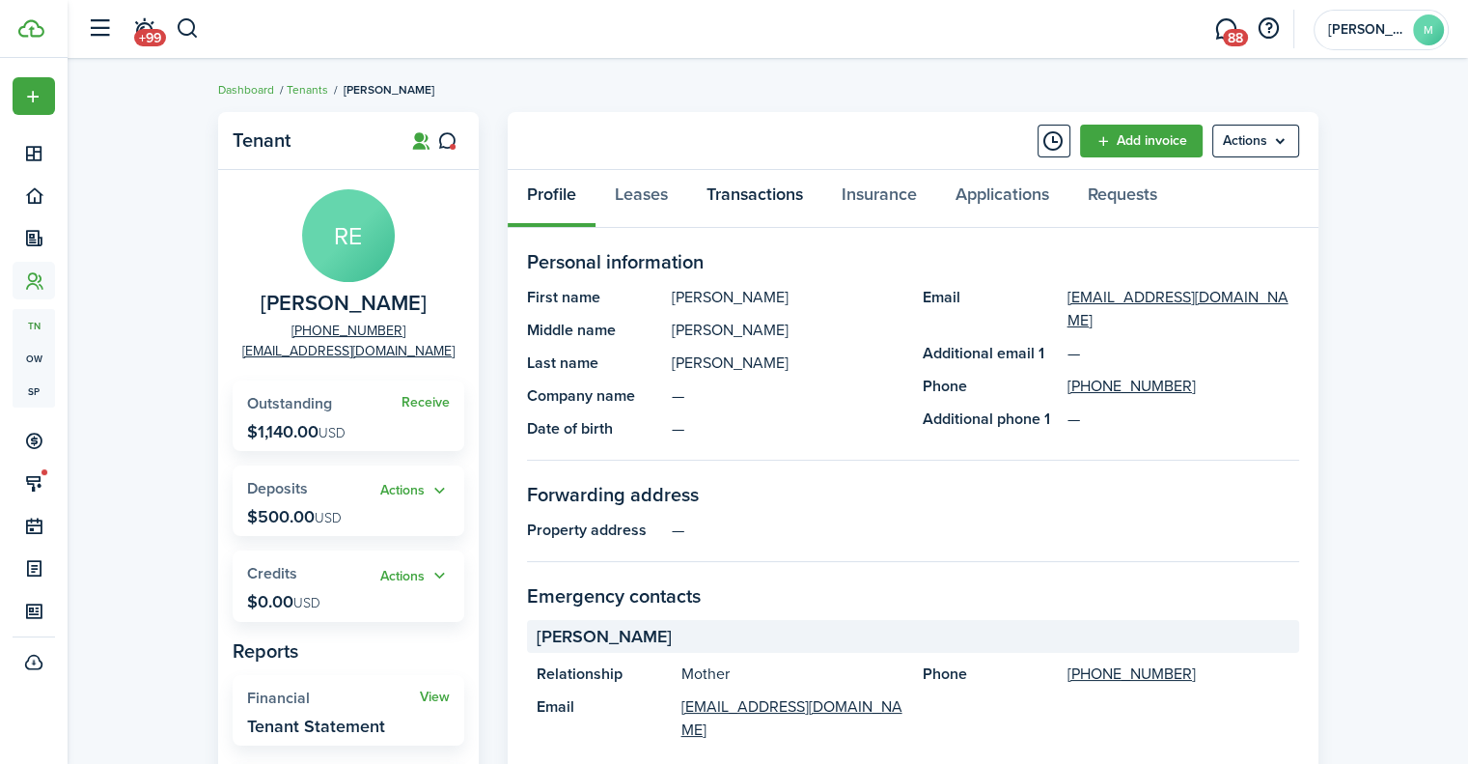
click at [742, 200] on link "Transactions" at bounding box center [754, 199] width 135 height 58
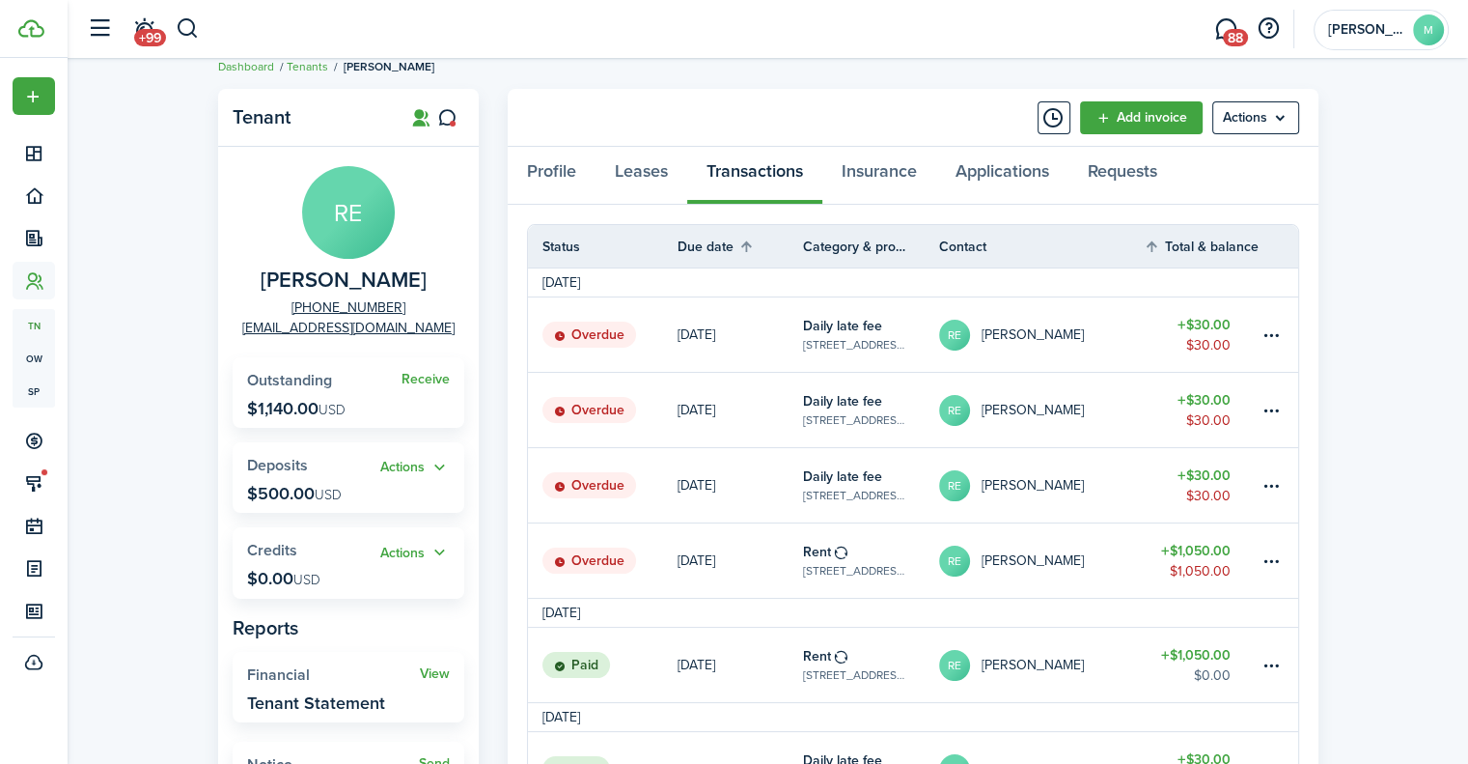
scroll to position [15, 0]
